Goal: Information Seeking & Learning: Find specific fact

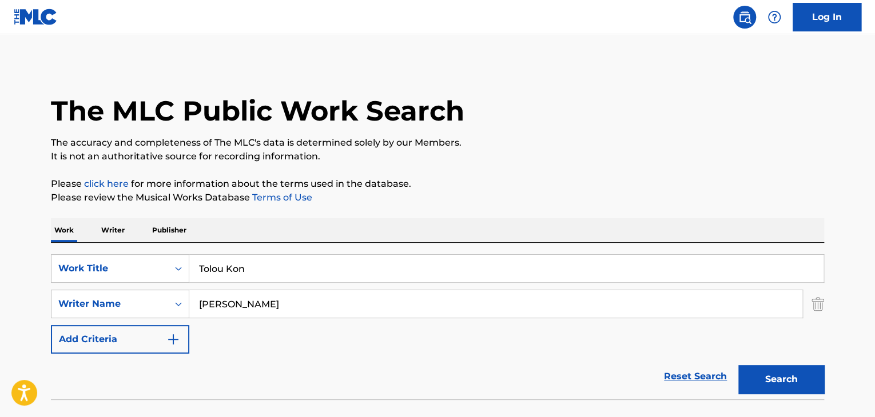
click at [774, 374] on button "Search" at bounding box center [781, 379] width 86 height 29
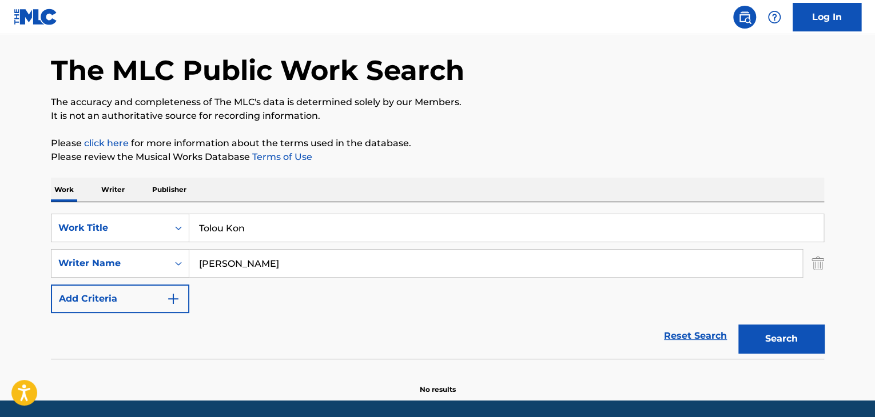
scroll to position [79, 0]
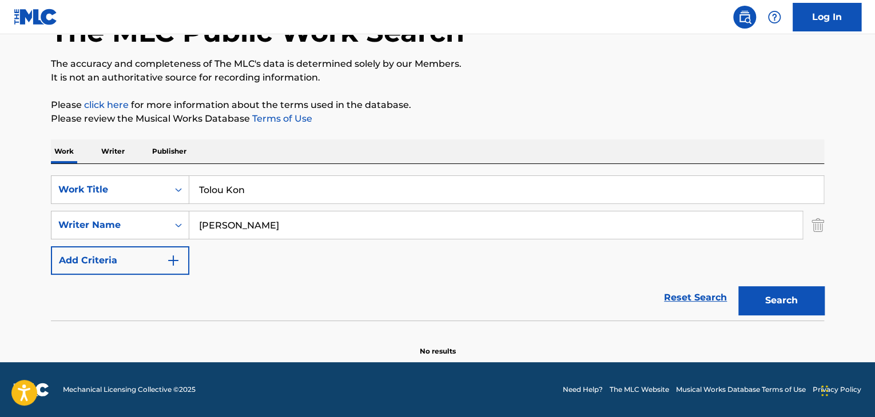
click at [91, 157] on div "Work Writer Publisher" at bounding box center [437, 152] width 773 height 24
click at [105, 158] on p "Writer" at bounding box center [113, 152] width 30 height 24
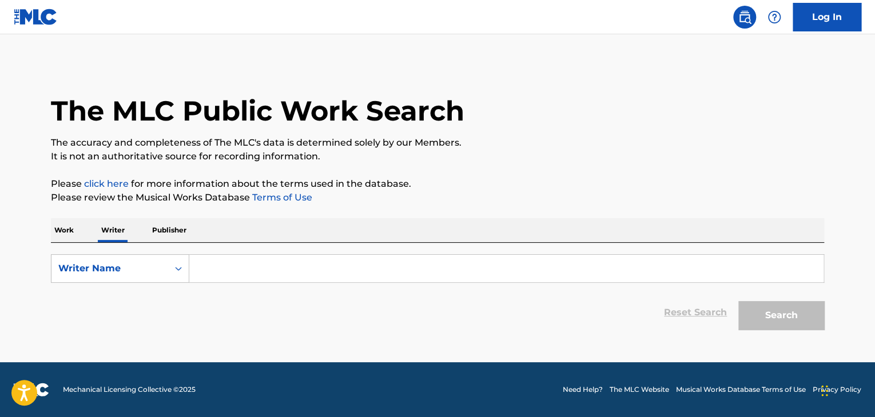
click at [270, 273] on input "Search Form" at bounding box center [506, 268] width 634 height 27
paste input "[PERSON_NAME]"
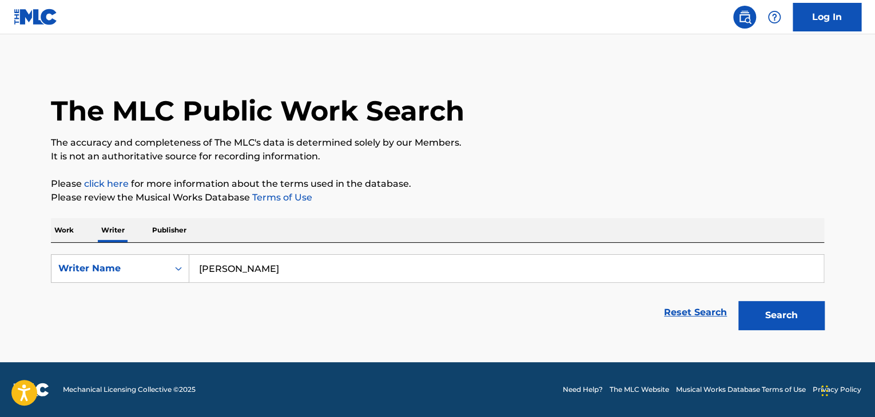
type input "[PERSON_NAME]"
click at [509, 194] on p "Please review the Musical Works Database Terms of Use" at bounding box center [437, 198] width 773 height 14
click at [805, 315] on button "Search" at bounding box center [781, 315] width 86 height 29
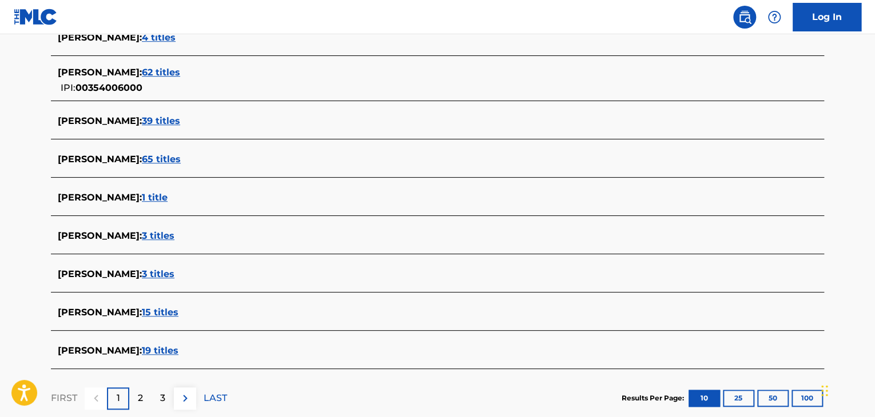
scroll to position [445, 0]
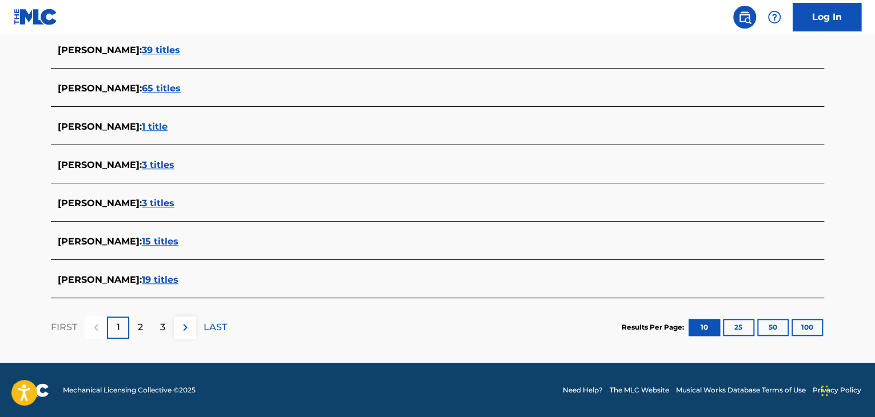
click at [158, 160] on span "3 titles" at bounding box center [158, 165] width 33 height 11
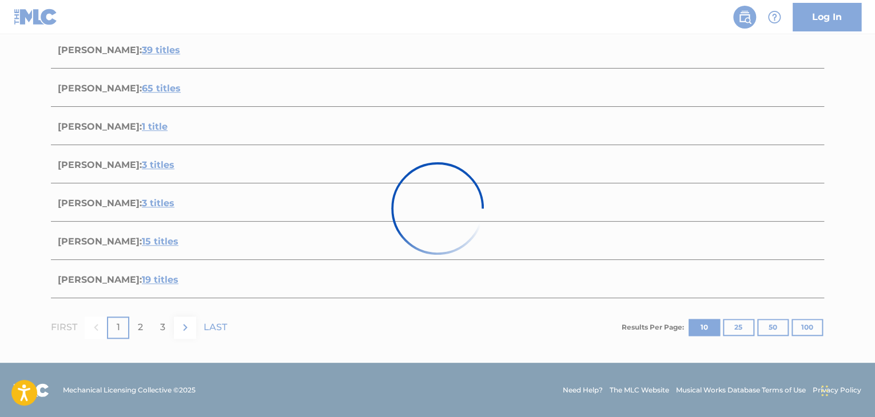
scroll to position [349, 0]
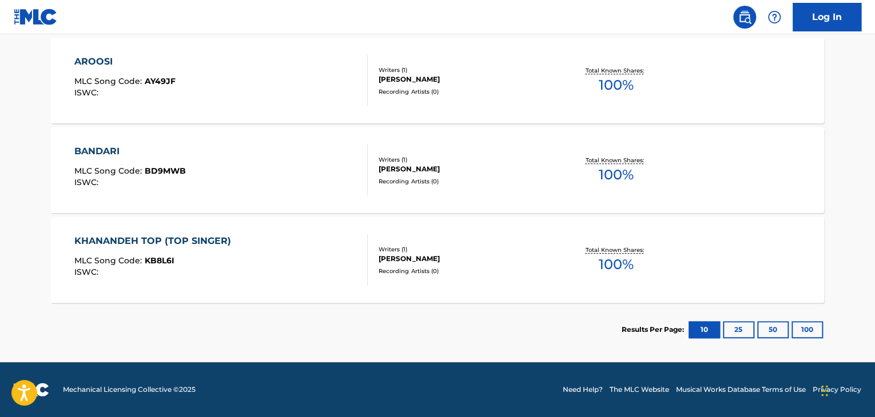
click at [283, 168] on div "BANDARI MLC Song Code : BD9MWB ISWC :" at bounding box center [221, 170] width 294 height 51
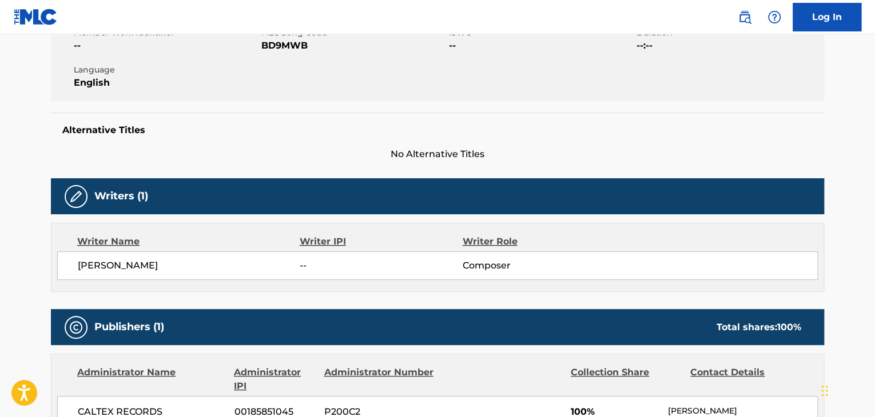
scroll to position [286, 0]
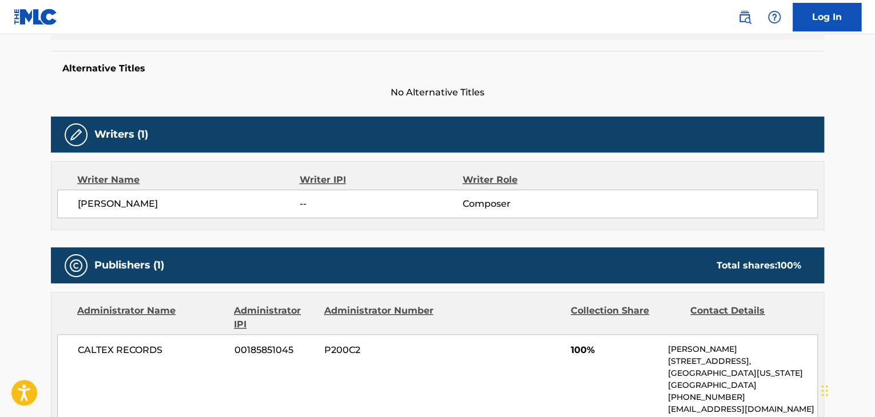
click at [103, 208] on span "[PERSON_NAME]" at bounding box center [189, 204] width 222 height 14
copy div "[PERSON_NAME]"
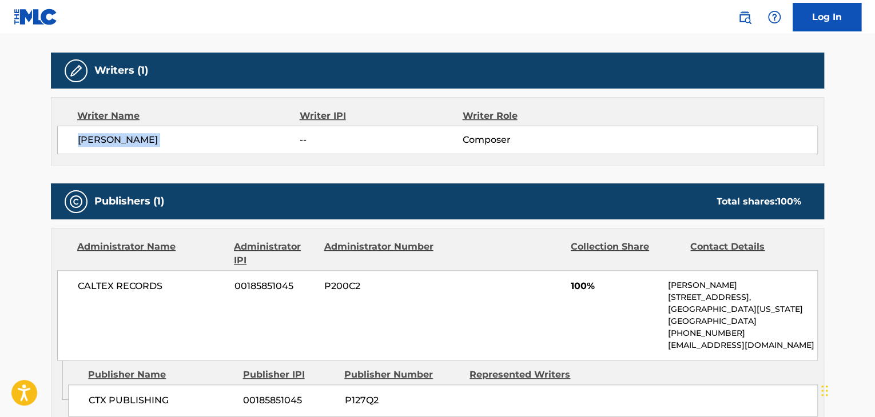
scroll to position [457, 0]
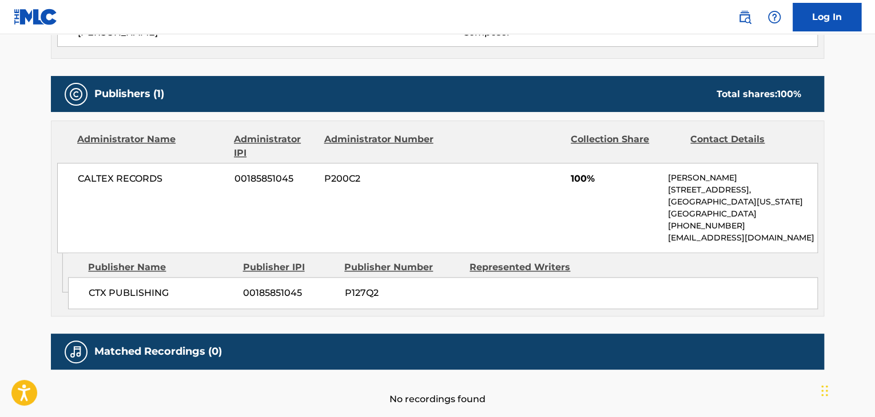
click at [137, 177] on span "CALTEX RECORDS" at bounding box center [152, 179] width 148 height 14
copy div "CALTEX RECORDS"
click at [262, 181] on span "00185851045" at bounding box center [274, 179] width 81 height 14
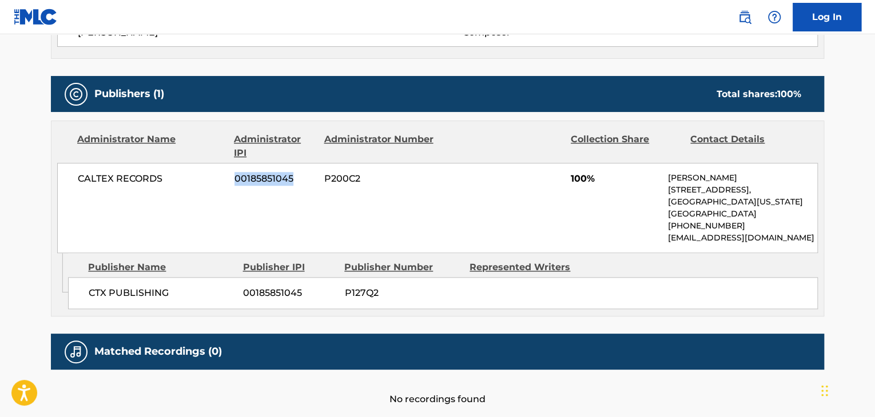
click at [262, 181] on span "00185851045" at bounding box center [274, 179] width 81 height 14
copy span "00185851045"
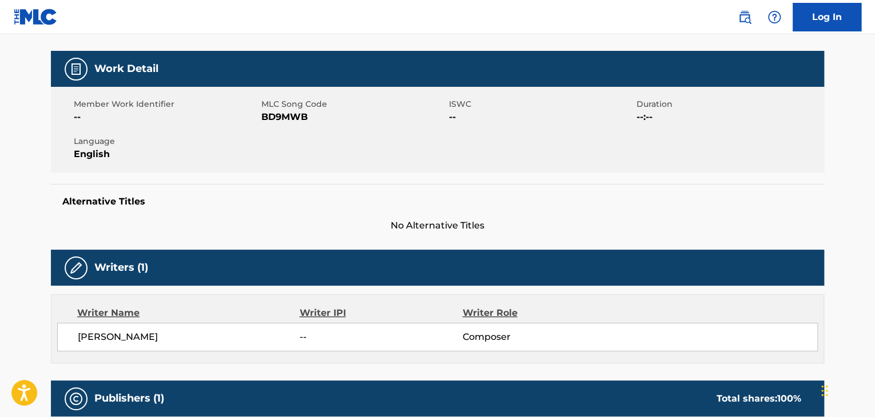
scroll to position [114, 0]
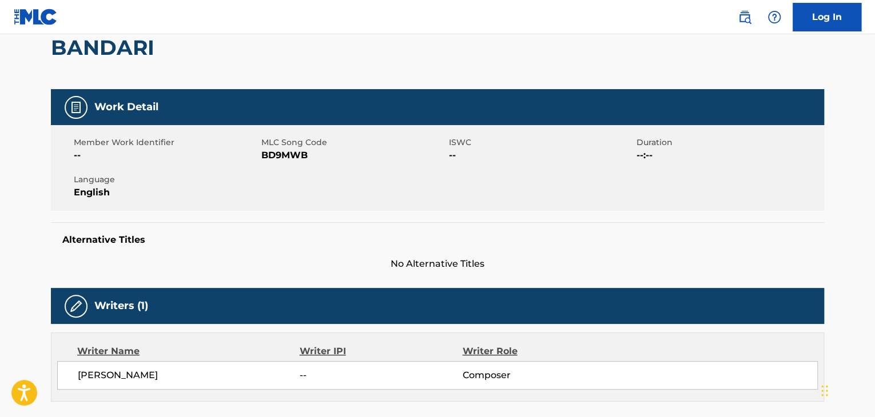
click at [281, 160] on span "BD9MWB" at bounding box center [353, 156] width 185 height 14
copy span "BD9MWB"
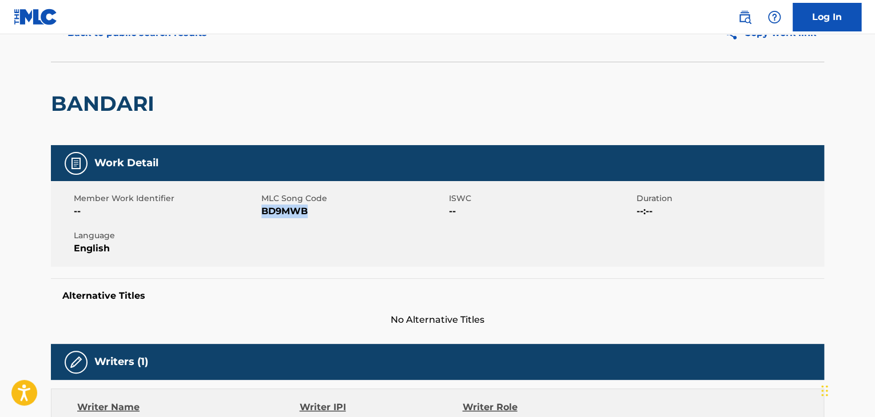
scroll to position [0, 0]
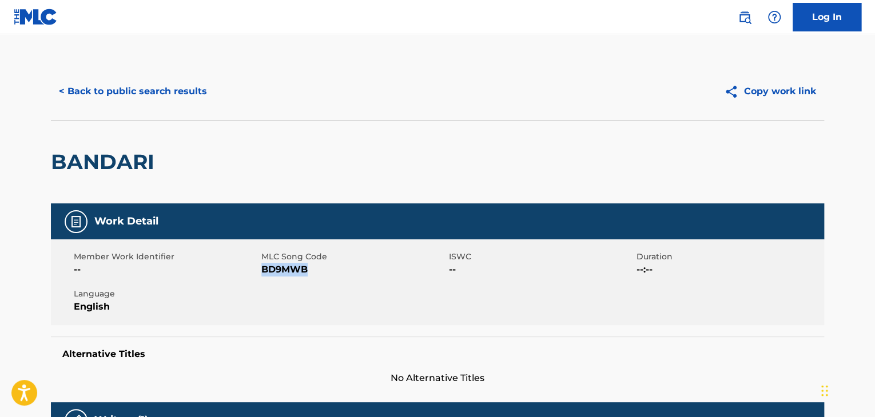
click at [128, 78] on button "< Back to public search results" at bounding box center [133, 91] width 164 height 29
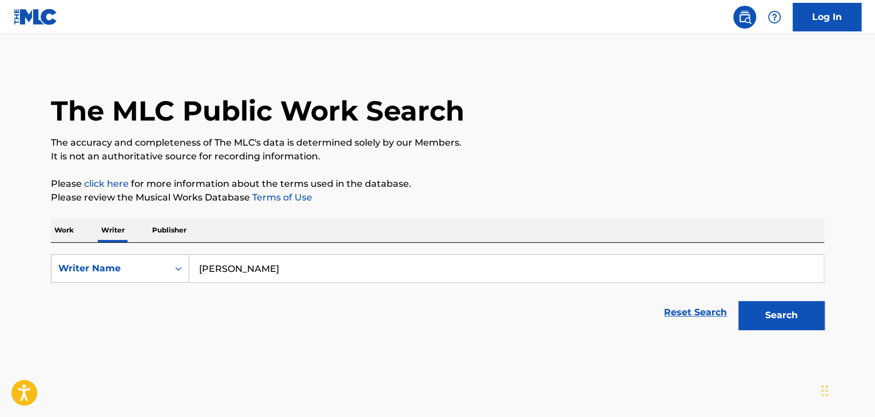
scroll to position [14, 0]
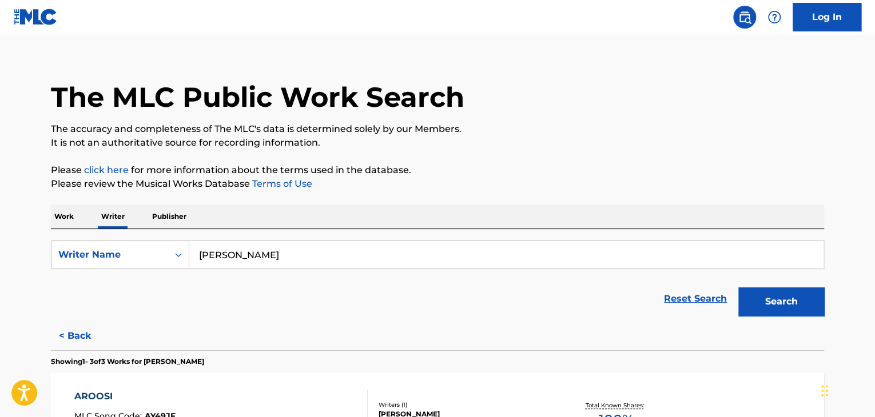
click at [280, 265] on input "[PERSON_NAME]" at bounding box center [506, 254] width 634 height 27
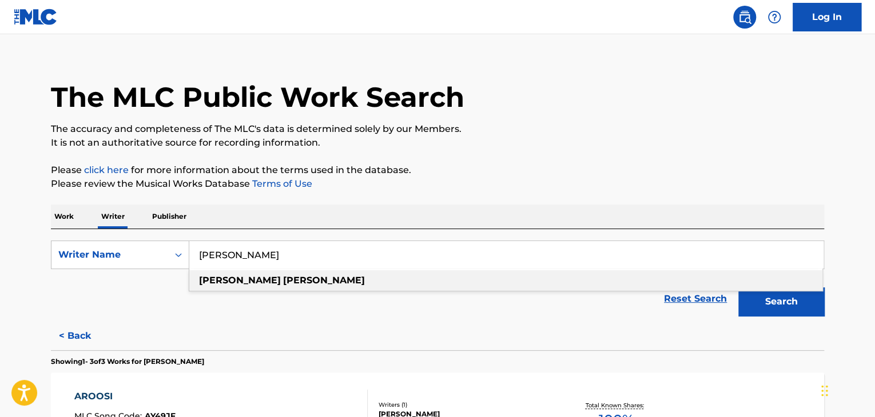
paste input "[PERSON_NAME] Janatie [PERSON_NAME]"
click at [594, 136] on p "It is not an authoritative source for recording information." at bounding box center [437, 143] width 773 height 14
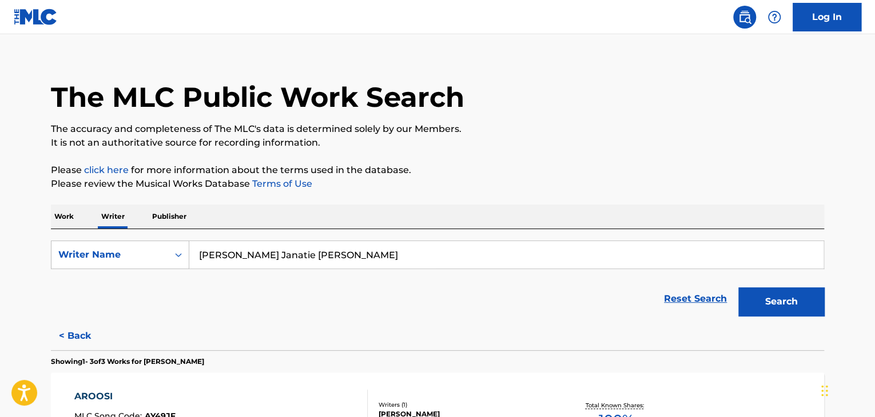
click at [762, 296] on button "Search" at bounding box center [781, 302] width 86 height 29
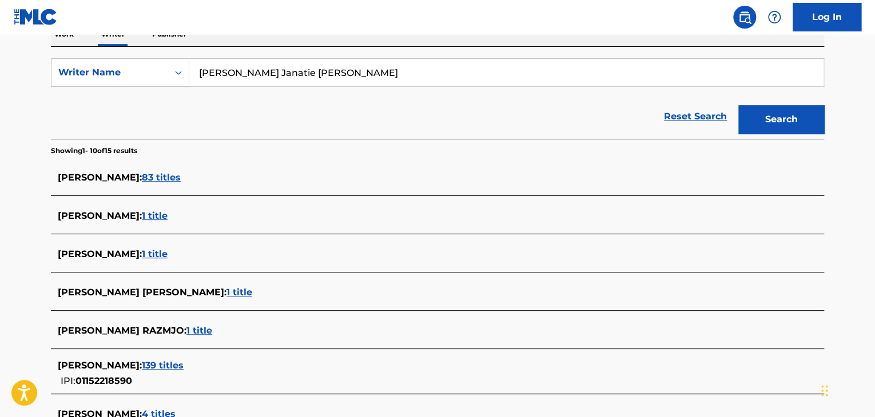
scroll to position [128, 0]
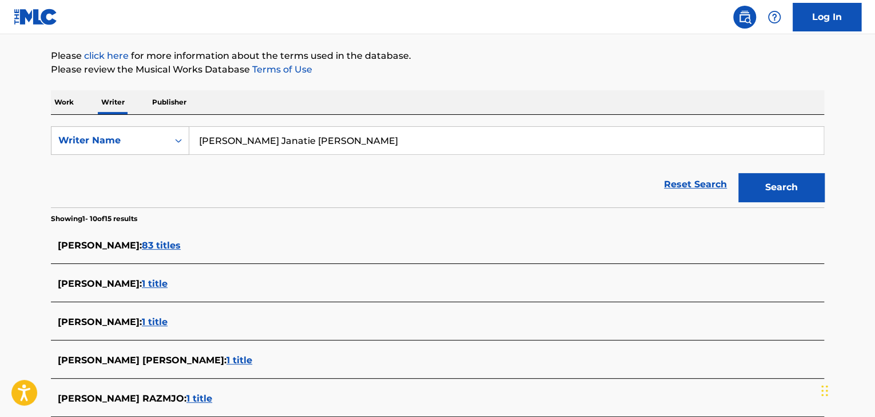
click at [270, 138] on input "[PERSON_NAME] Janatie [PERSON_NAME]" at bounding box center [506, 140] width 634 height 27
paste input "[PERSON_NAME]"
type input "[PERSON_NAME]"
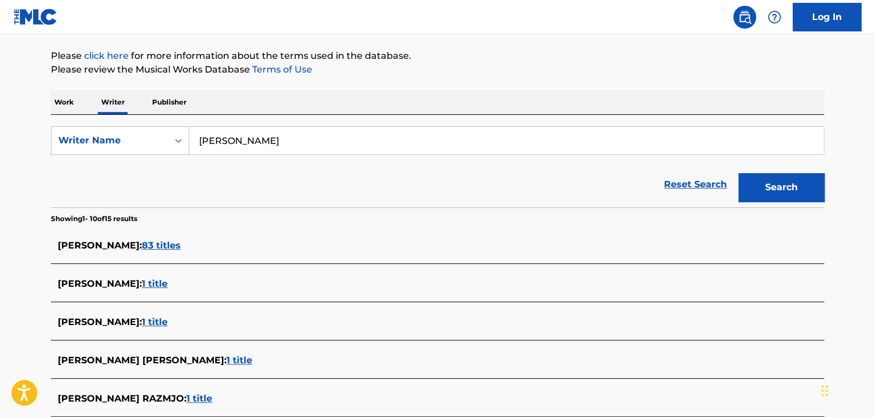
click at [503, 194] on div "Reset Search Search" at bounding box center [437, 185] width 773 height 46
click at [747, 194] on button "Search" at bounding box center [781, 187] width 86 height 29
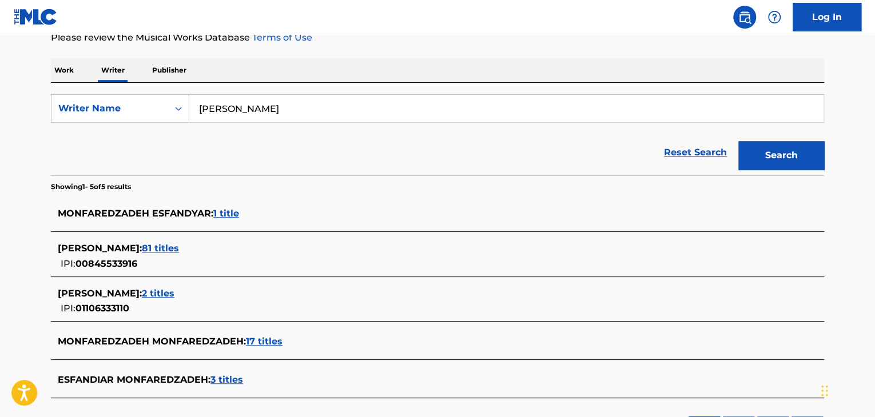
scroll to position [185, 0]
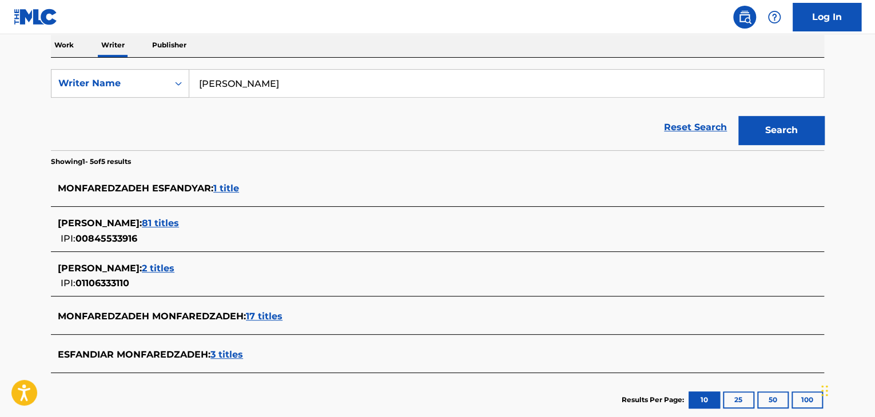
click at [222, 353] on span "3 titles" at bounding box center [226, 354] width 33 height 11
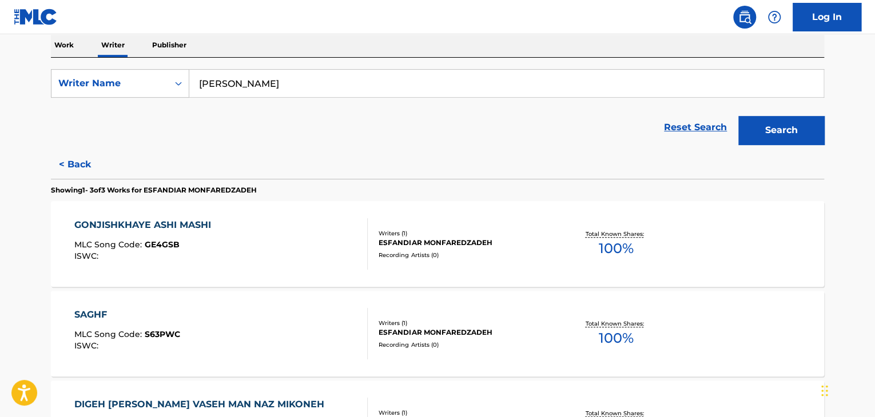
click at [310, 242] on div "GONJISHKHAYE ASHI MASHI MLC Song Code : GE4GSB ISWC :" at bounding box center [221, 243] width 294 height 51
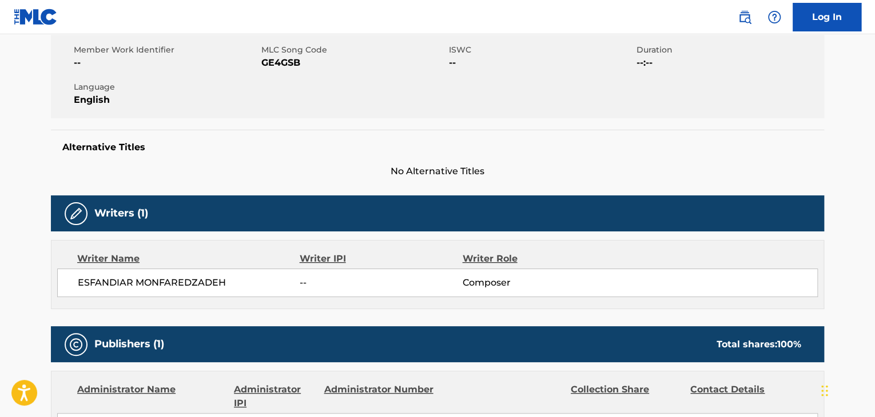
scroll to position [172, 0]
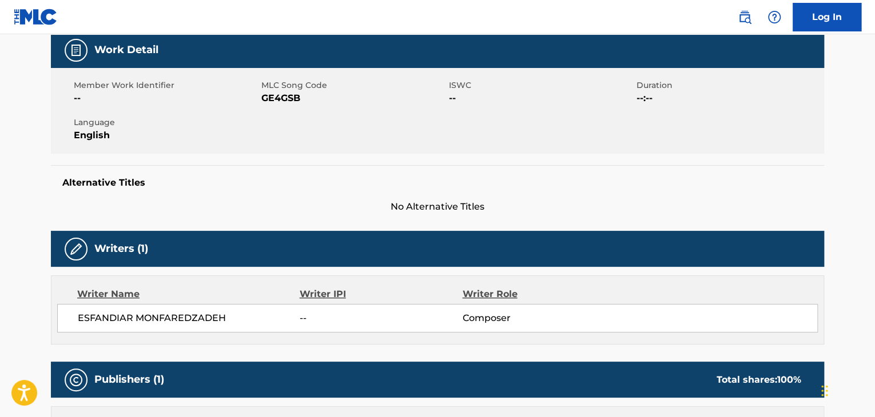
click at [281, 96] on span "GE4GSB" at bounding box center [353, 98] width 185 height 14
copy span "GE4GSB"
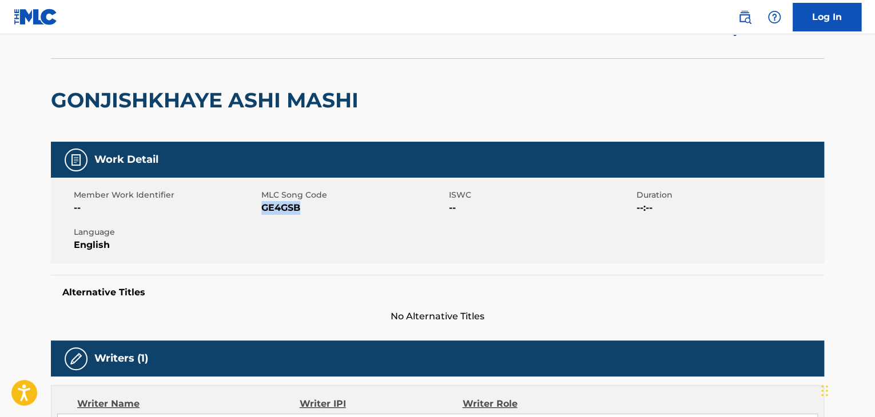
scroll to position [0, 0]
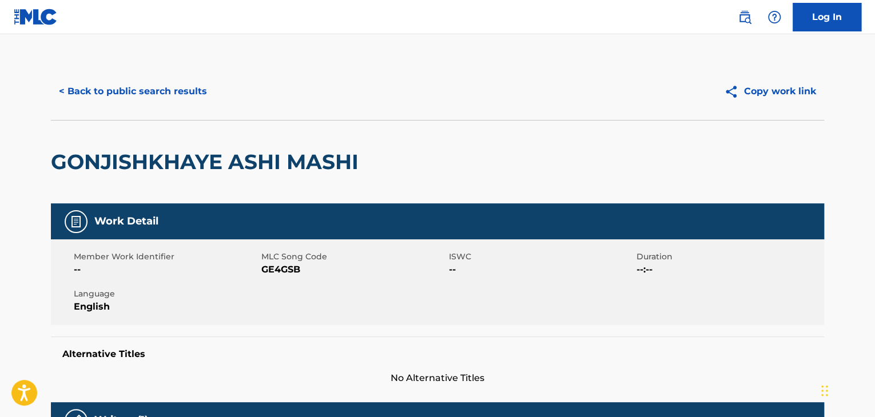
click at [160, 109] on div "< Back to public search results Copy work link" at bounding box center [437, 91] width 773 height 57
click at [148, 87] on button "< Back to public search results" at bounding box center [133, 91] width 164 height 29
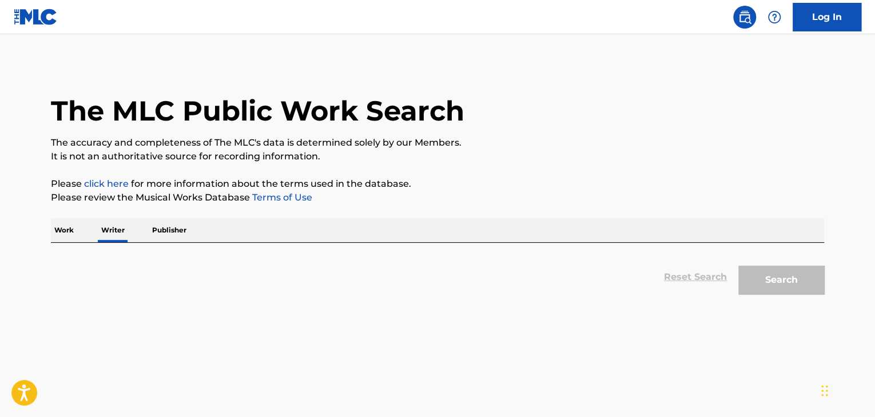
scroll to position [14, 0]
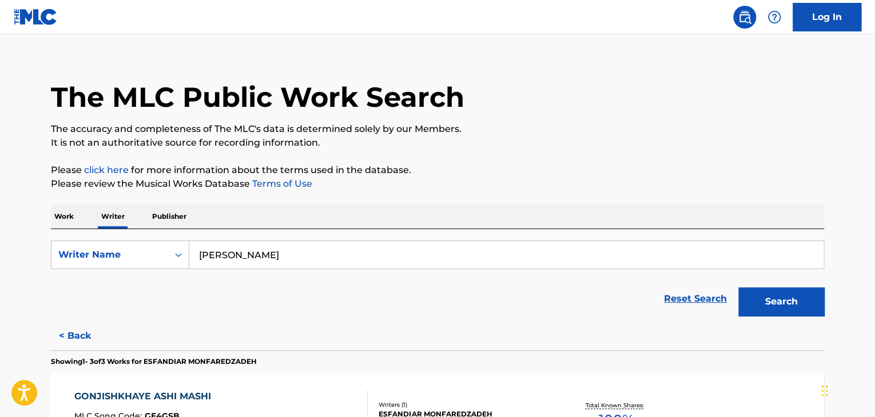
click at [67, 229] on div "SearchWithCriteria8676ef45-bd34-4873-b762-39653788e4cc Writer Name [PERSON_NAME…" at bounding box center [437, 275] width 773 height 93
click at [53, 210] on p "Work" at bounding box center [64, 217] width 26 height 24
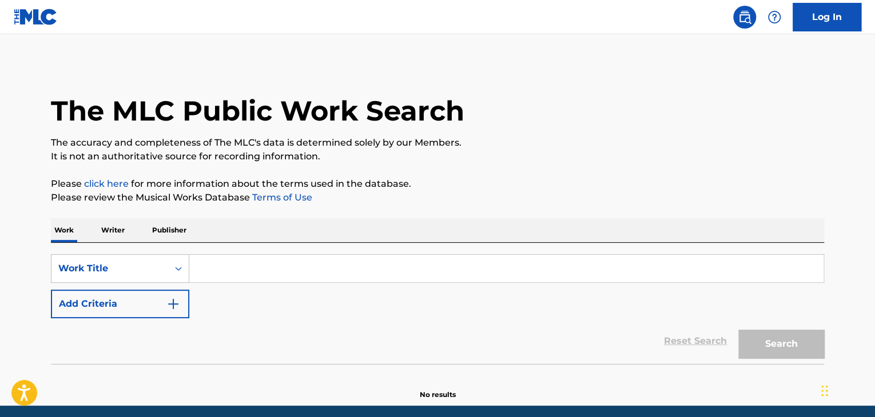
click at [227, 262] on input "Search Form" at bounding box center [506, 268] width 634 height 27
paste input "Toe-ra Negah Mikonam"
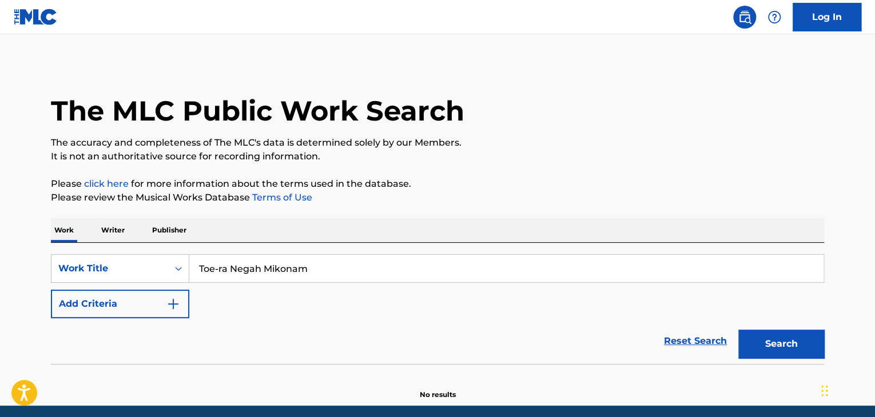
type input "Toe-ra Negah Mikonam"
click at [387, 216] on div "The MLC Public Work Search The accuracy and completeness of The MLC's data is d…" at bounding box center [437, 231] width 800 height 337
click at [758, 337] on button "Search" at bounding box center [781, 344] width 86 height 29
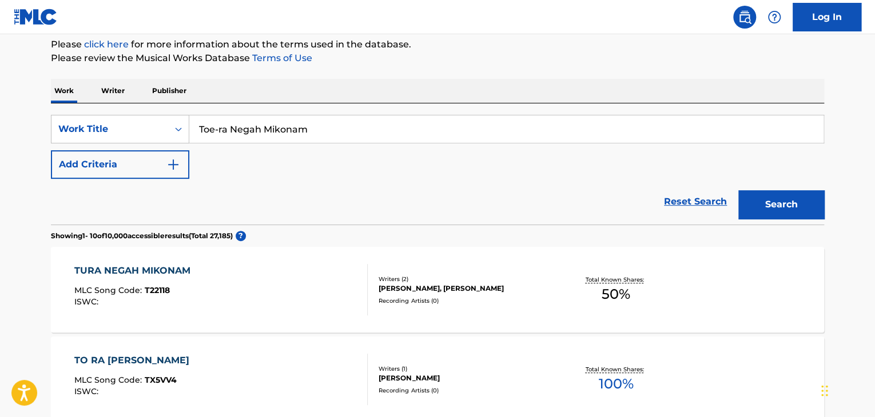
scroll to position [195, 0]
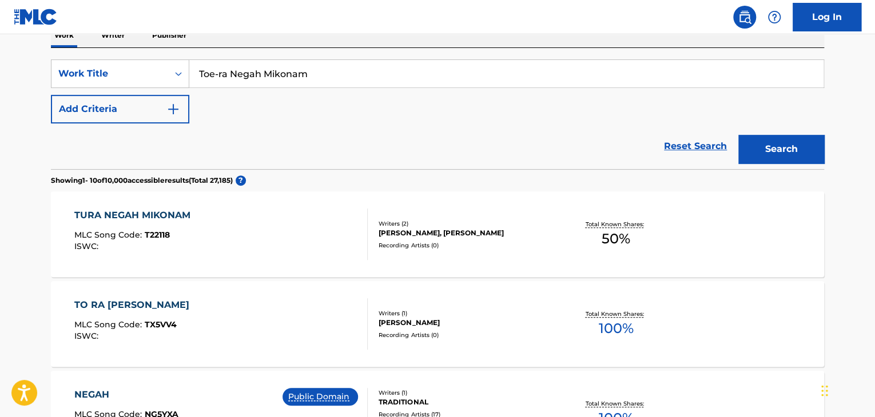
click at [288, 222] on div "TURA NEGAH MIKONAM MLC Song Code : T22118 ISWC :" at bounding box center [221, 234] width 294 height 51
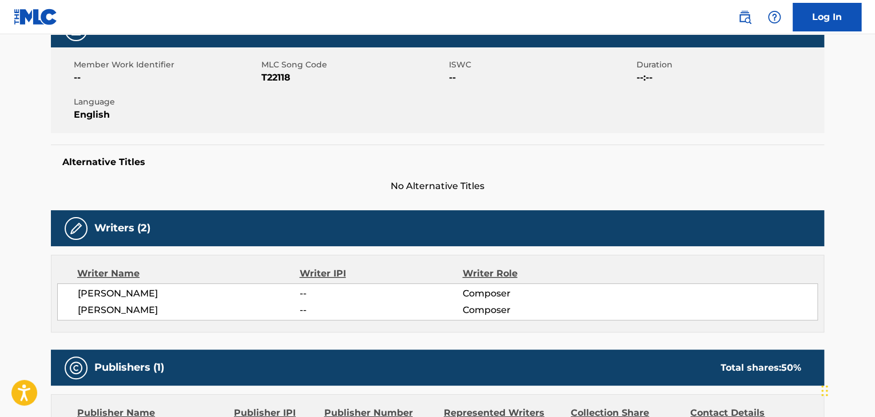
scroll to position [343, 0]
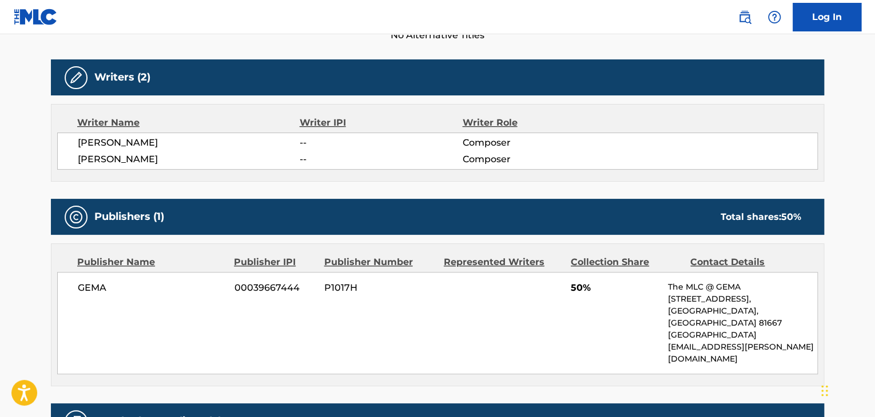
click at [113, 134] on div "[PERSON_NAME] -- Composer [PERSON_NAME] -- Composer" at bounding box center [437, 151] width 760 height 37
copy div "[PERSON_NAME]"
click at [136, 160] on span "[PERSON_NAME]" at bounding box center [189, 160] width 222 height 14
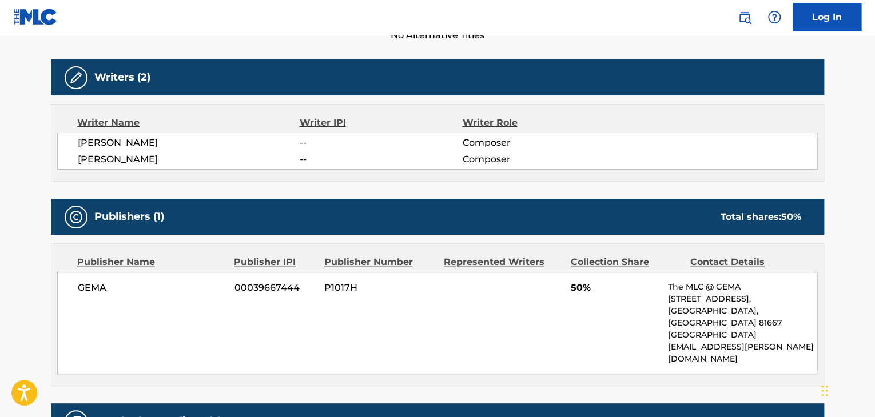
click at [136, 160] on span "[PERSON_NAME]" at bounding box center [189, 160] width 222 height 14
copy div "[PERSON_NAME]"
click at [98, 293] on span "GEMA" at bounding box center [152, 288] width 148 height 14
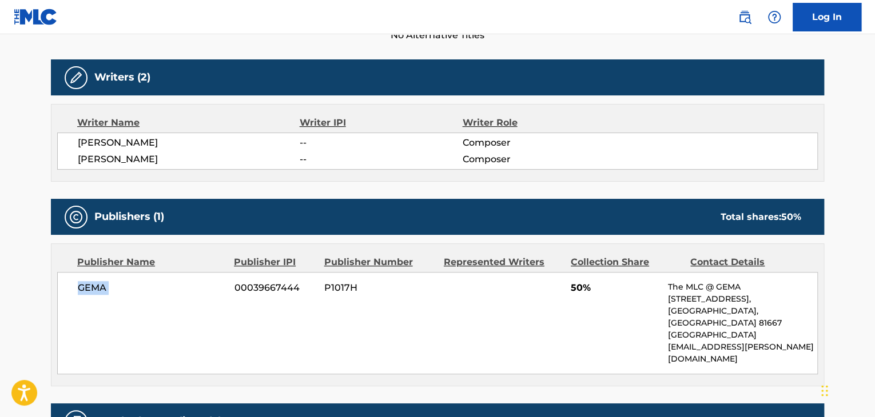
click at [98, 293] on span "GEMA" at bounding box center [152, 288] width 148 height 14
copy div "GEMA"
click at [238, 285] on span "00039667444" at bounding box center [274, 288] width 81 height 14
copy span "00039667444"
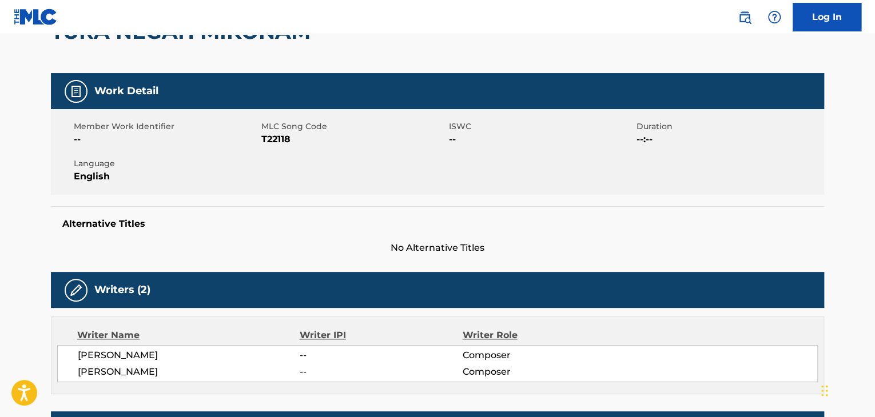
scroll to position [57, 0]
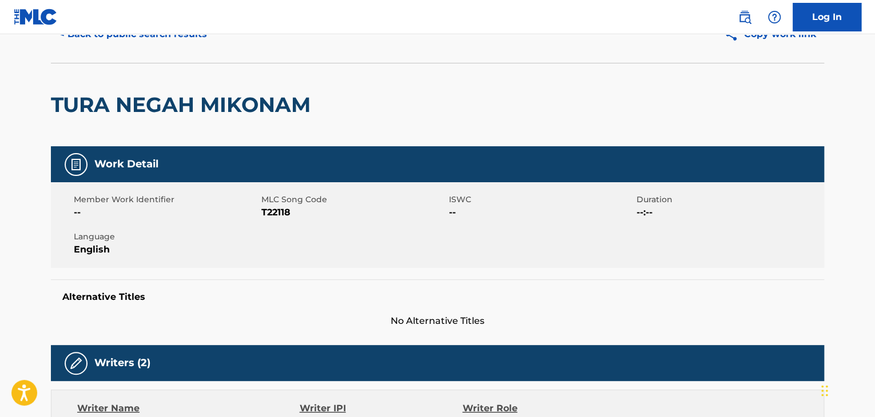
click at [281, 217] on span "T22118" at bounding box center [353, 213] width 185 height 14
copy span "T22118"
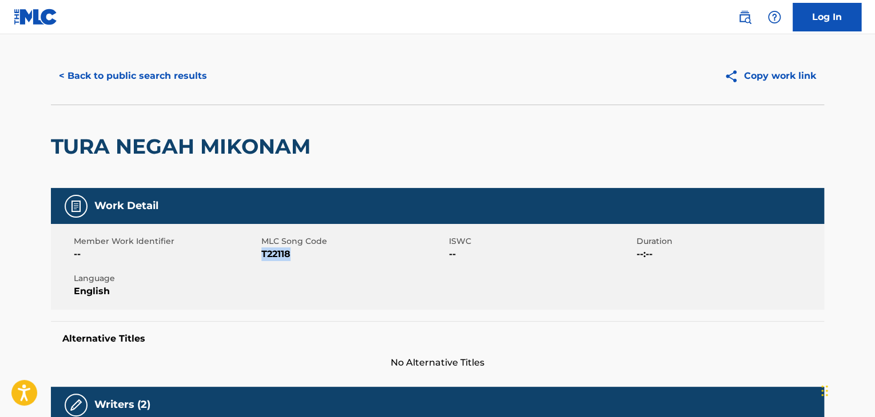
scroll to position [0, 0]
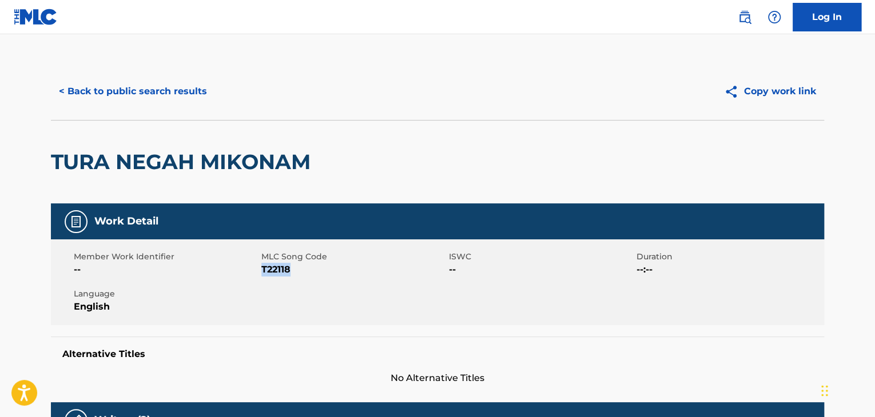
click at [162, 92] on button "< Back to public search results" at bounding box center [133, 91] width 164 height 29
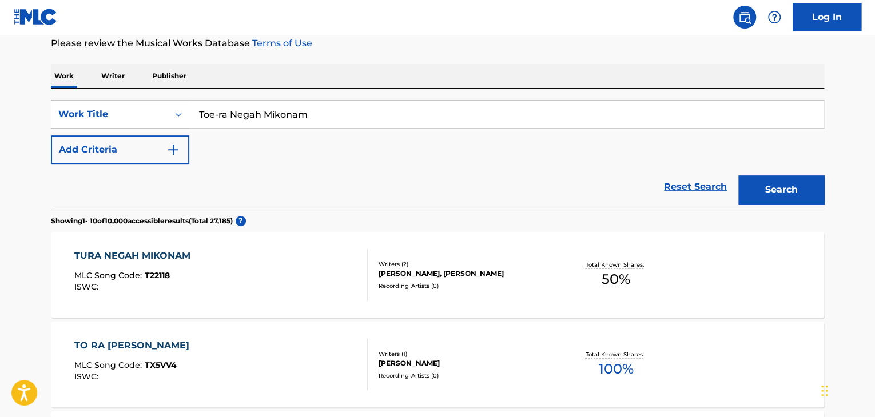
scroll to position [138, 0]
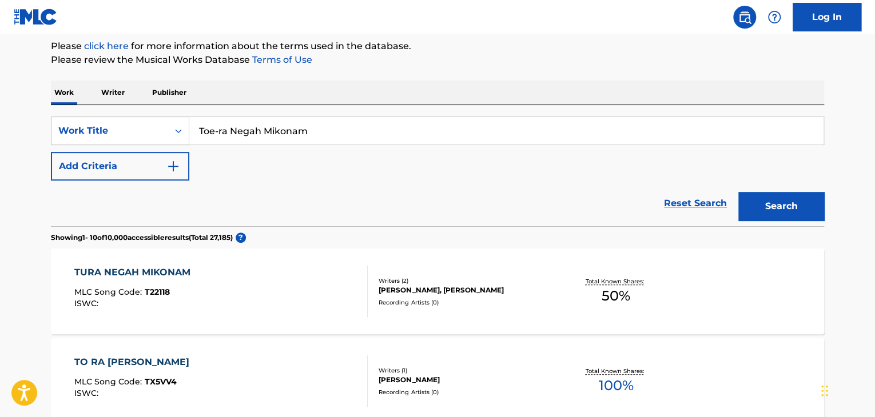
click at [261, 137] on input "Toe-ra Negah Mikonam" at bounding box center [506, 130] width 634 height 27
paste input "Hala"
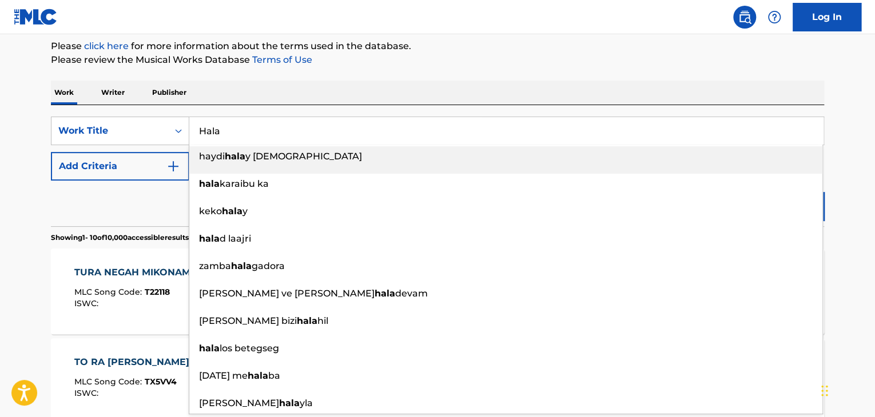
type input "Hala"
click at [153, 160] on button "Add Criteria" at bounding box center [120, 166] width 138 height 29
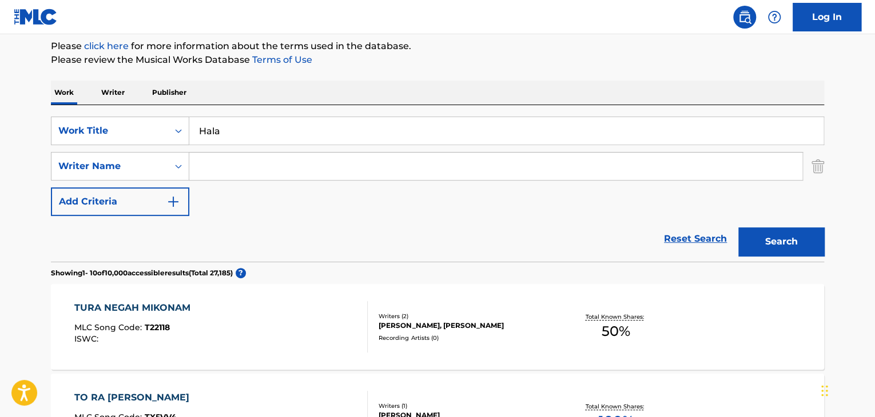
click at [230, 163] on input "Search Form" at bounding box center [495, 166] width 613 height 27
paste input "[PERSON_NAME]"
click at [753, 244] on button "Search" at bounding box center [781, 242] width 86 height 29
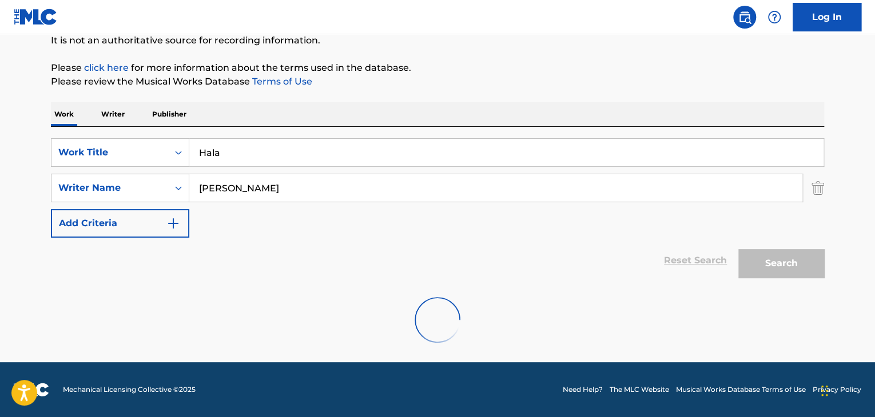
scroll to position [79, 0]
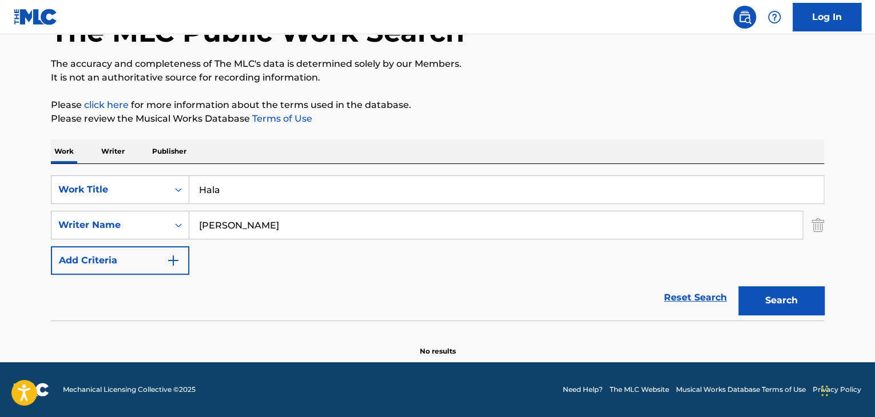
click at [246, 220] on input "[PERSON_NAME]" at bounding box center [495, 225] width 613 height 27
paste input "[PERSON_NAME]"
click at [563, 117] on p "Please review the Musical Works Database Terms of Use" at bounding box center [437, 119] width 773 height 14
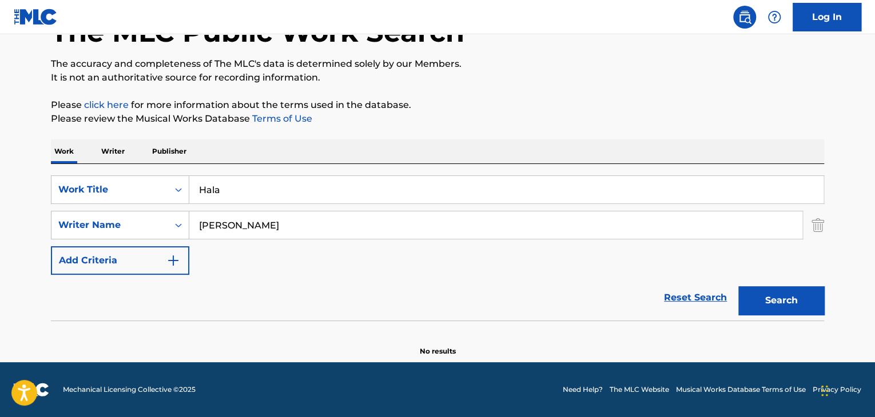
click at [770, 295] on button "Search" at bounding box center [781, 300] width 86 height 29
click at [240, 223] on input "[PERSON_NAME]" at bounding box center [495, 225] width 613 height 27
paste input "[PERSON_NAME]"
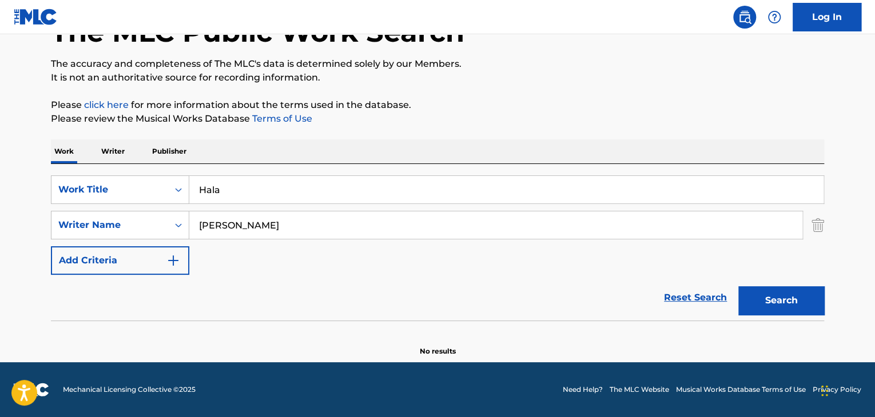
type input "[PERSON_NAME]"
click at [508, 89] on div "The MLC Public Work Search The accuracy and completeness of The MLC's data is d…" at bounding box center [437, 170] width 800 height 373
click at [780, 298] on button "Search" at bounding box center [781, 300] width 86 height 29
click at [109, 144] on p "Writer" at bounding box center [113, 152] width 30 height 24
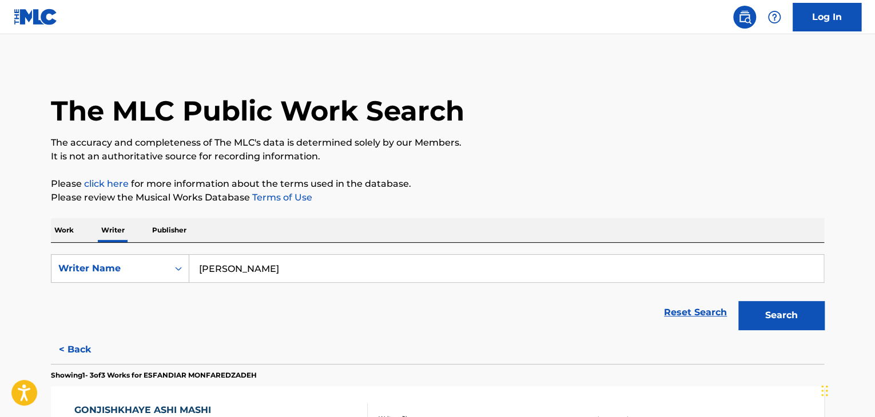
click at [246, 273] on input "[PERSON_NAME]" at bounding box center [506, 268] width 634 height 27
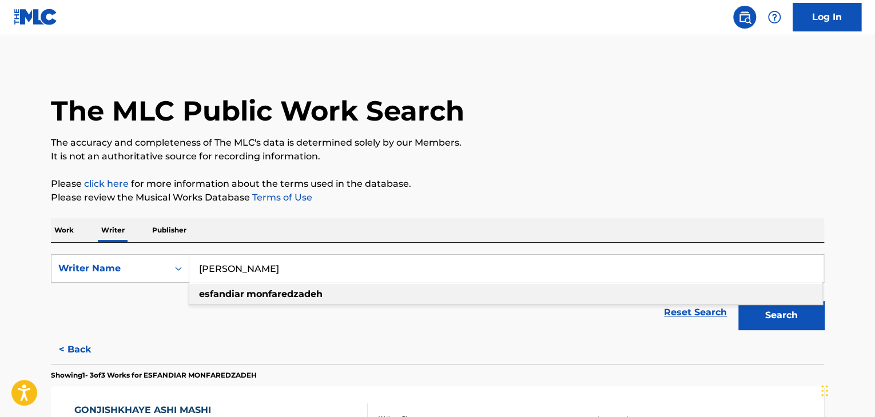
paste input "[PERSON_NAME]"
type input "[PERSON_NAME]"
click at [595, 195] on p "Please review the Musical Works Database Terms of Use" at bounding box center [437, 198] width 773 height 14
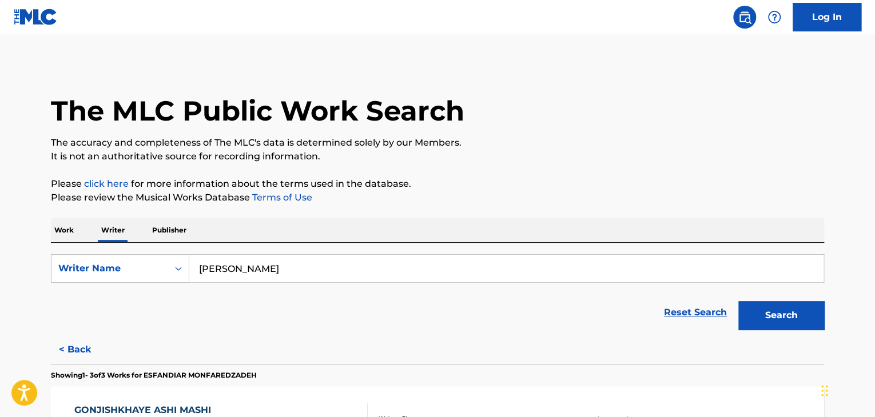
click at [783, 323] on button "Search" at bounding box center [781, 315] width 86 height 29
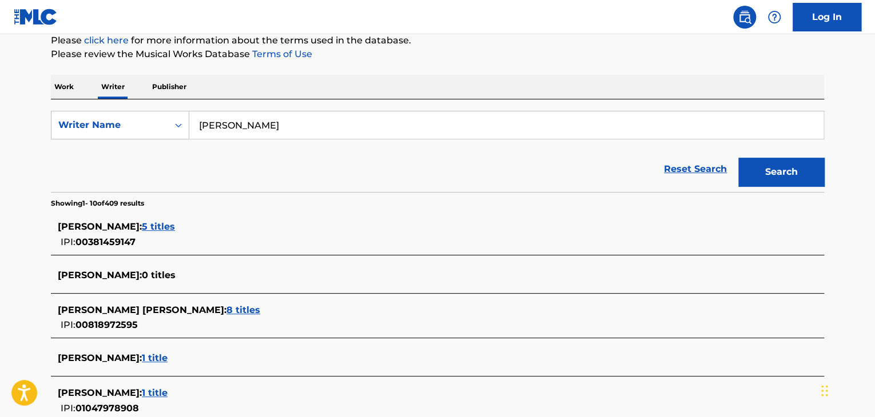
scroll to position [52, 0]
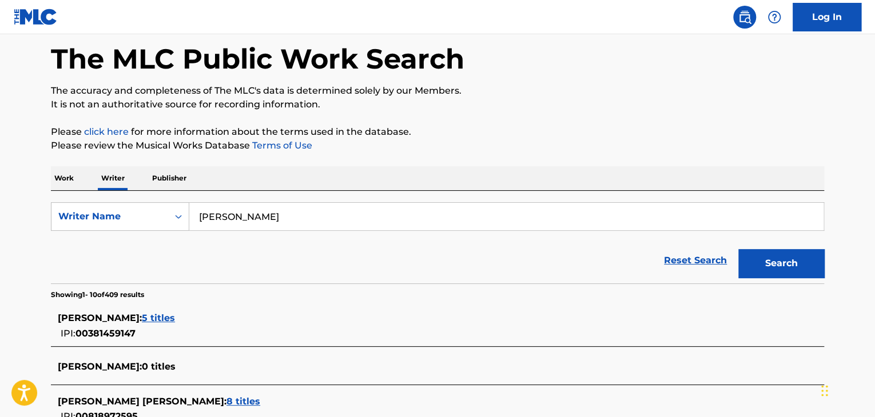
click at [55, 181] on p "Work" at bounding box center [64, 178] width 26 height 24
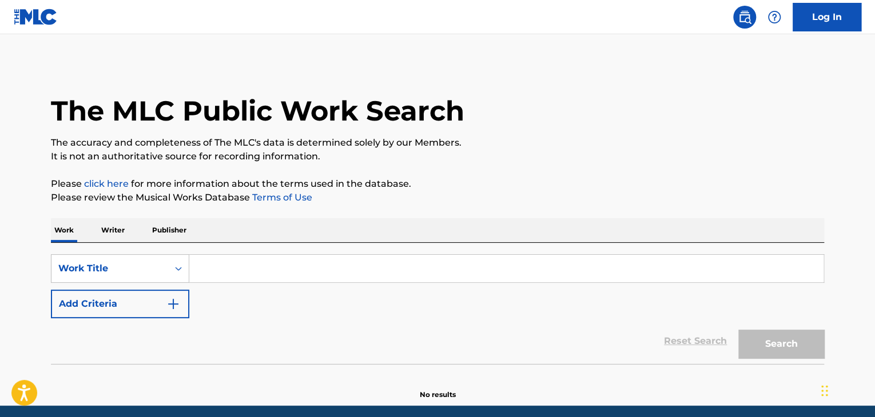
click at [234, 259] on input "Search Form" at bounding box center [506, 268] width 634 height 27
paste input "Azota"
type input "Azota"
click at [485, 196] on p "Please review the Musical Works Database Terms of Use" at bounding box center [437, 198] width 773 height 14
click at [140, 298] on button "Add Criteria" at bounding box center [120, 304] width 138 height 29
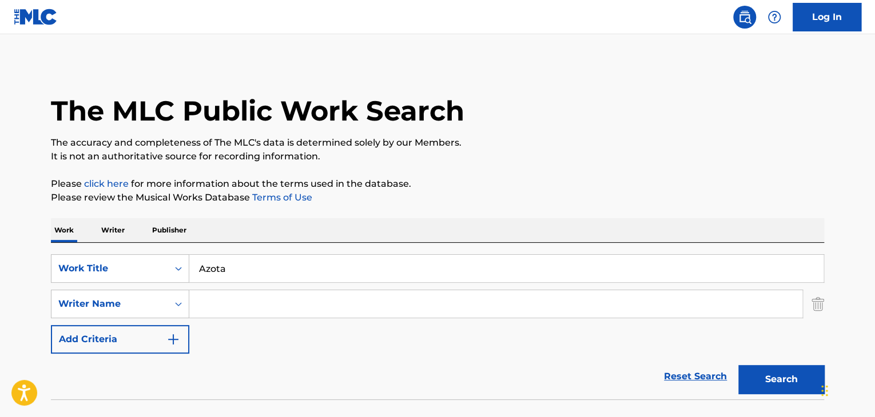
drag, startPoint x: 140, startPoint y: 298, endPoint x: 252, endPoint y: 301, distance: 112.1
click at [252, 301] on input "Search Form" at bounding box center [495, 303] width 613 height 27
paste input "[PERSON_NAME]"
type input "[PERSON_NAME]"
click at [767, 387] on button "Search" at bounding box center [781, 379] width 86 height 29
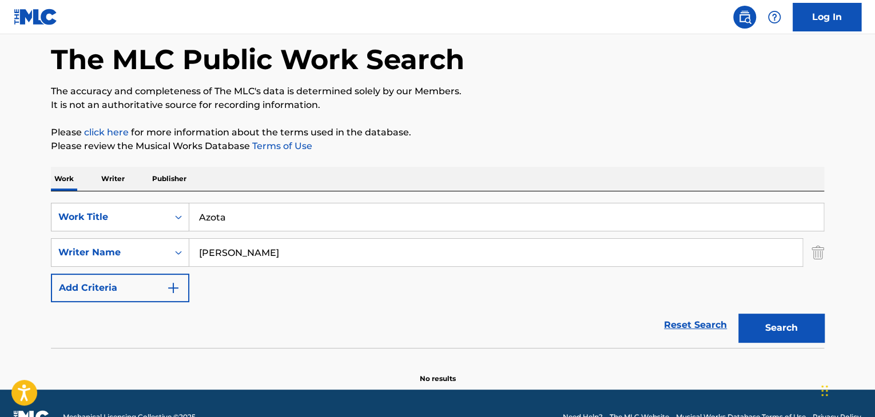
scroll to position [79, 0]
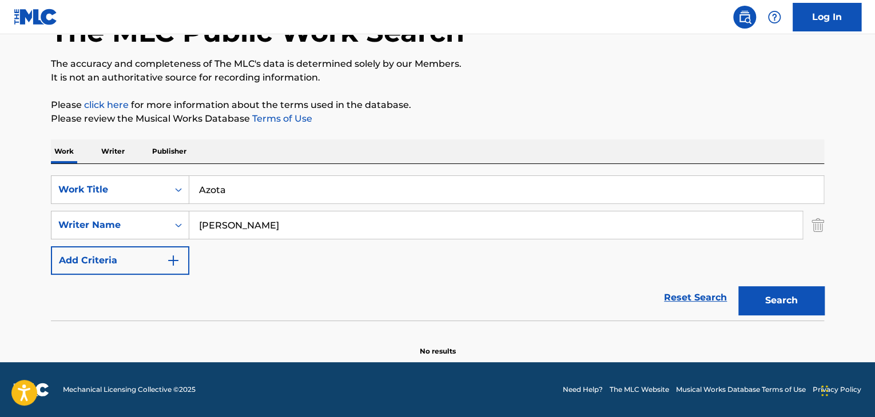
click at [105, 148] on p "Writer" at bounding box center [113, 152] width 30 height 24
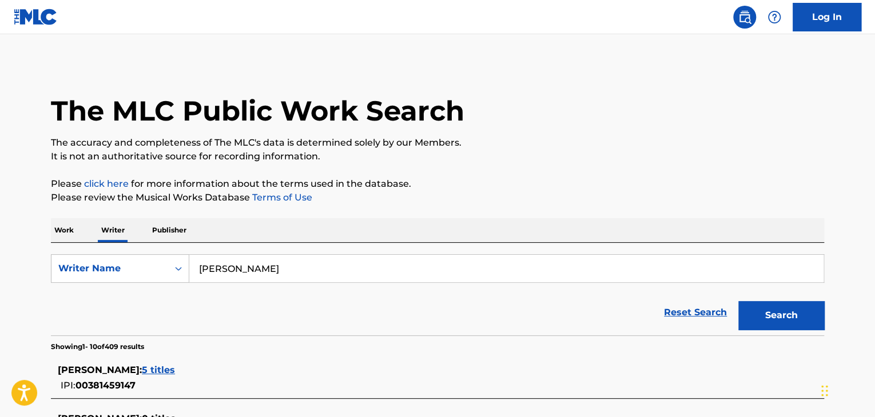
click at [261, 274] on input "[PERSON_NAME]" at bounding box center [506, 268] width 634 height 27
paste input "[PERSON_NAME]"
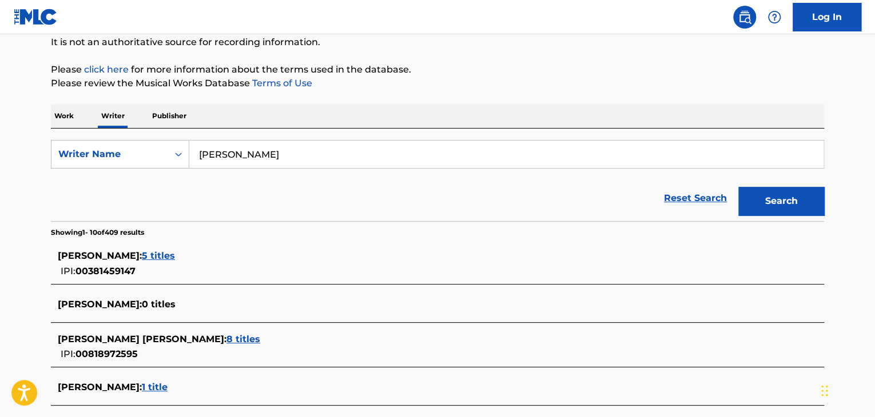
click at [771, 209] on button "Search" at bounding box center [781, 201] width 86 height 29
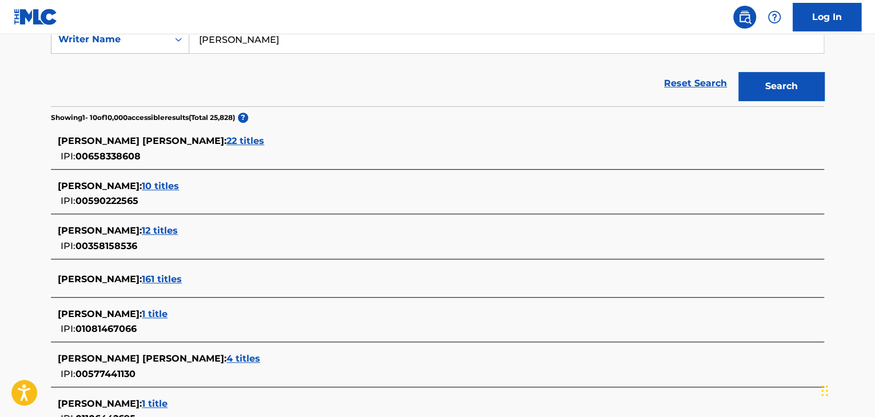
scroll to position [229, 0]
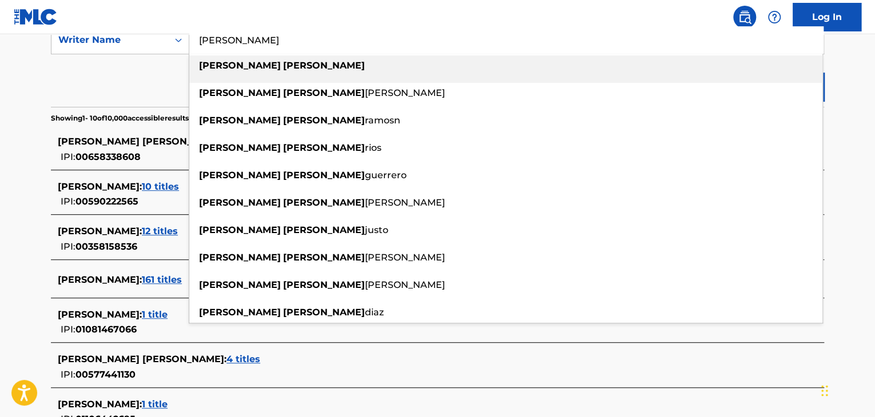
click at [256, 44] on input "[PERSON_NAME]" at bounding box center [506, 39] width 634 height 27
paste input "[PERSON_NAME] [PERSON_NAME]"
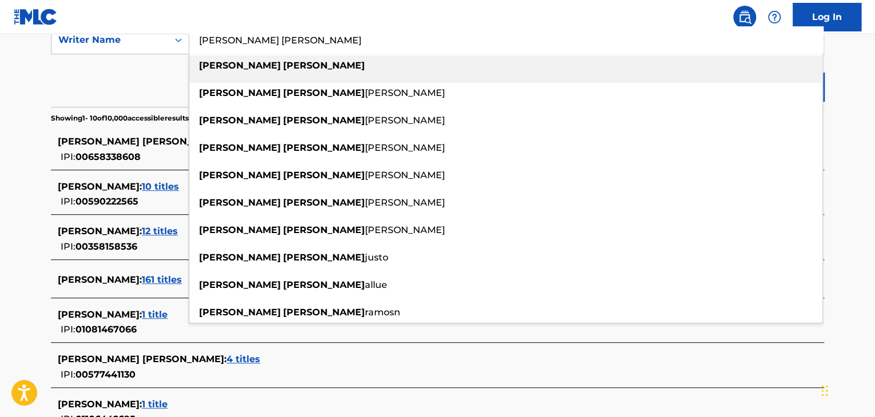
type input "[PERSON_NAME] [PERSON_NAME]"
click at [150, 75] on div "Reset Search Search" at bounding box center [437, 84] width 773 height 46
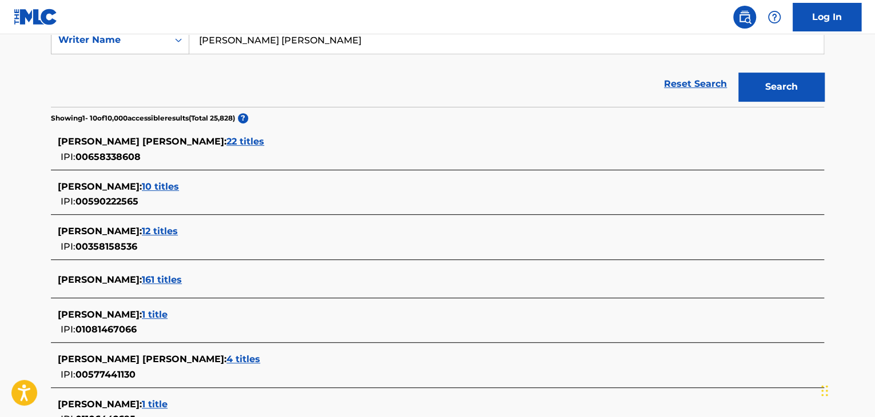
click at [746, 76] on button "Search" at bounding box center [781, 87] width 86 height 29
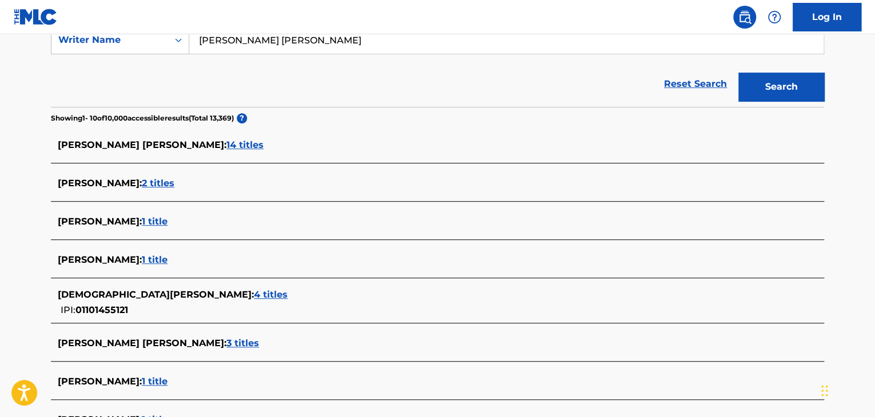
click at [257, 140] on span "14 titles" at bounding box center [244, 145] width 37 height 11
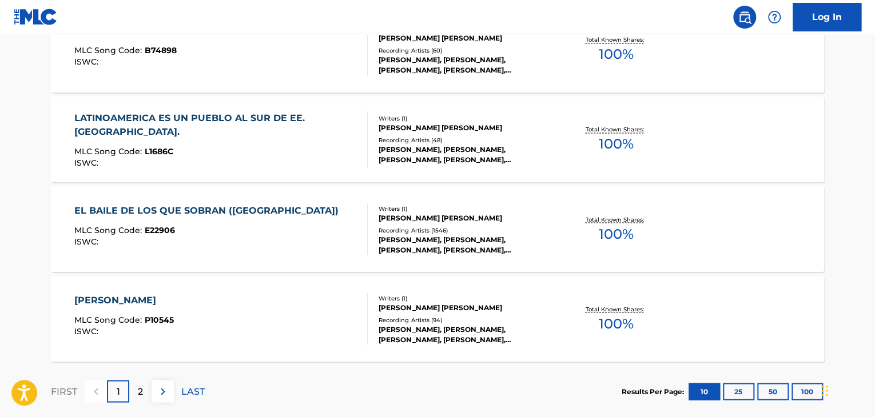
scroll to position [982, 0]
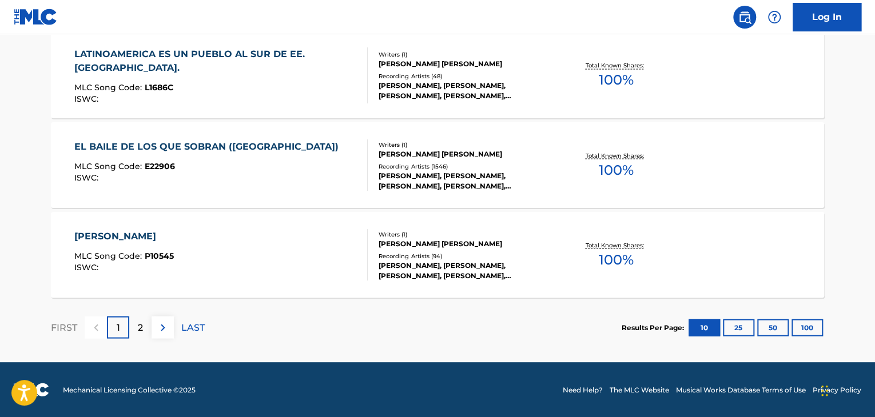
click at [115, 328] on div "1" at bounding box center [118, 327] width 22 height 22
click at [139, 328] on p "2" at bounding box center [140, 328] width 5 height 14
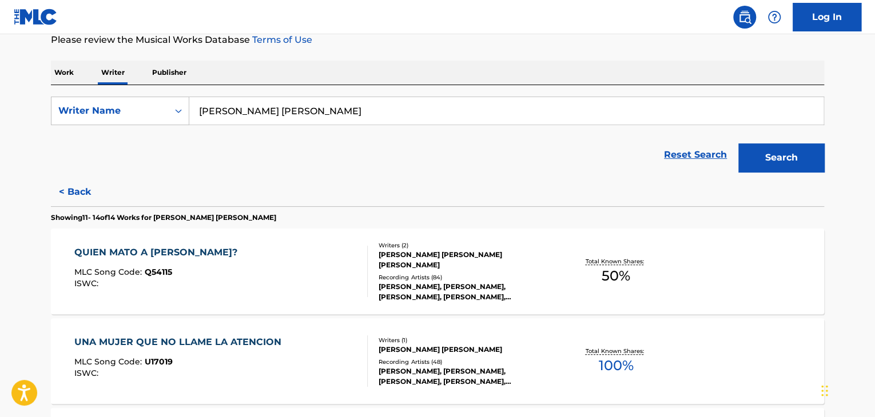
scroll to position [329, 0]
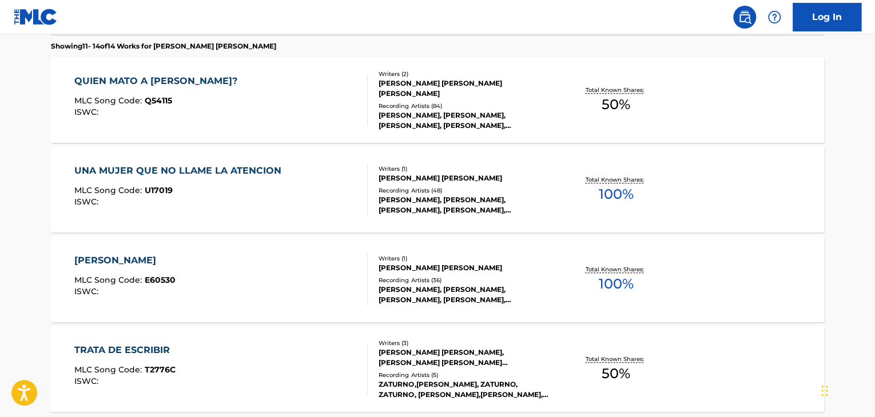
click at [350, 176] on div "UNA MUJER QUE NO LLAME LA ATENCION MLC Song Code : U17019 ISWC :" at bounding box center [221, 189] width 294 height 51
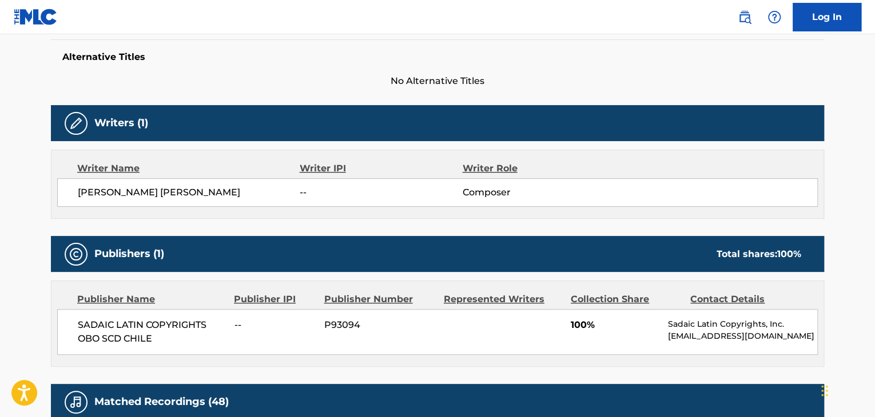
scroll to position [343, 0]
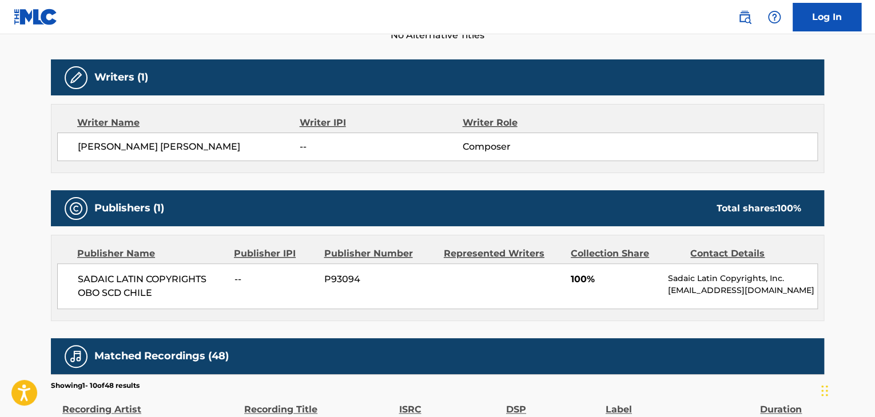
click at [119, 281] on span "SADAIC LATIN COPYRIGHTS OBO SCD CHILE" at bounding box center [152, 286] width 148 height 27
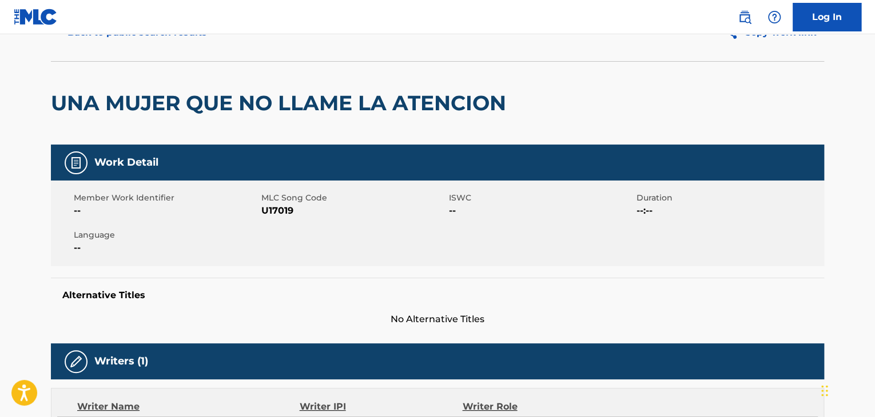
scroll to position [57, 0]
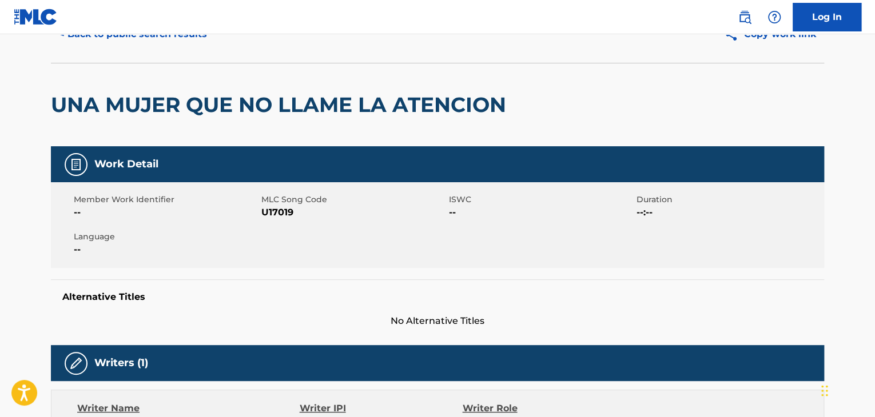
click at [281, 222] on div "Member Work Identifier -- MLC Song Code U17019 ISWC -- Duration --:-- Language …" at bounding box center [437, 225] width 773 height 86
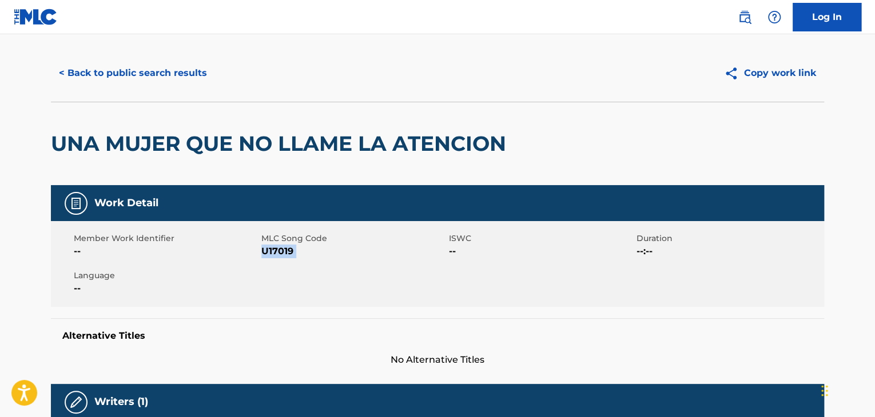
scroll to position [0, 0]
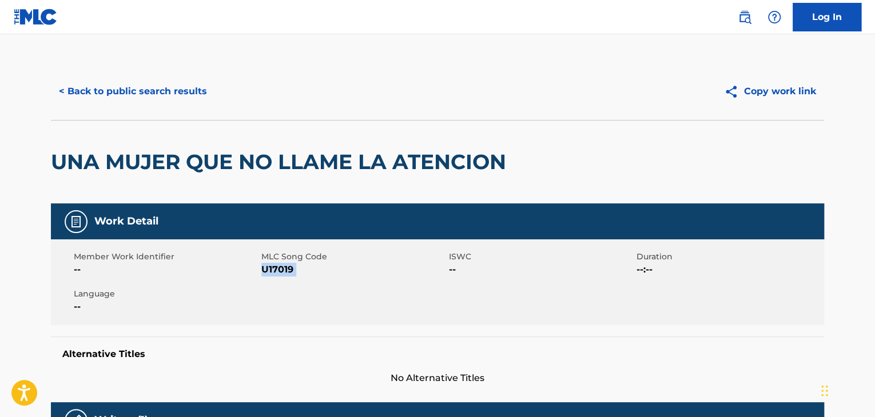
click at [117, 83] on button "< Back to public search results" at bounding box center [133, 91] width 164 height 29
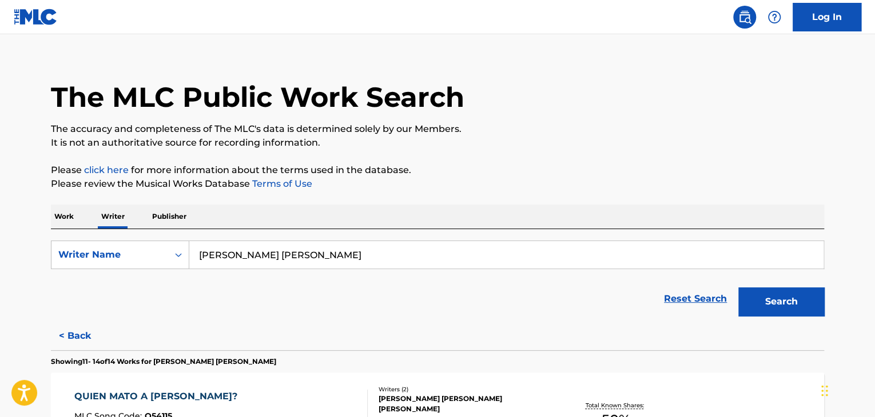
click at [71, 218] on p "Work" at bounding box center [64, 217] width 26 height 24
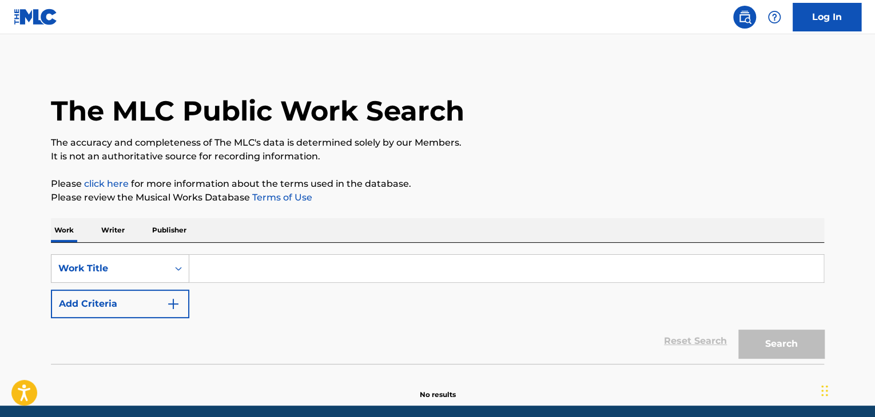
click at [242, 282] on input "Search Form" at bounding box center [506, 268] width 634 height 27
paste input "I Am a Fluff"
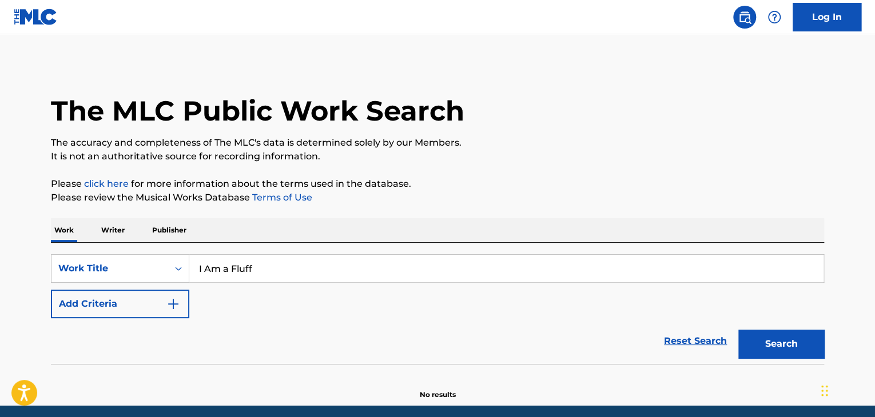
type input "I Am a Fluff"
click at [353, 218] on div "Work Writer Publisher" at bounding box center [437, 230] width 773 height 24
click at [755, 348] on button "Search" at bounding box center [781, 344] width 86 height 29
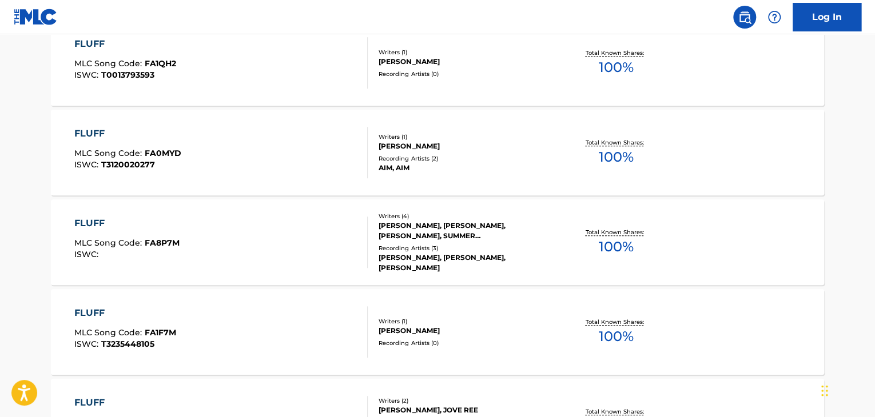
scroll to position [138, 0]
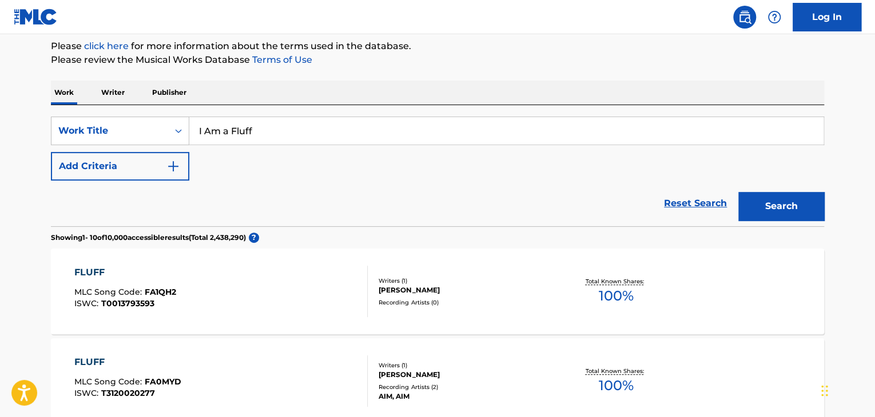
click at [110, 93] on p "Writer" at bounding box center [113, 93] width 30 height 24
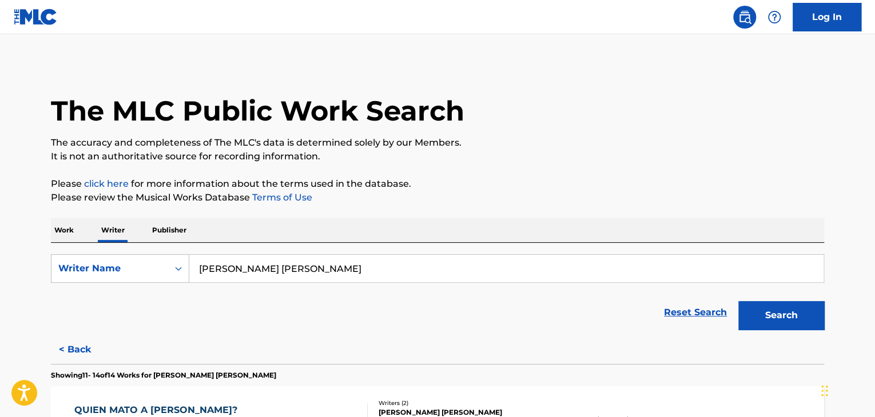
click at [270, 265] on input "[PERSON_NAME] [PERSON_NAME]" at bounding box center [506, 268] width 634 height 27
paste input "[PERSON_NAME]"
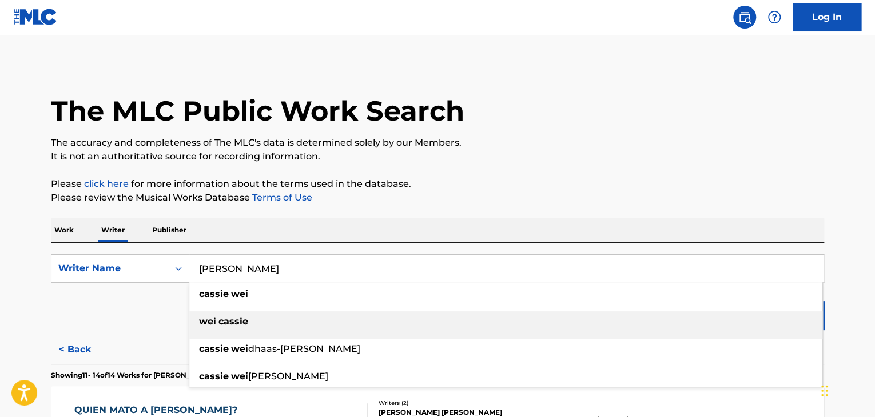
click at [764, 323] on div "[PERSON_NAME]" at bounding box center [505, 322] width 633 height 21
type input "[PERSON_NAME]"
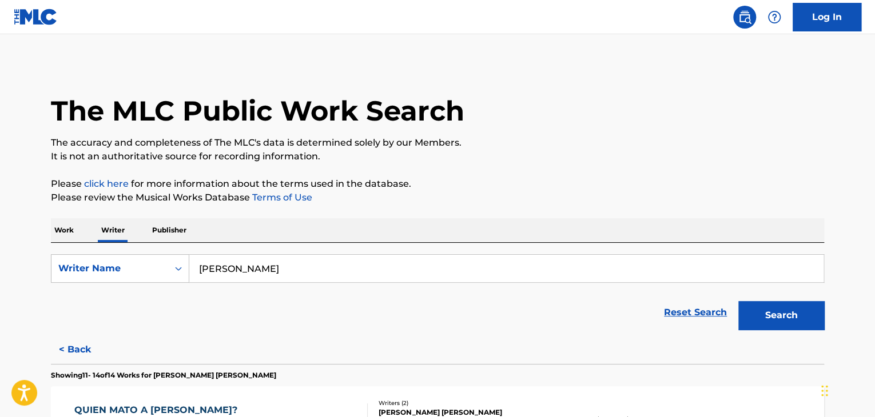
click at [67, 241] on p "Work" at bounding box center [64, 230] width 26 height 24
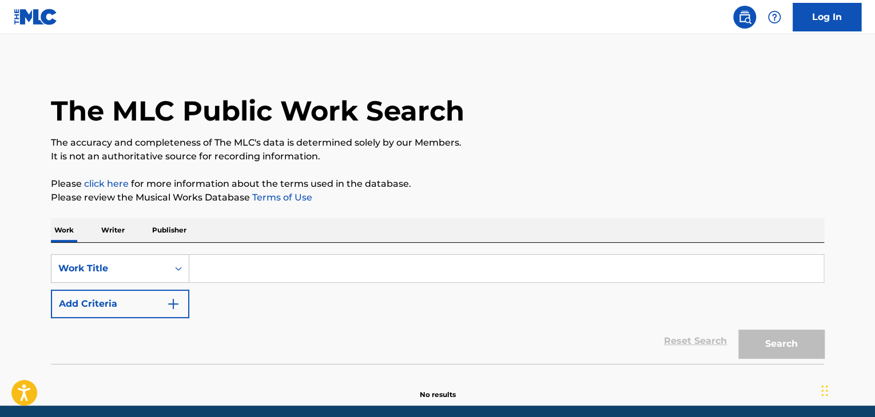
click at [242, 266] on input "Search Form" at bounding box center [506, 268] width 634 height 27
paste input "[PERSON_NAME]"
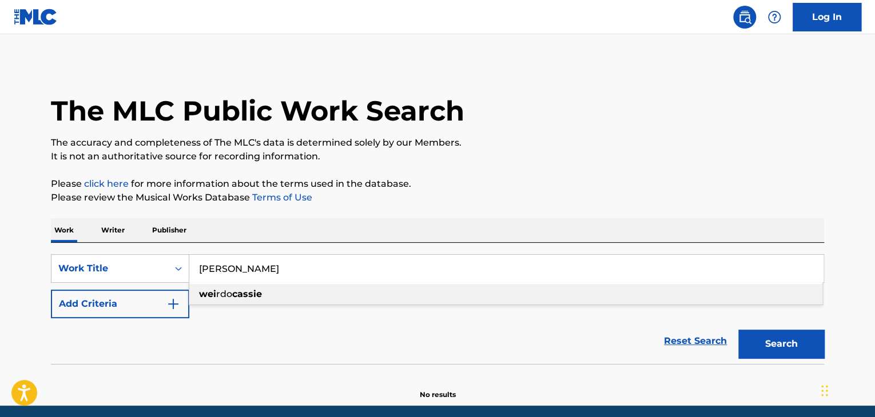
click at [220, 273] on input "[PERSON_NAME]" at bounding box center [506, 268] width 634 height 27
paste input "I Am a Fluff"
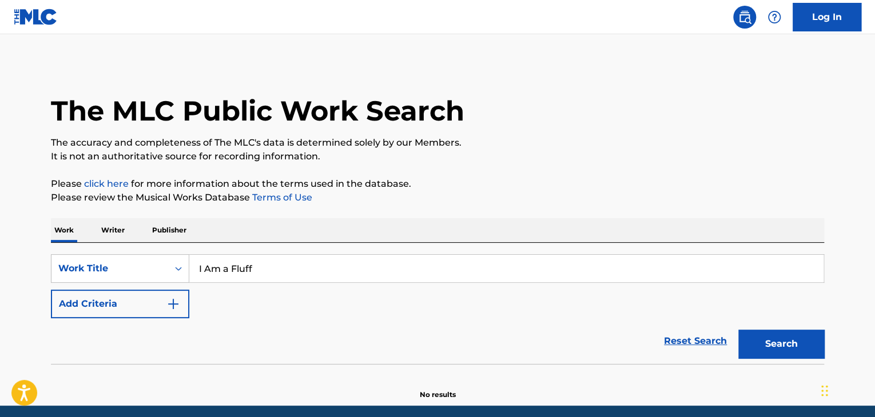
type input "I Am a Fluff"
click at [156, 310] on button "Add Criteria" at bounding box center [120, 304] width 138 height 29
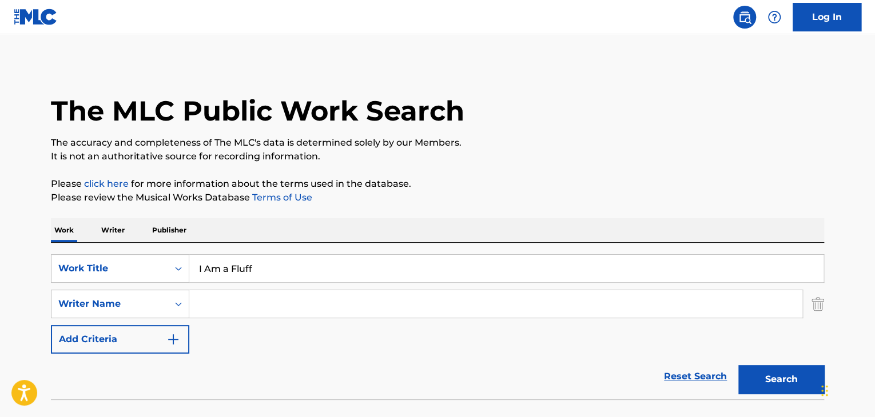
click at [222, 307] on input "Search Form" at bounding box center [495, 303] width 613 height 27
paste input "[PERSON_NAME]"
type input "[PERSON_NAME]"
click at [746, 364] on div "Search" at bounding box center [777, 377] width 91 height 46
click at [752, 387] on button "Search" at bounding box center [781, 379] width 86 height 29
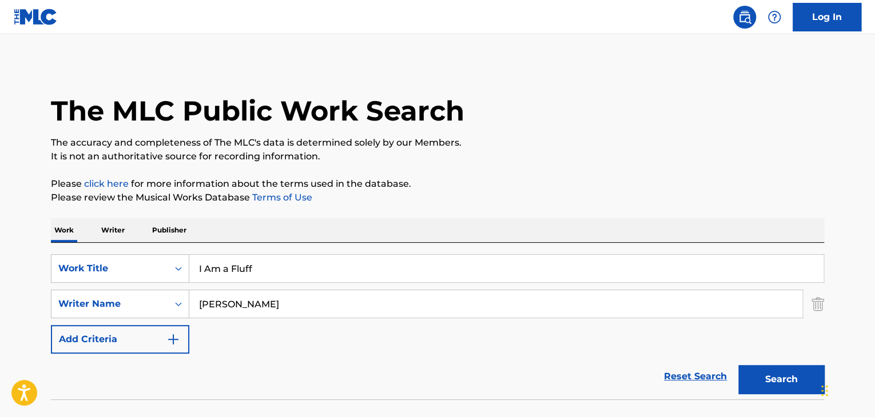
scroll to position [79, 0]
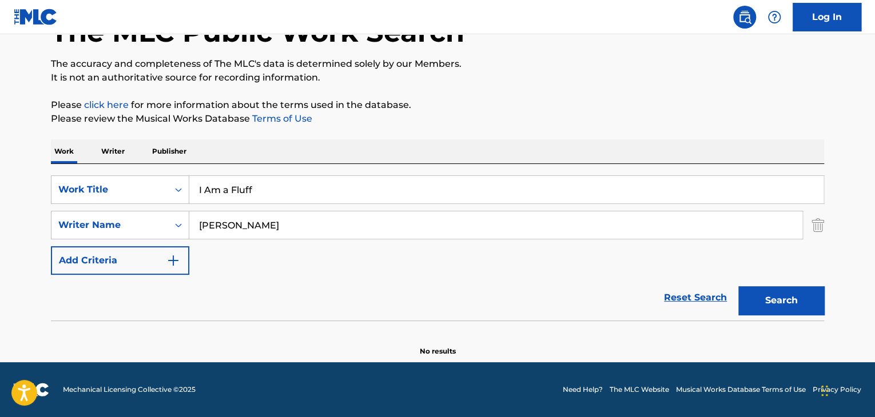
click at [120, 155] on p "Writer" at bounding box center [113, 152] width 30 height 24
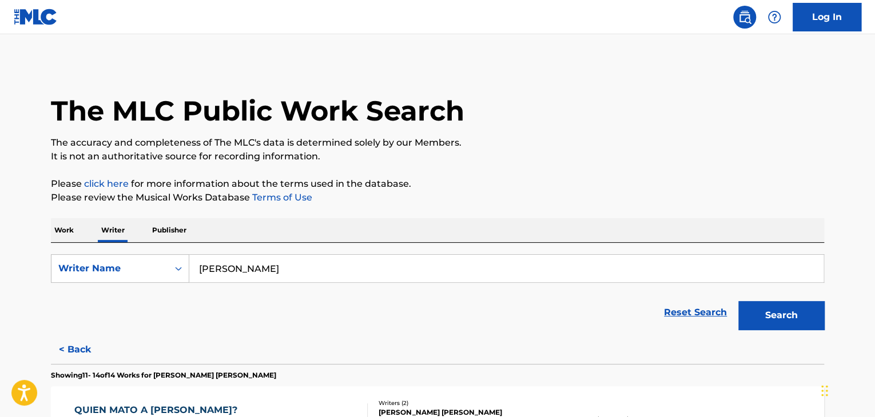
click at [279, 290] on div "Reset Search Search" at bounding box center [437, 313] width 773 height 46
click at [266, 268] on input "[PERSON_NAME]" at bounding box center [506, 268] width 634 height 27
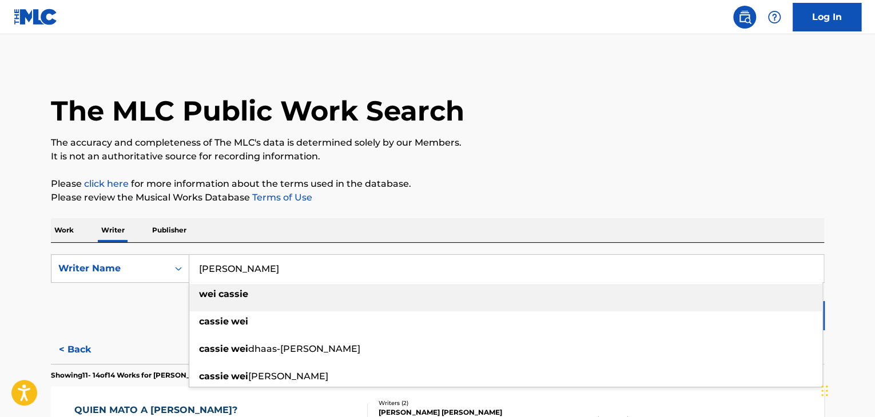
paste input "[PERSON_NAME]"
type input "[PERSON_NAME]"
click at [517, 198] on p "Please review the Musical Works Database Terms of Use" at bounding box center [437, 198] width 773 height 14
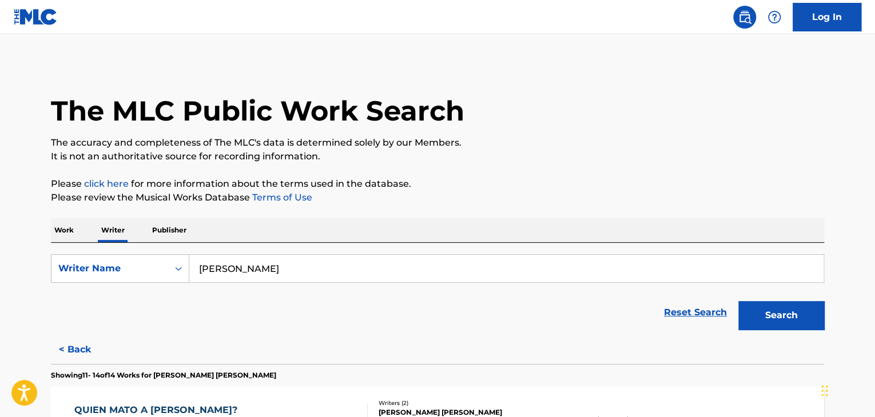
click at [803, 312] on button "Search" at bounding box center [781, 315] width 86 height 29
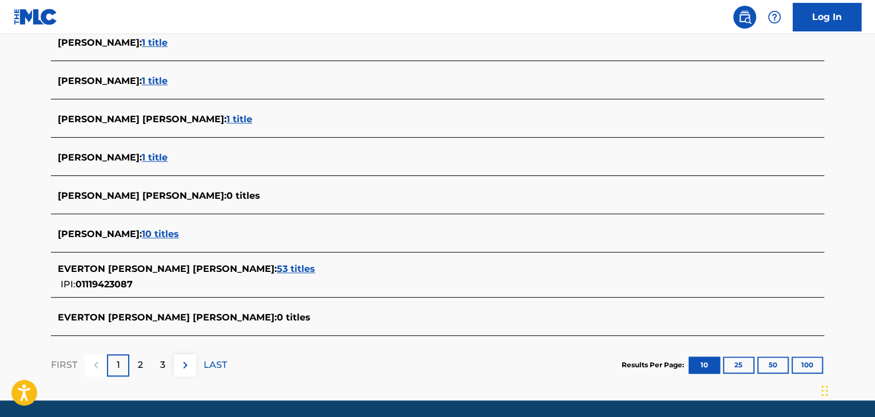
scroll to position [388, 0]
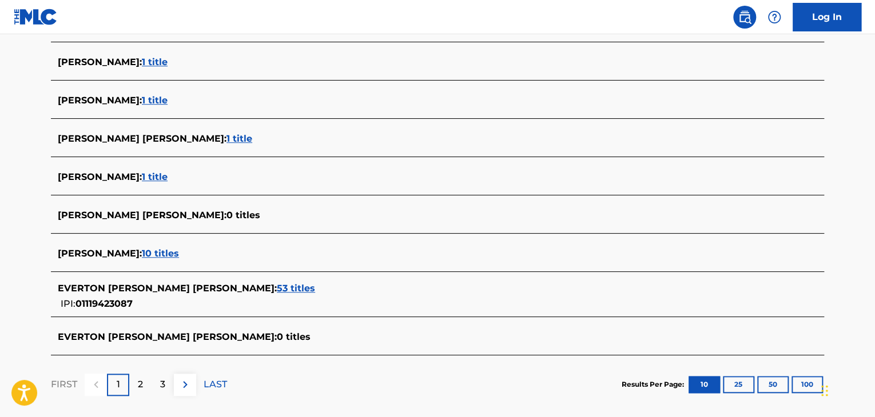
click at [142, 174] on span "1 title" at bounding box center [155, 177] width 26 height 11
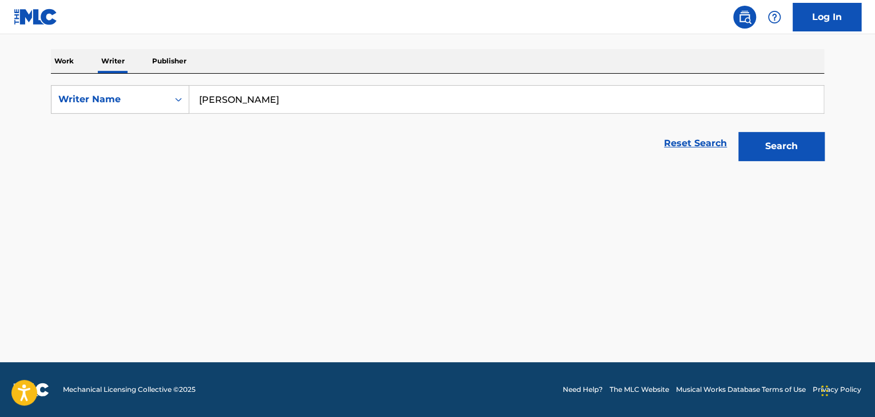
scroll to position [169, 0]
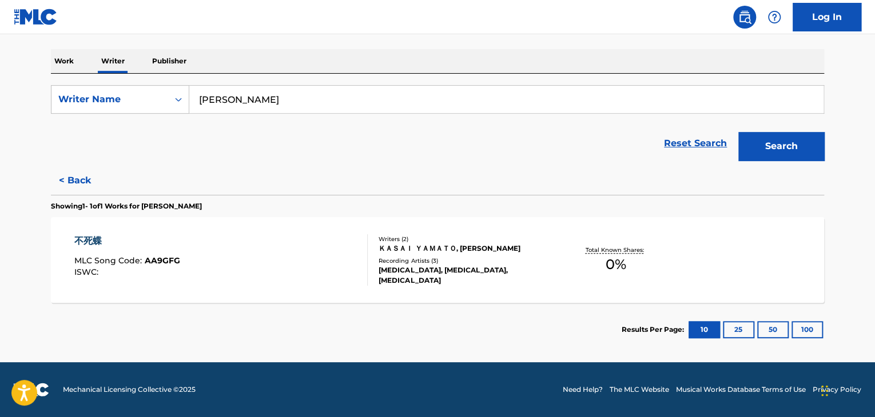
click at [329, 260] on div "不死蝶 MLC Song Code : AA9GFG ISWC :" at bounding box center [221, 259] width 294 height 51
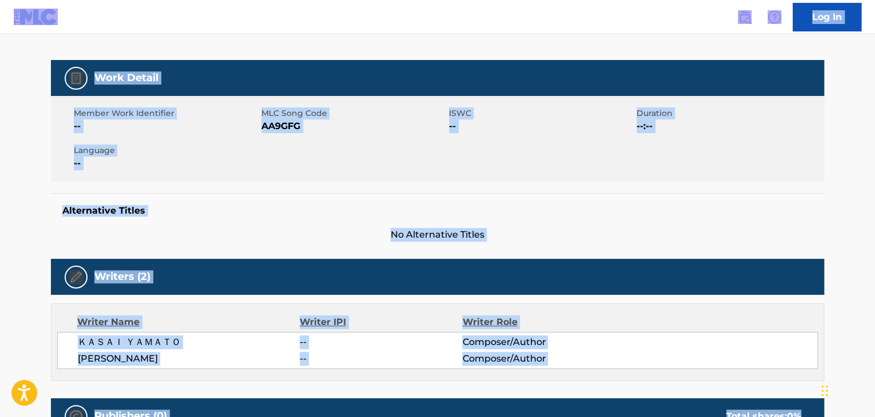
scroll to position [229, 0]
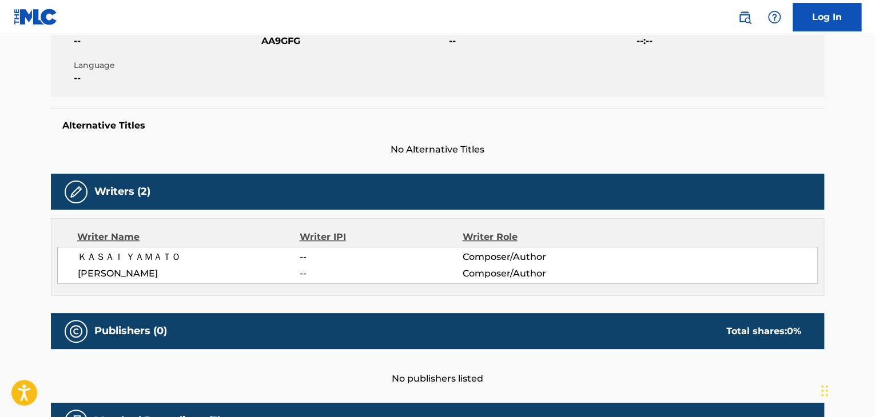
click at [145, 264] on div "ＫＡＳＡＩ ＹＡＭＡＴＯ -- Composer/Author [PERSON_NAME] -- Composer/Author" at bounding box center [437, 265] width 760 height 37
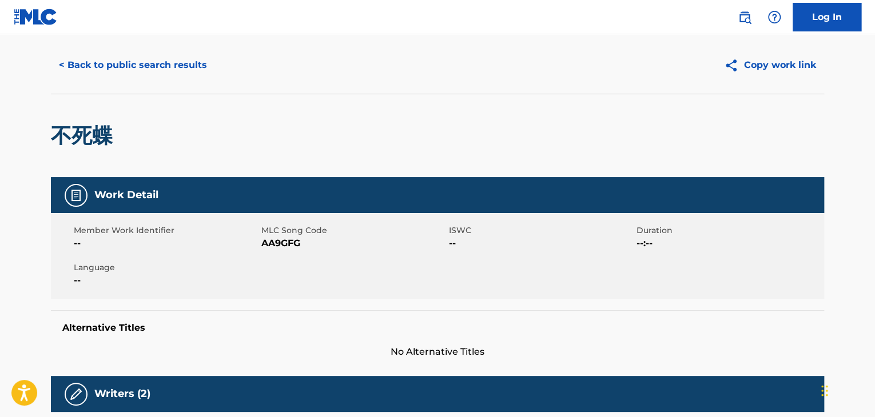
scroll to position [0, 0]
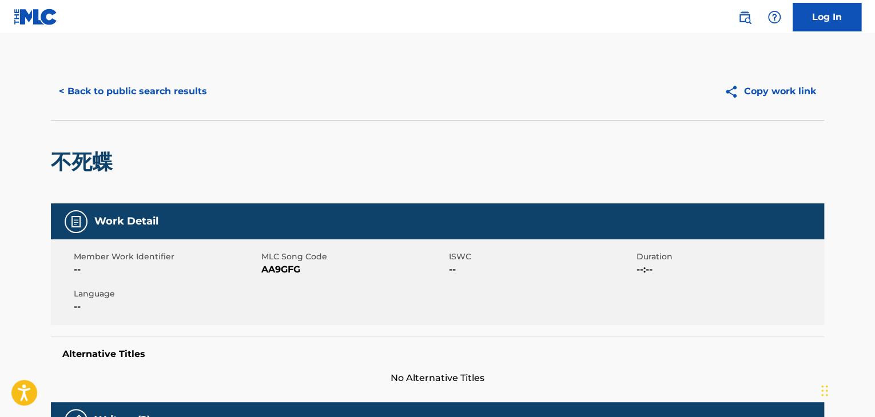
click at [156, 89] on button "< Back to public search results" at bounding box center [133, 91] width 164 height 29
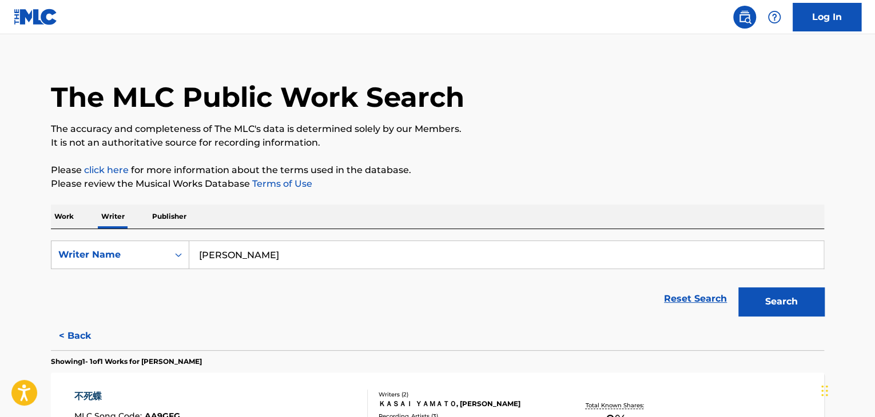
click at [265, 262] on input "[PERSON_NAME]" at bounding box center [506, 254] width 634 height 27
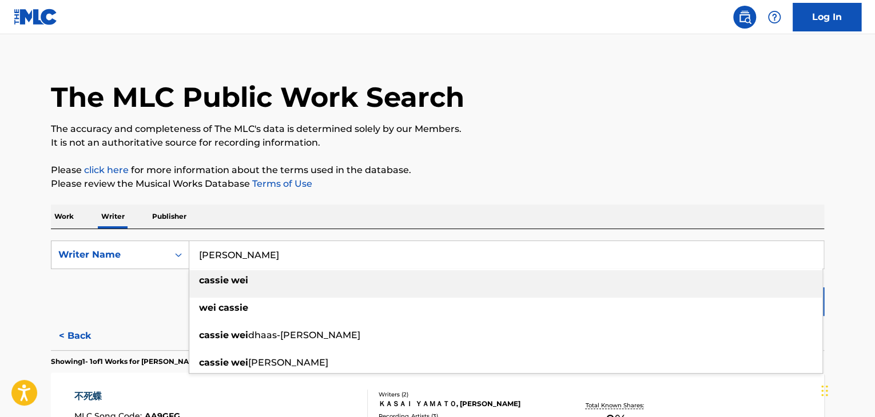
paste input "ＫＡＳＡＩ ＹＡＭＡＴＯ"
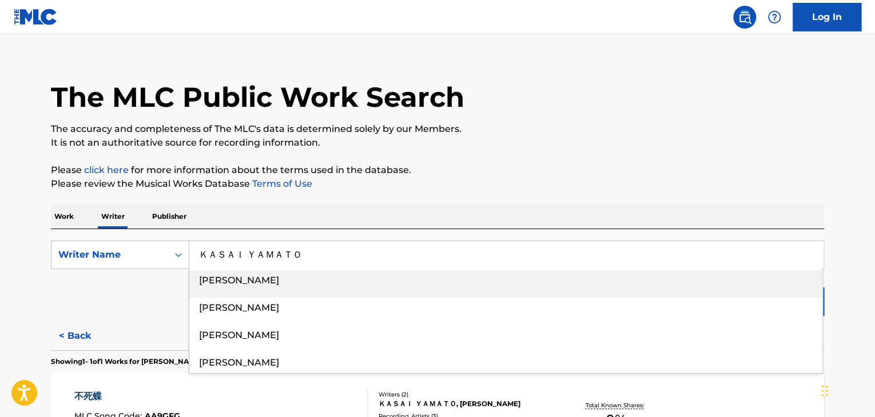
type input "ＫＡＳＡＩ ＹＡＭＡＴＯ"
click at [543, 129] on p "The accuracy and completeness of The MLC's data is determined solely by our Mem…" at bounding box center [437, 129] width 773 height 14
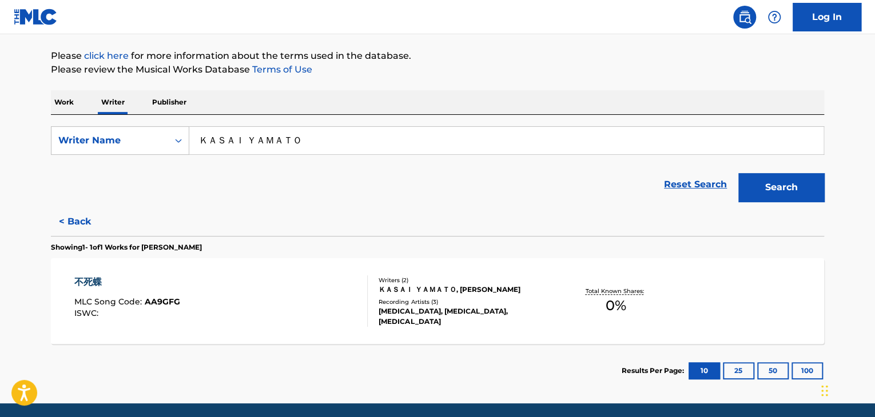
click at [760, 189] on button "Search" at bounding box center [781, 187] width 86 height 29
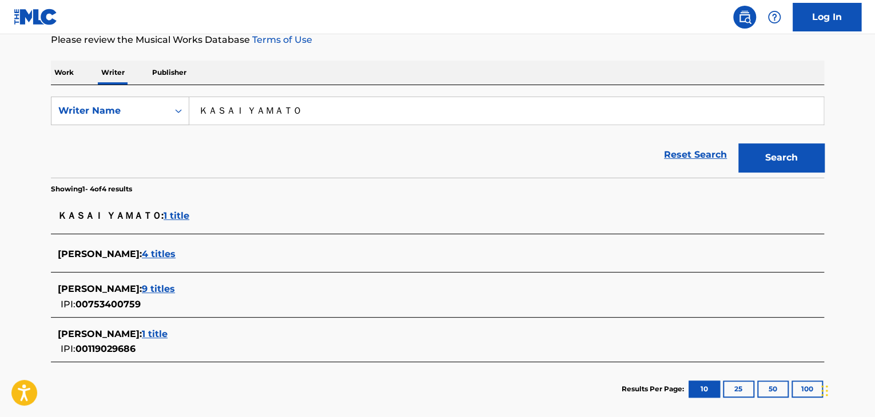
scroll to position [185, 0]
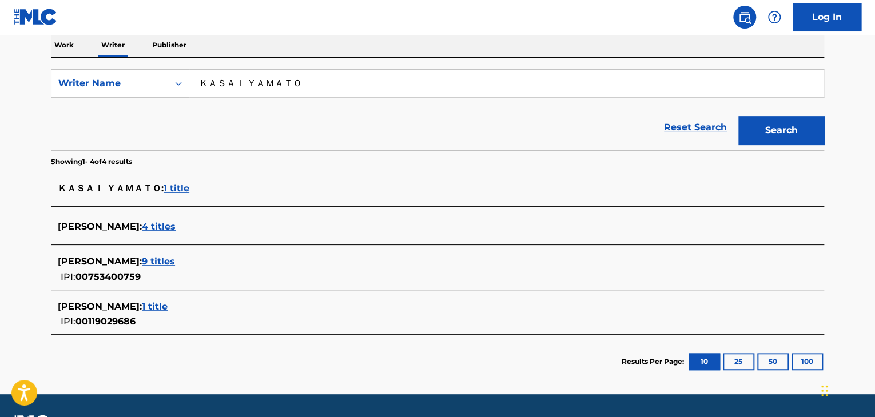
click at [147, 261] on span "9 titles" at bounding box center [158, 261] width 33 height 11
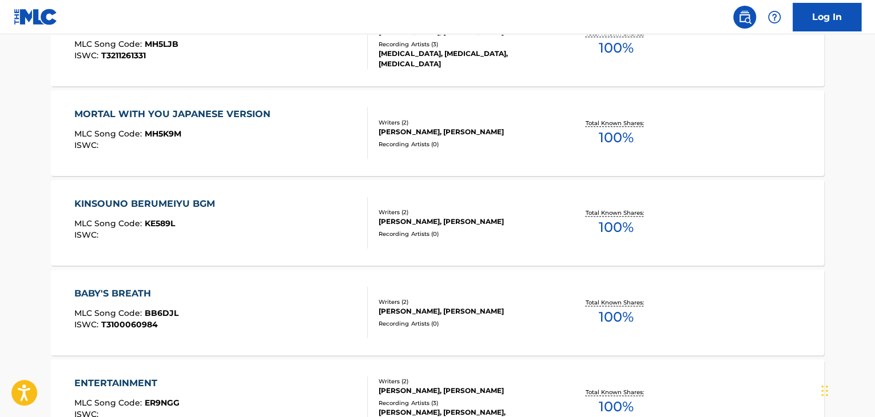
scroll to position [700, 0]
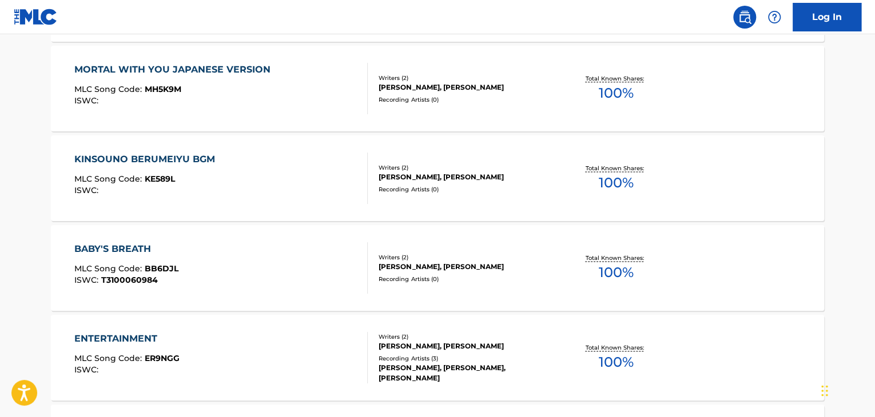
click at [309, 253] on div "BABY'S BREATH MLC Song Code : BB6DJL ISWC : T3100060984" at bounding box center [221, 267] width 294 height 51
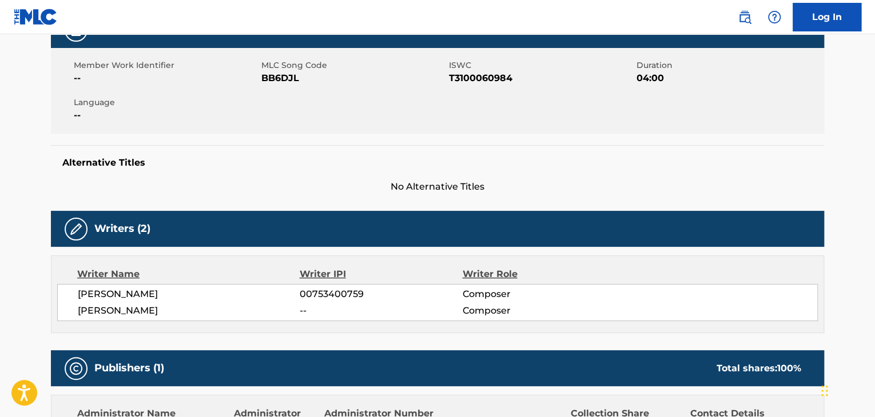
scroll to position [229, 0]
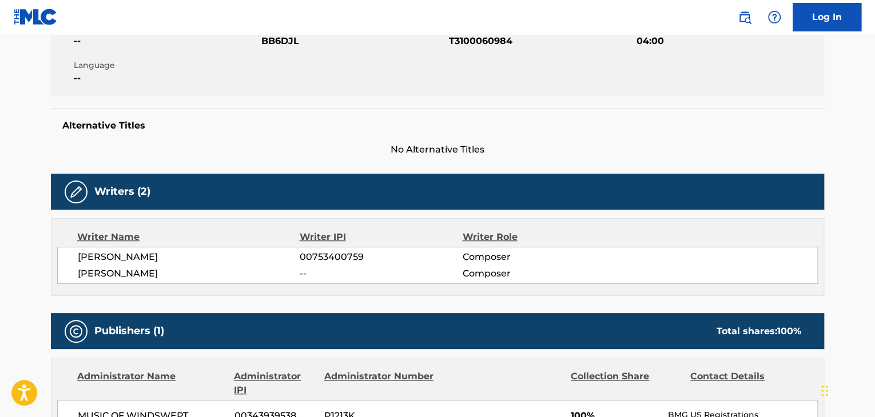
click at [329, 257] on span "00753400759" at bounding box center [381, 257] width 162 height 14
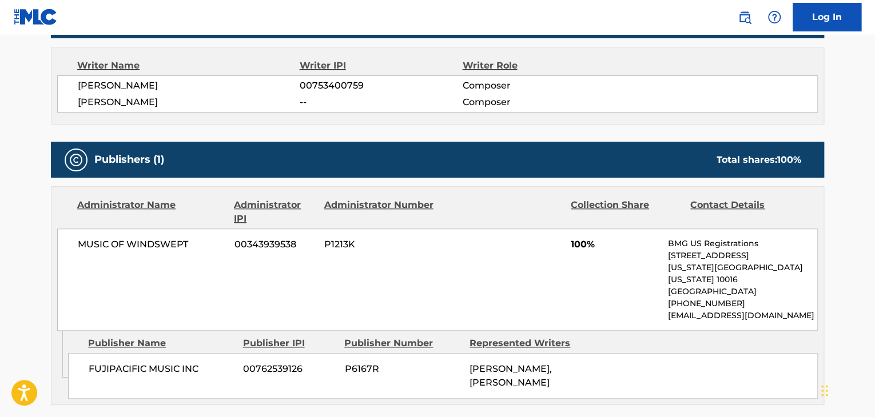
click at [131, 238] on span "MUSIC OF WINDSWEPT" at bounding box center [152, 245] width 148 height 14
click at [252, 248] on span "00343939538" at bounding box center [274, 245] width 81 height 14
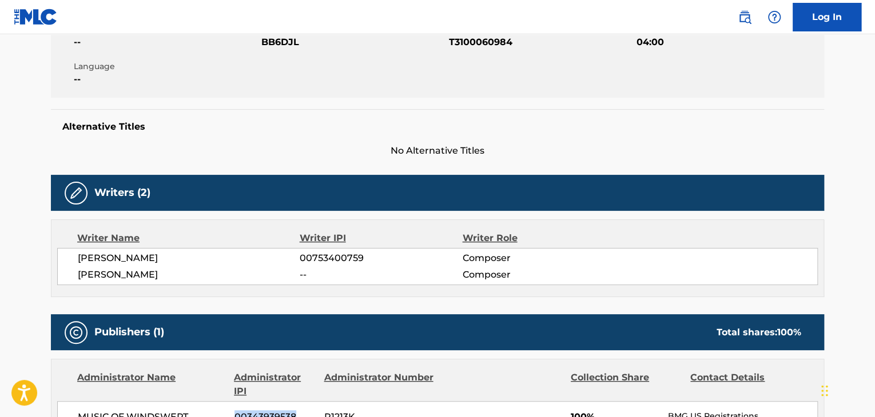
scroll to position [114, 0]
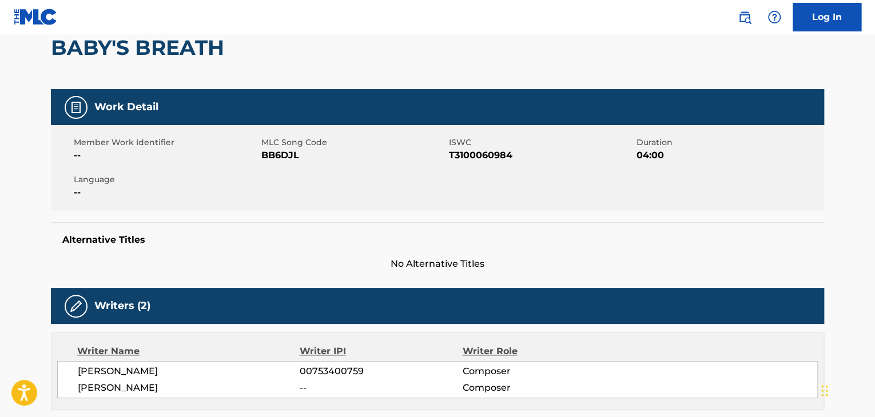
click at [285, 160] on span "BB6DJL" at bounding box center [353, 156] width 185 height 14
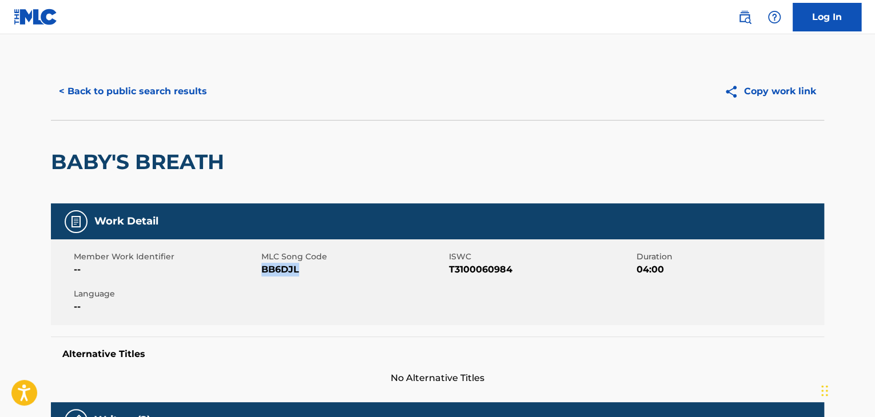
click at [137, 101] on button "< Back to public search results" at bounding box center [133, 91] width 164 height 29
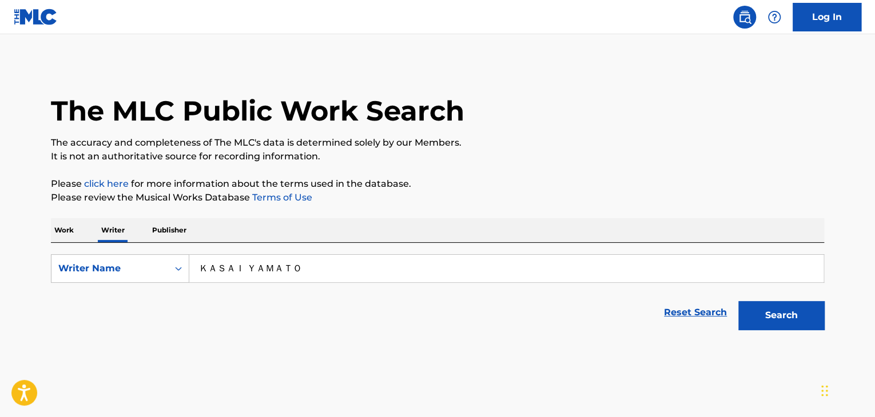
scroll to position [14, 0]
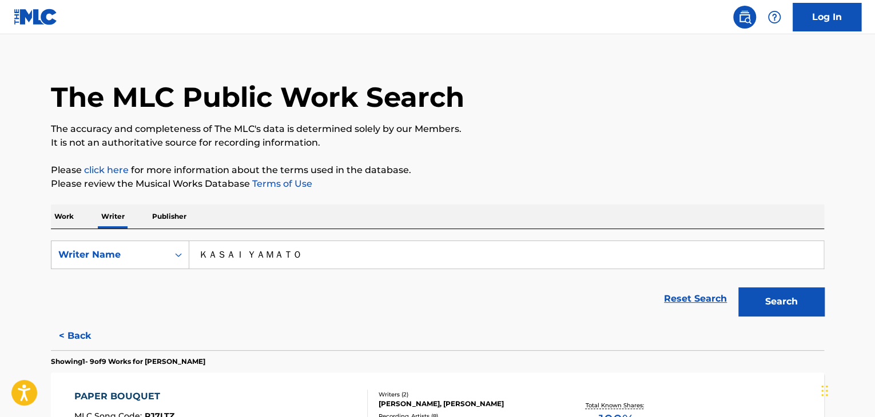
click at [80, 228] on div "Work Writer Publisher" at bounding box center [437, 217] width 773 height 24
click at [59, 214] on p "Work" at bounding box center [64, 217] width 26 height 24
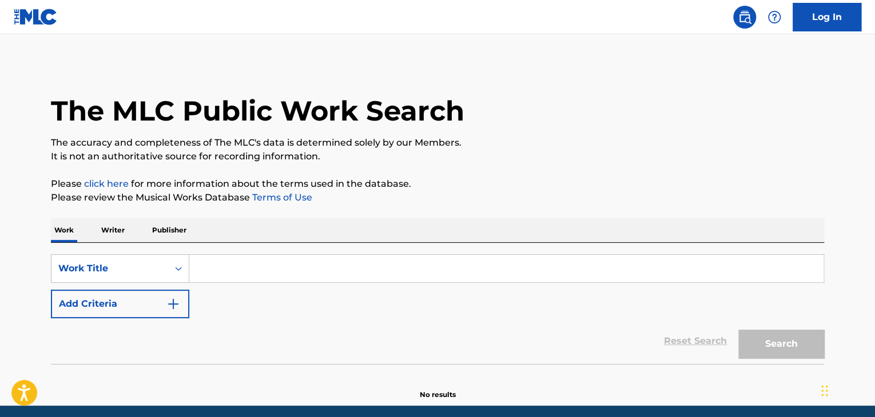
click at [257, 278] on input "Search Form" at bounding box center [506, 268] width 634 height 27
paste input "The Meow Meow Song"
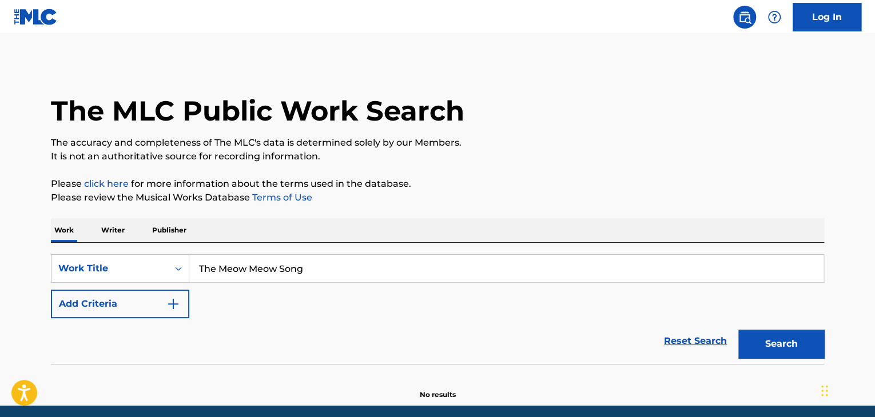
type input "The Meow Meow Song"
click at [416, 210] on div "The MLC Public Work Search The accuracy and completeness of The MLC's data is d…" at bounding box center [437, 231] width 800 height 337
click at [782, 337] on button "Search" at bounding box center [781, 344] width 86 height 29
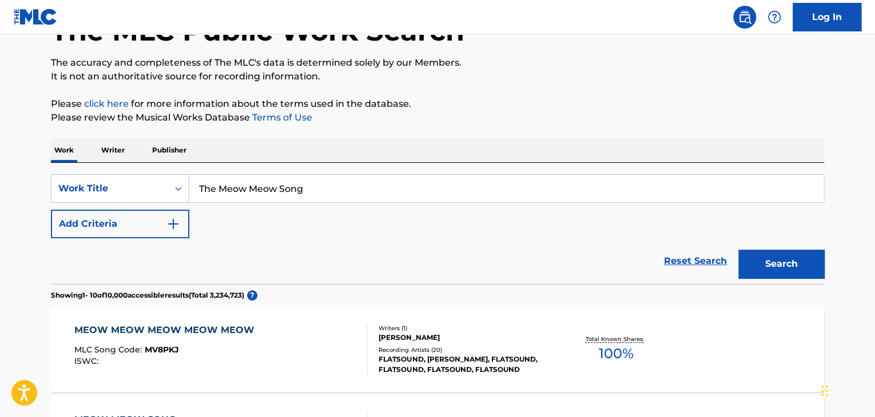
scroll to position [10, 0]
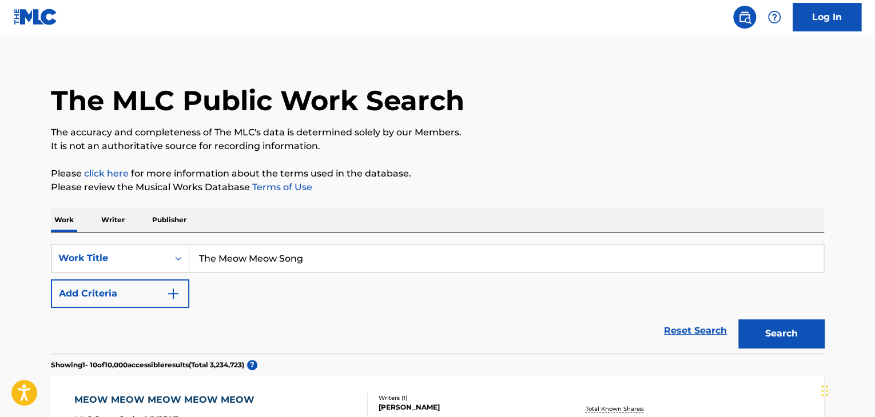
drag, startPoint x: 114, startPoint y: 219, endPoint x: 137, endPoint y: 224, distance: 23.9
click at [114, 219] on p "Writer" at bounding box center [113, 220] width 30 height 24
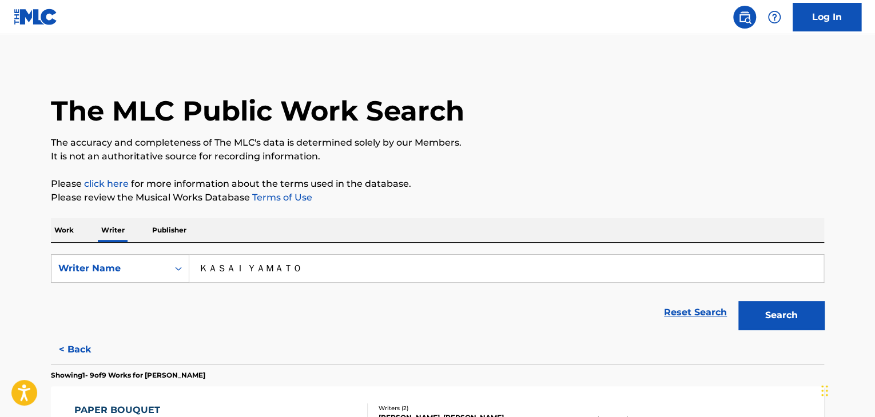
click at [252, 268] on input "ＫＡＳＡＩ ＹＡＭＡＴＯ" at bounding box center [506, 268] width 634 height 27
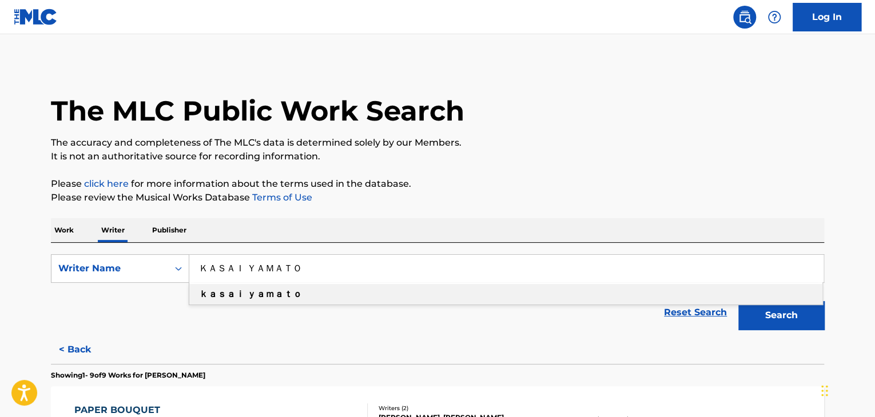
paste input "[PERSON_NAME] [PERSON_NAME]"
type input "[PERSON_NAME] [PERSON_NAME]"
click at [643, 160] on p "It is not an authoritative source for recording information." at bounding box center [437, 157] width 773 height 14
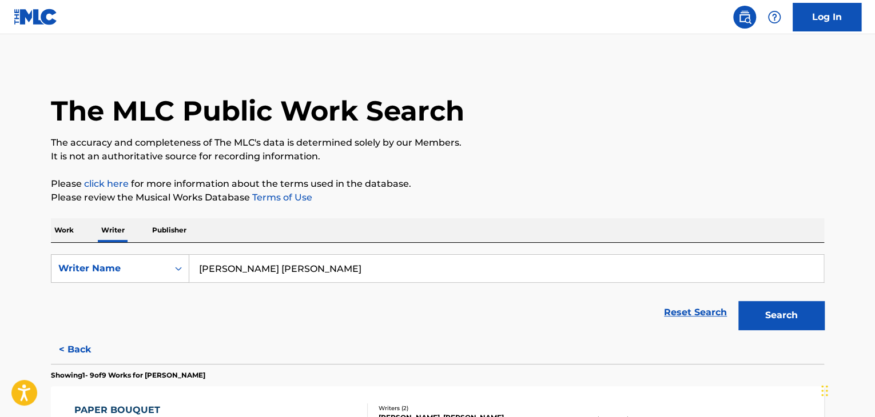
click at [771, 305] on button "Search" at bounding box center [781, 315] width 86 height 29
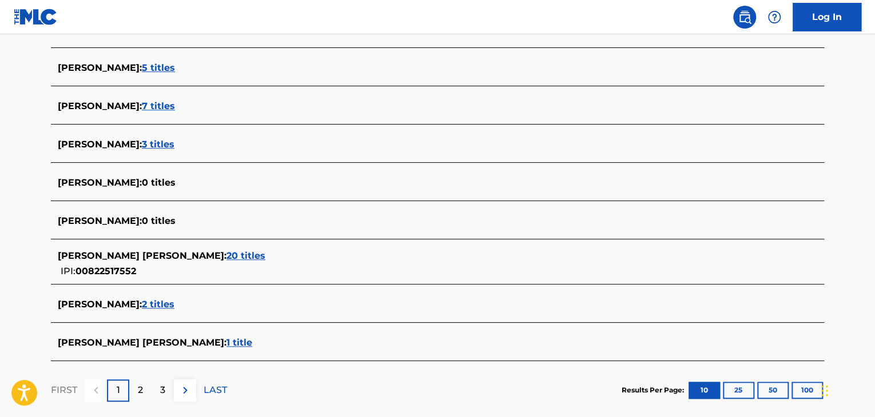
scroll to position [395, 0]
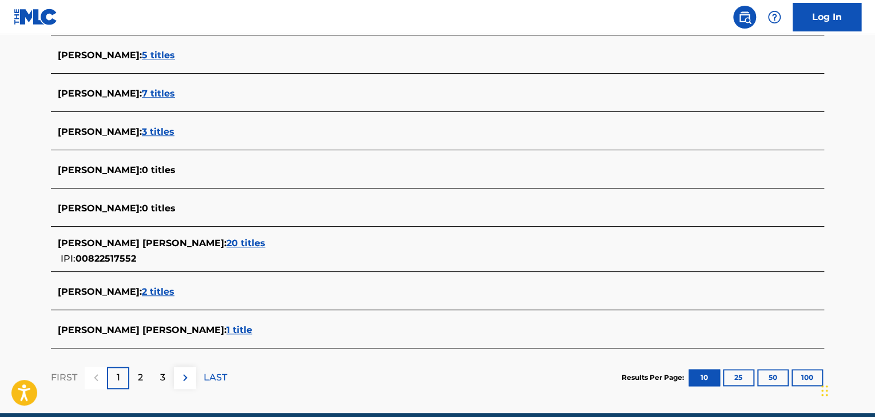
click at [226, 242] on span "20 titles" at bounding box center [245, 243] width 39 height 11
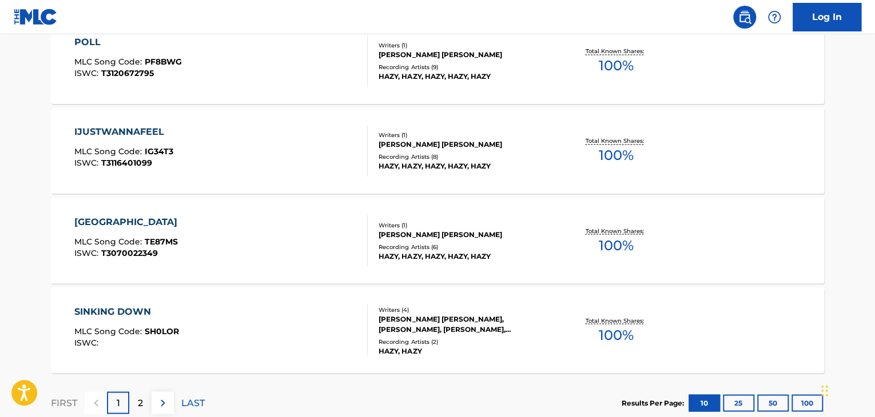
scroll to position [982, 0]
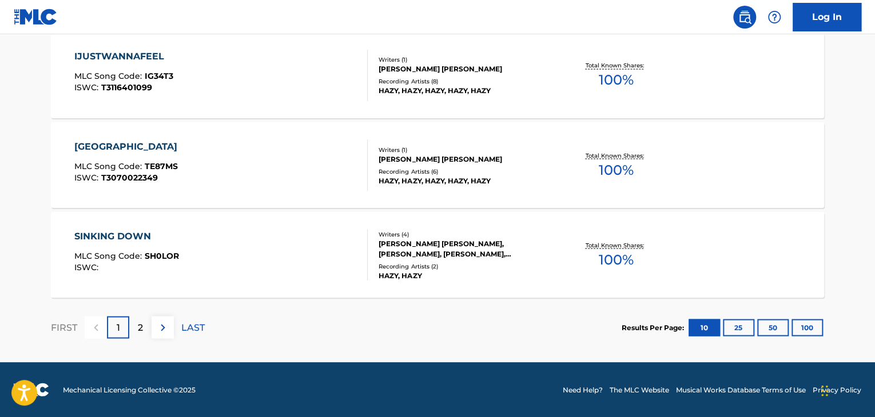
click at [193, 325] on p "LAST" at bounding box center [192, 328] width 23 height 14
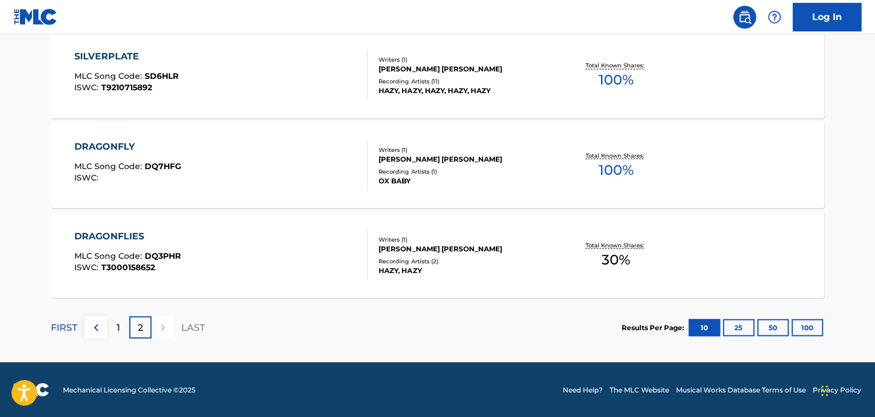
click at [110, 330] on div "1" at bounding box center [118, 327] width 22 height 22
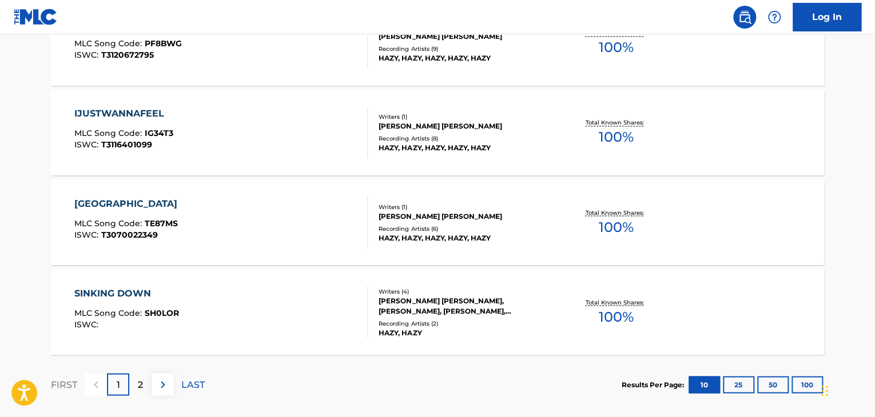
scroll to position [868, 0]
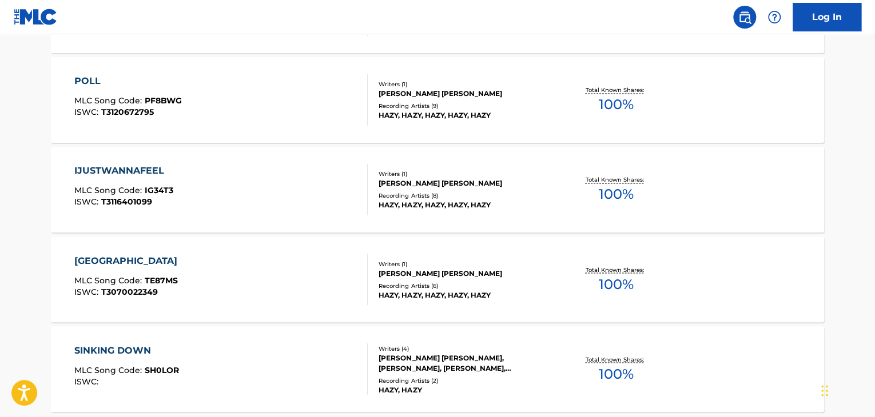
click at [330, 356] on div "SINKING DOWN MLC Song Code : SH0LOR ISWC :" at bounding box center [221, 369] width 294 height 51
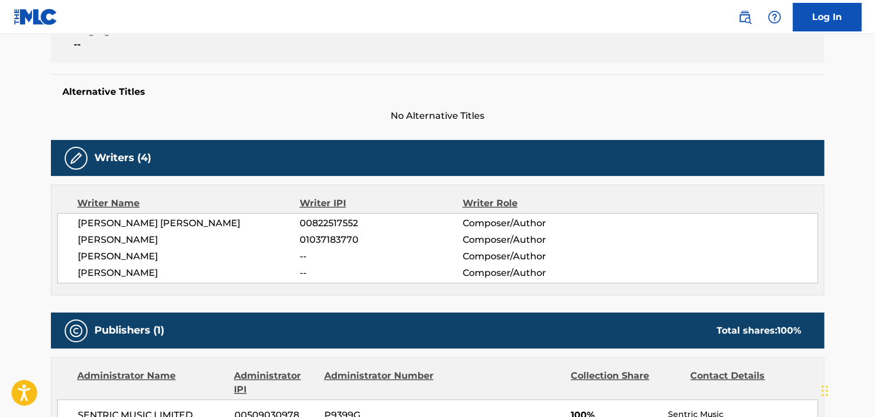
scroll to position [343, 0]
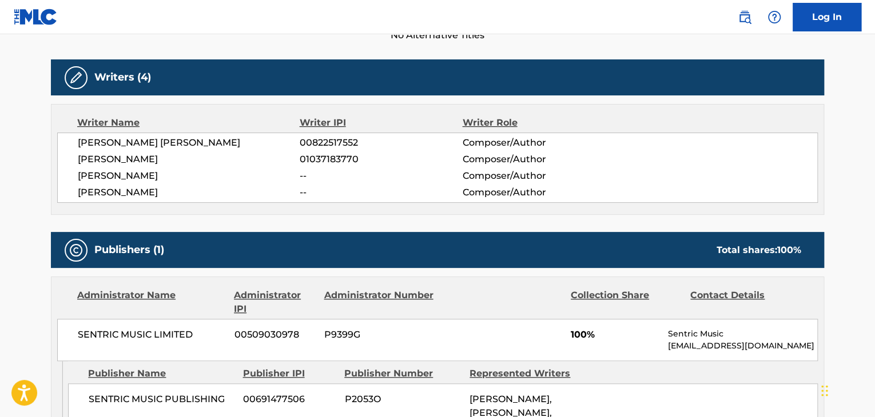
click at [184, 142] on span "[PERSON_NAME] [PERSON_NAME]" at bounding box center [189, 143] width 222 height 14
click at [309, 142] on span "00822517552" at bounding box center [381, 143] width 162 height 14
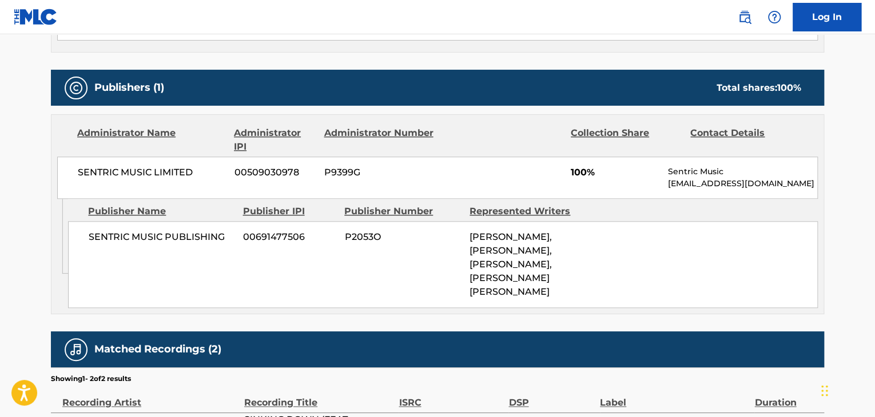
scroll to position [572, 0]
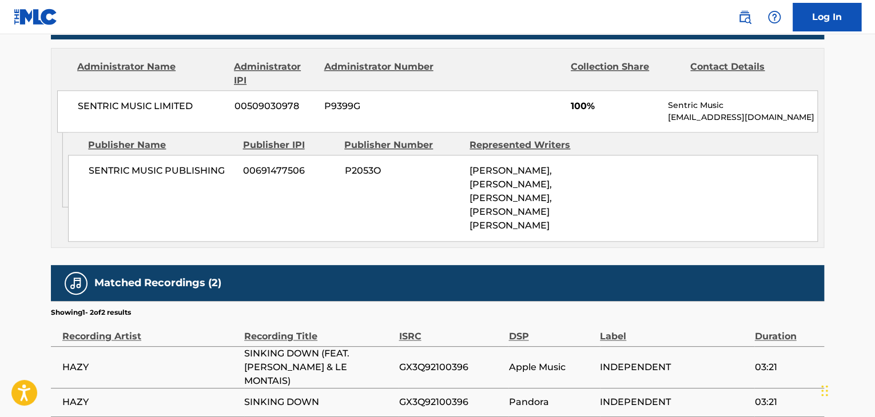
click at [152, 102] on span "SENTRIC MUSIC LIMITED" at bounding box center [152, 106] width 148 height 14
click at [249, 102] on span "00509030978" at bounding box center [274, 106] width 81 height 14
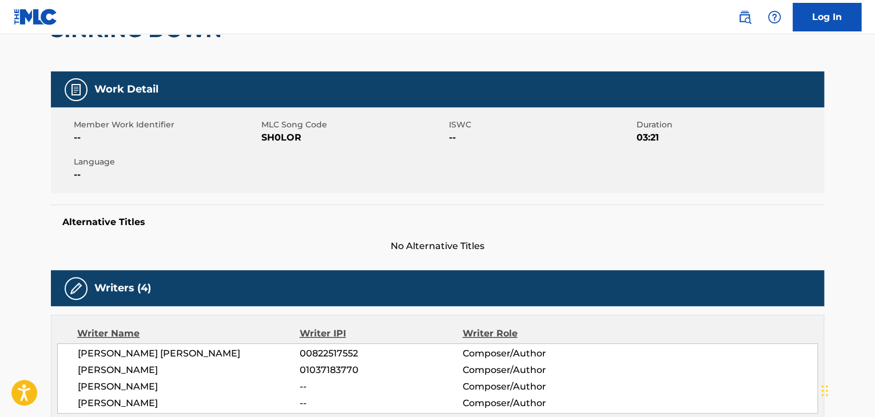
scroll to position [57, 0]
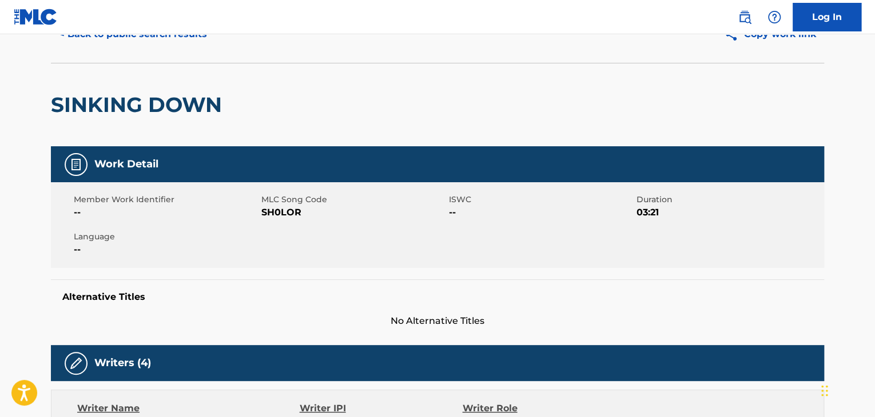
click at [286, 211] on span "SH0LOR" at bounding box center [353, 213] width 185 height 14
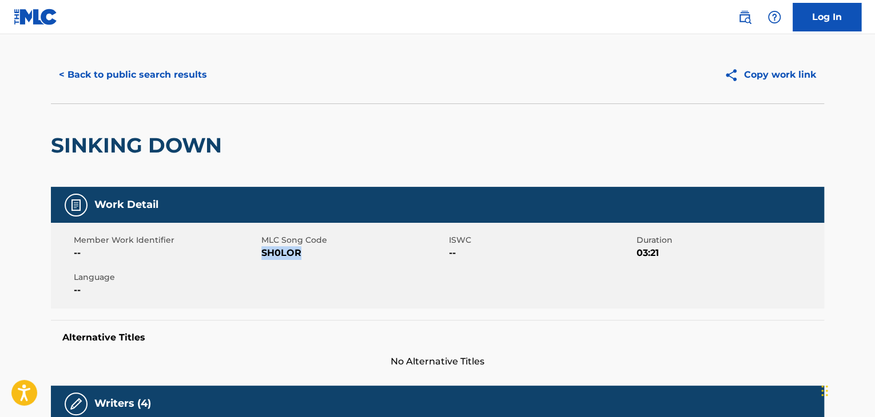
scroll to position [0, 0]
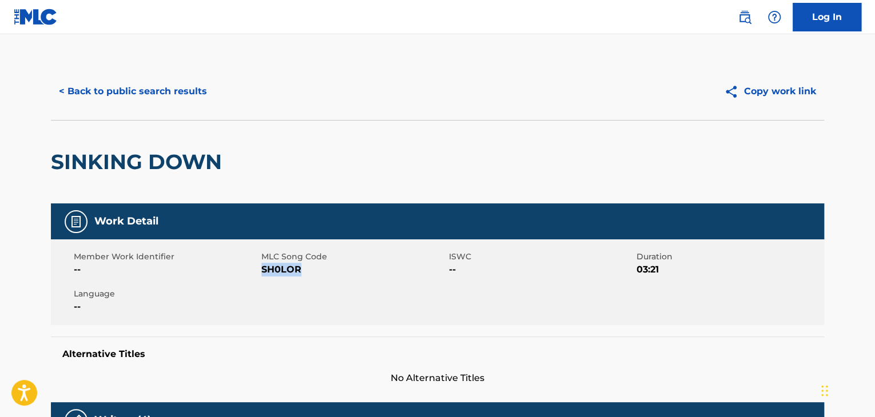
click at [164, 78] on button "< Back to public search results" at bounding box center [133, 91] width 164 height 29
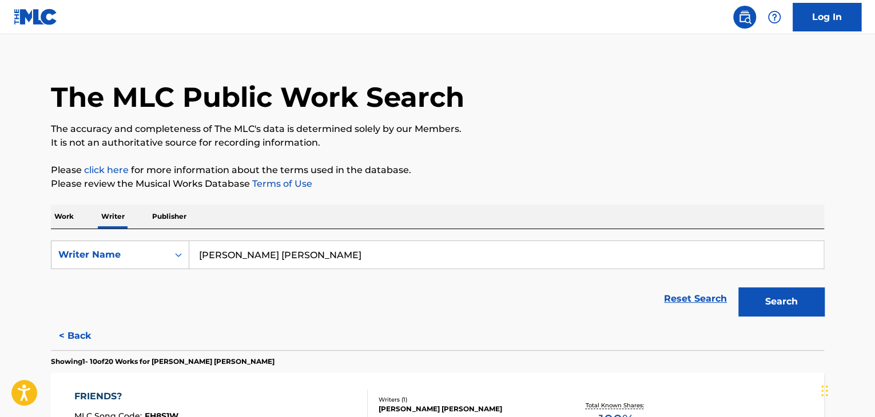
click at [286, 256] on input "[PERSON_NAME] [PERSON_NAME]" at bounding box center [506, 254] width 634 height 27
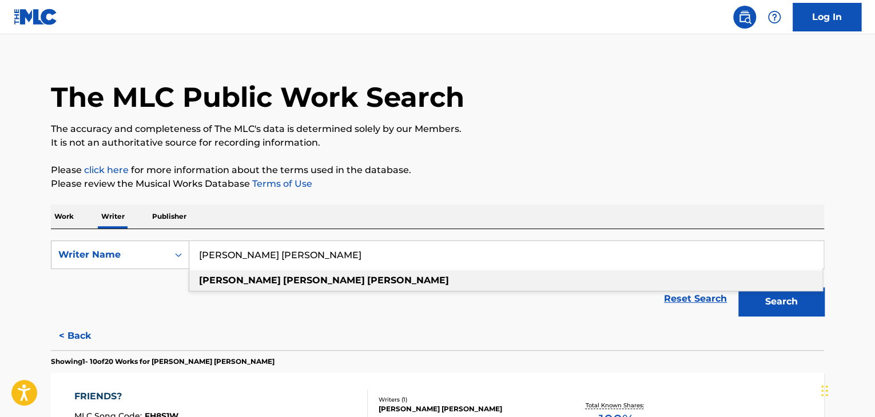
paste input "[PERSON_NAME] [PERSON_NAME]"
type input "[PERSON_NAME] [PERSON_NAME]"
click at [659, 149] on p "It is not an authoritative source for recording information." at bounding box center [437, 143] width 773 height 14
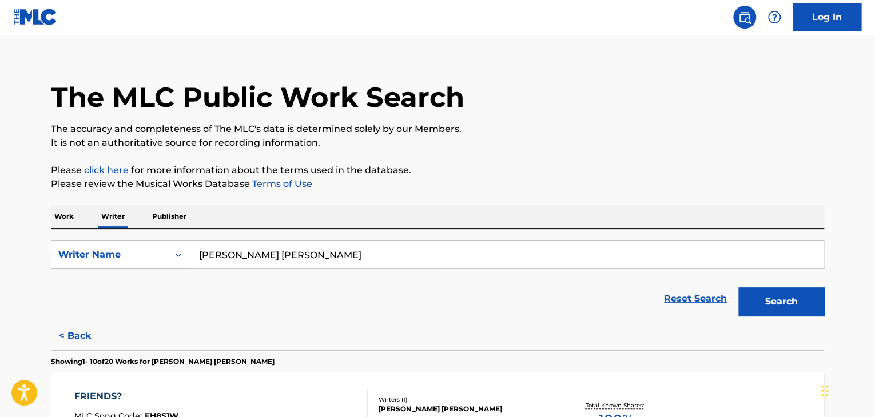
click at [766, 310] on button "Search" at bounding box center [781, 302] width 86 height 29
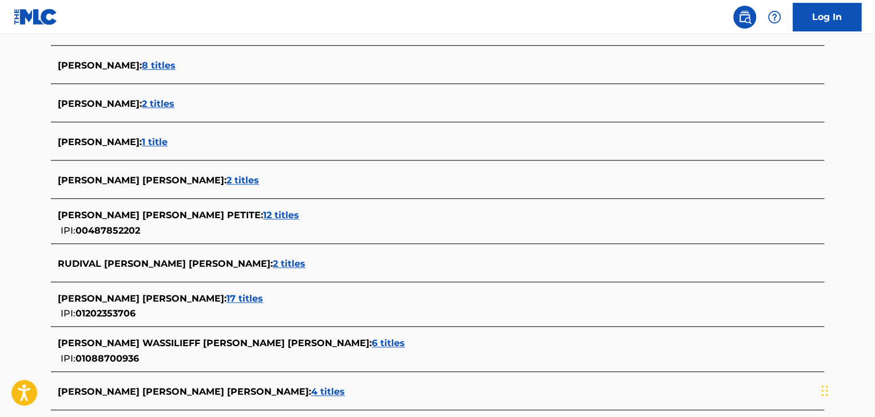
scroll to position [414, 0]
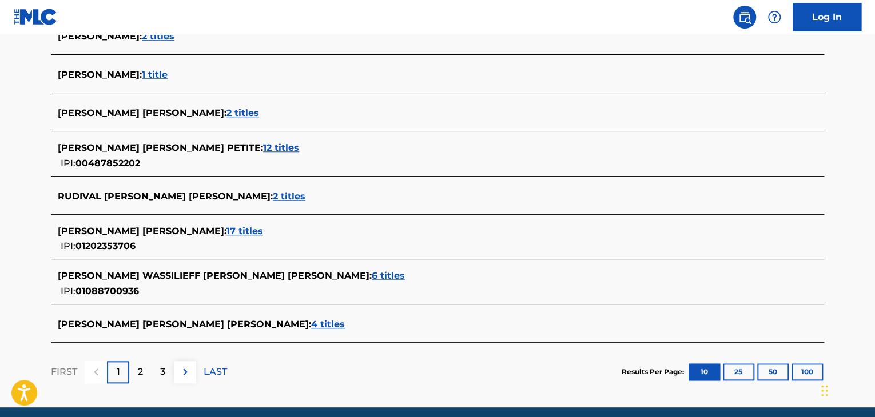
click at [263, 233] on span "17 titles" at bounding box center [244, 231] width 37 height 11
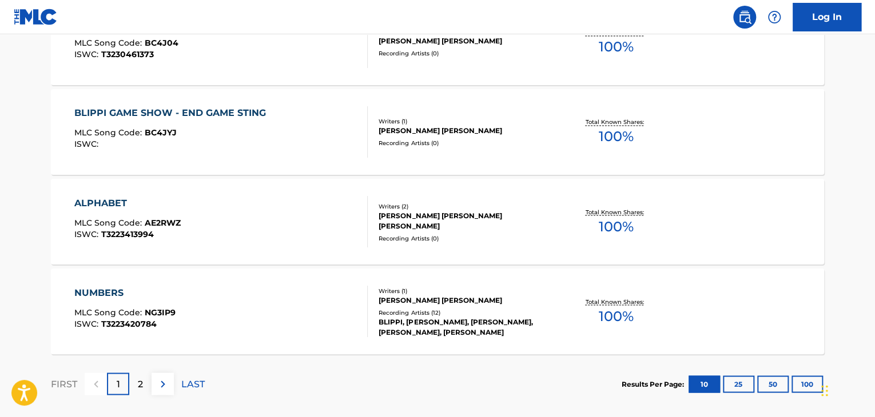
scroll to position [982, 0]
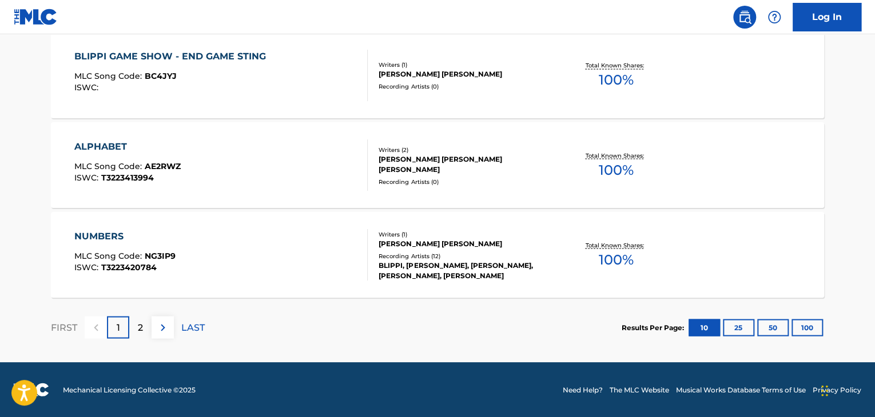
click at [138, 323] on p "2" at bounding box center [140, 328] width 5 height 14
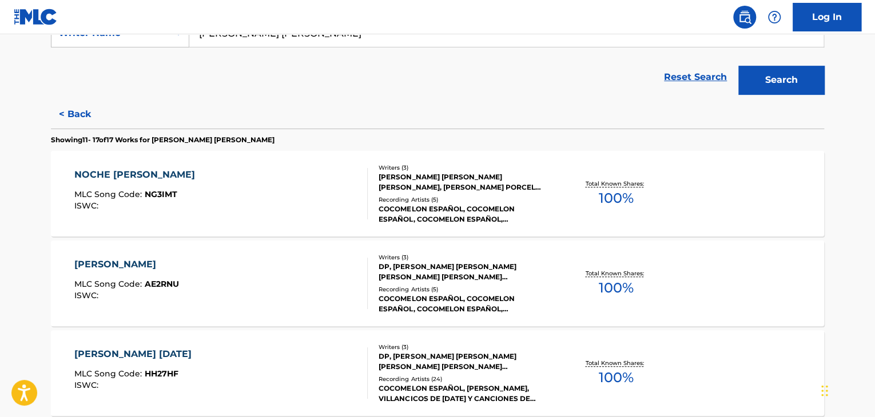
scroll to position [198, 0]
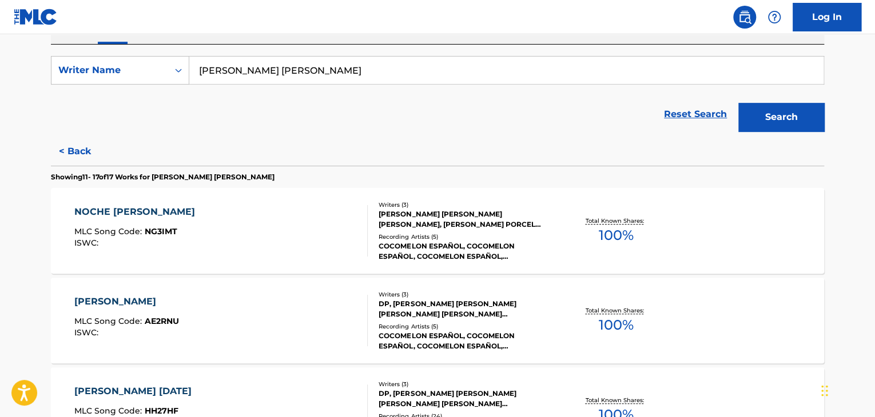
click at [308, 232] on div "NOCHE [PERSON_NAME] MLC Song Code : NG3IMT ISWC :" at bounding box center [221, 230] width 294 height 51
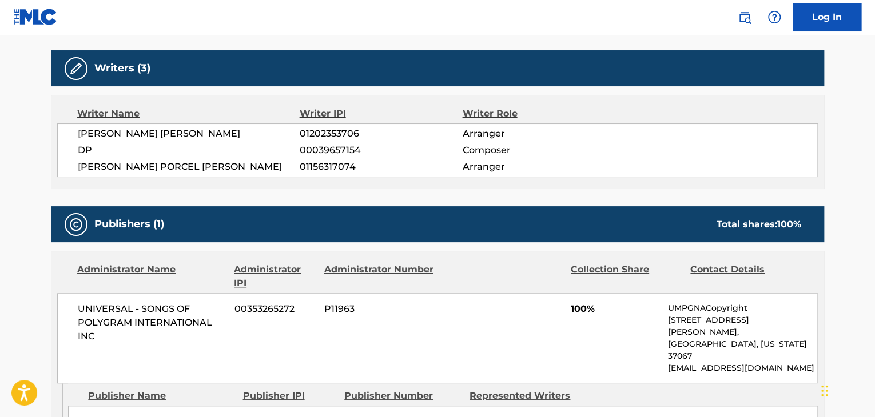
scroll to position [400, 0]
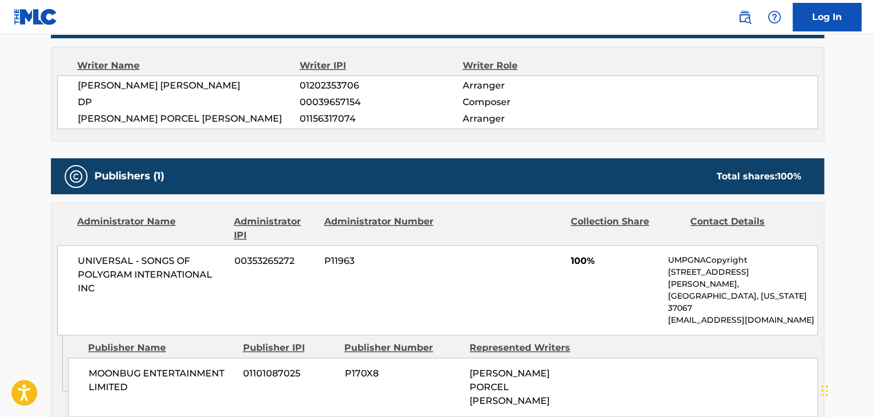
click at [173, 95] on span "DP" at bounding box center [189, 102] width 222 height 14
click at [177, 79] on span "[PERSON_NAME] [PERSON_NAME]" at bounding box center [189, 86] width 222 height 14
click at [310, 87] on span "01202353706" at bounding box center [381, 86] width 162 height 14
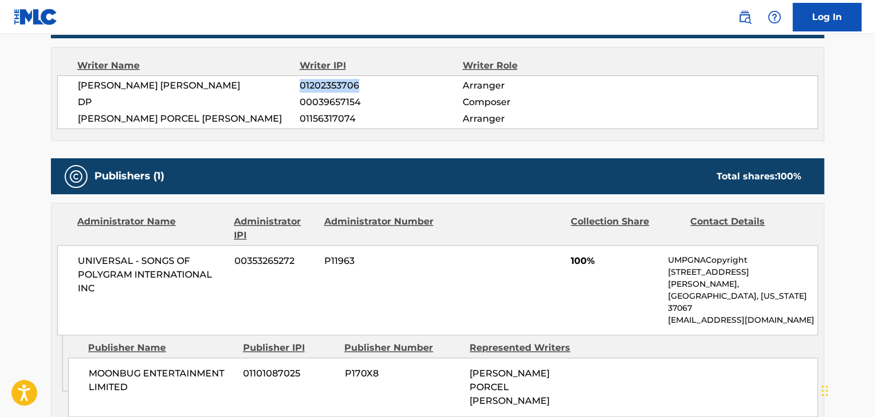
click at [310, 87] on span "01202353706" at bounding box center [381, 86] width 162 height 14
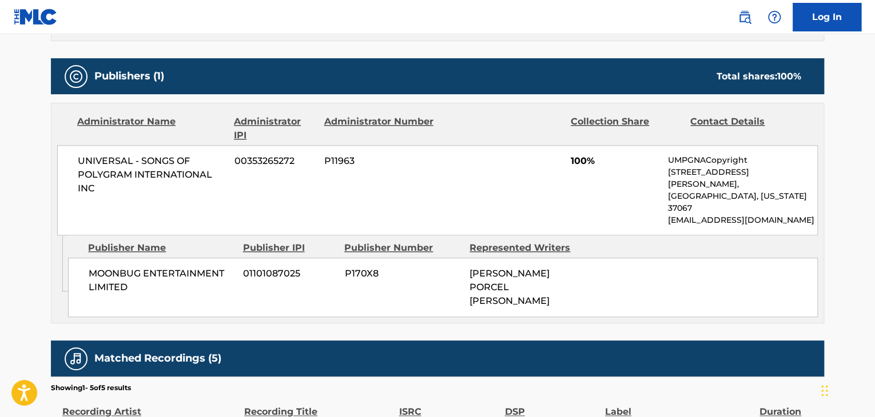
scroll to position [515, 0]
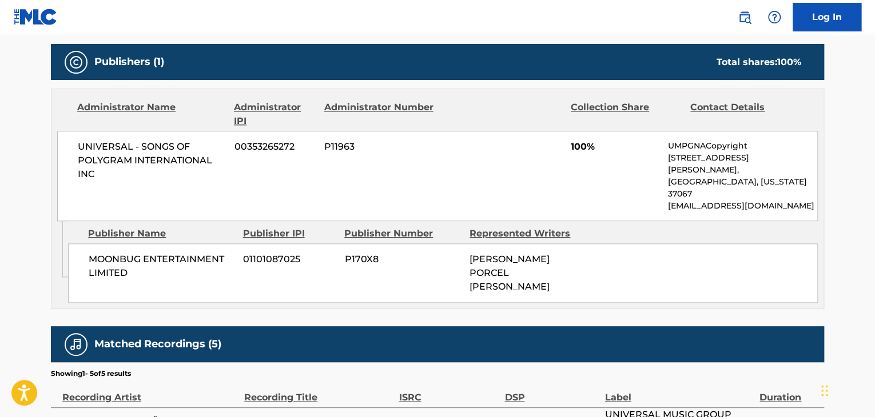
click at [133, 164] on span "UNIVERSAL - SONGS OF POLYGRAM INTERNATIONAL INC" at bounding box center [152, 160] width 148 height 41
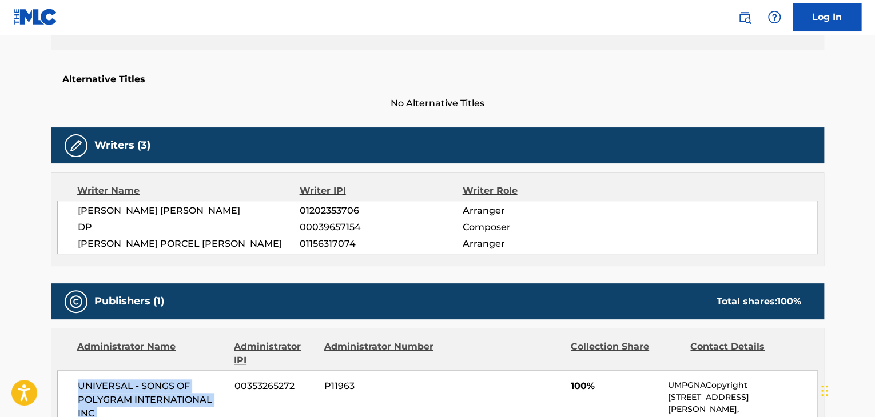
scroll to position [114, 0]
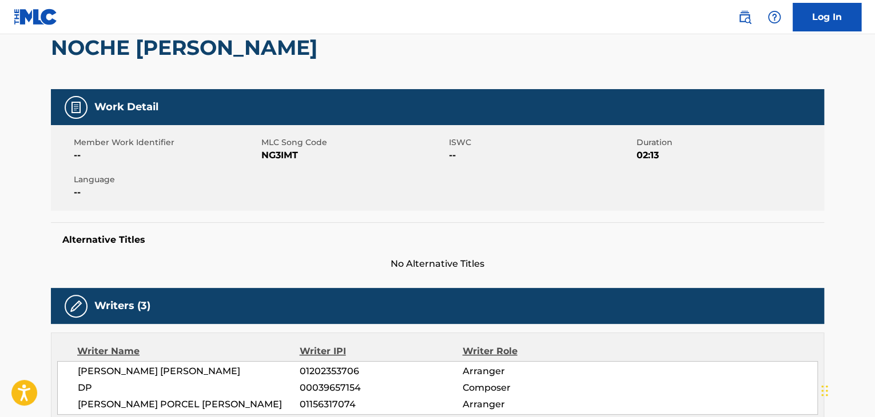
click at [266, 149] on span "NG3IMT" at bounding box center [353, 156] width 185 height 14
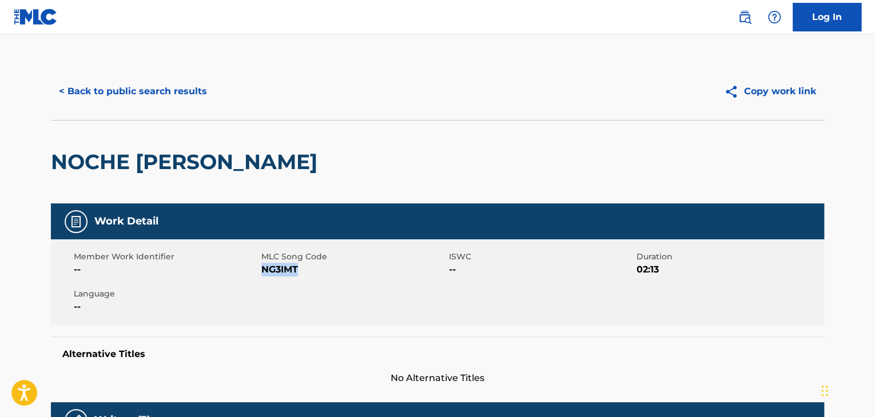
click at [172, 91] on button "< Back to public search results" at bounding box center [133, 91] width 164 height 29
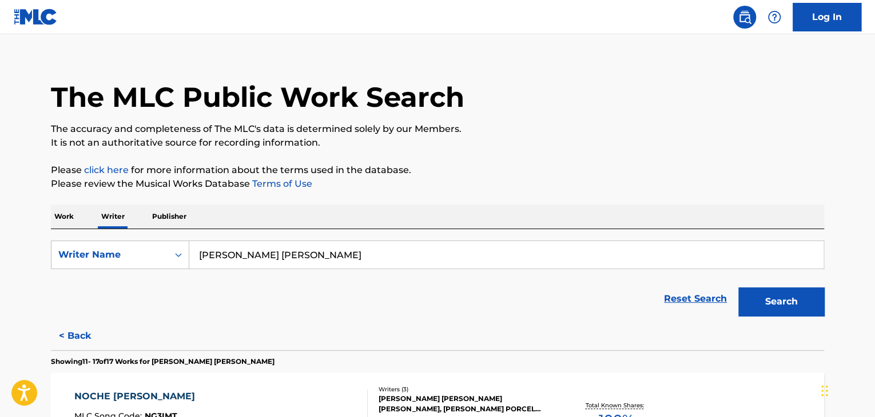
scroll to position [128, 0]
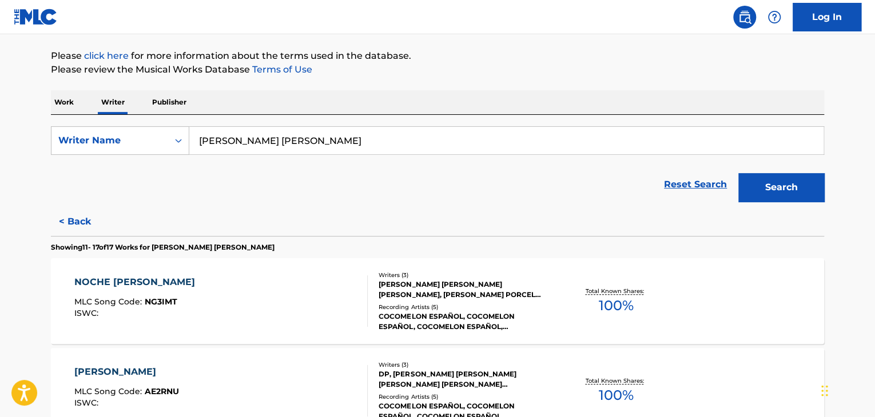
click at [272, 139] on input "[PERSON_NAME] [PERSON_NAME]" at bounding box center [506, 140] width 634 height 27
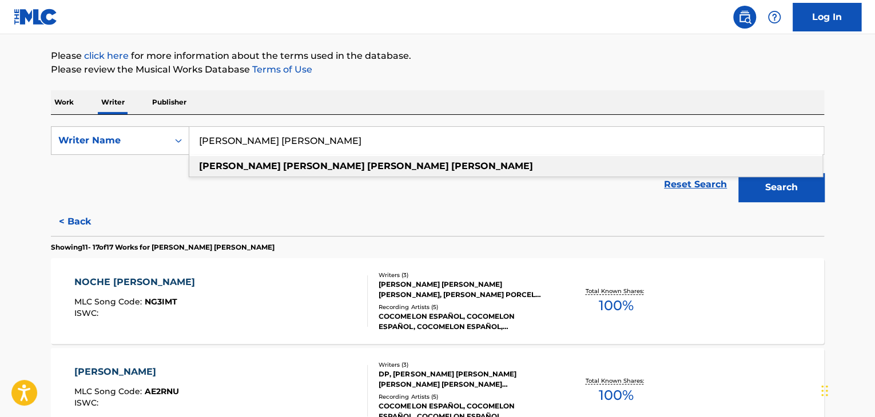
paste input "[PERSON_NAME]"
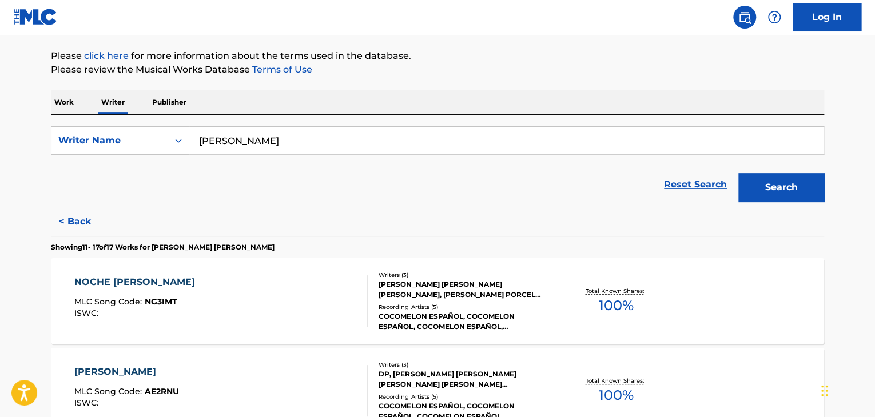
type input "[PERSON_NAME]"
click at [778, 201] on button "Search" at bounding box center [781, 187] width 86 height 29
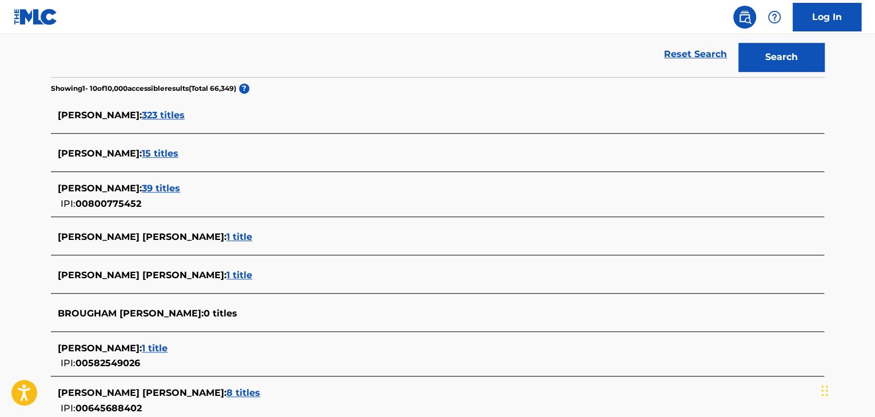
scroll to position [242, 0]
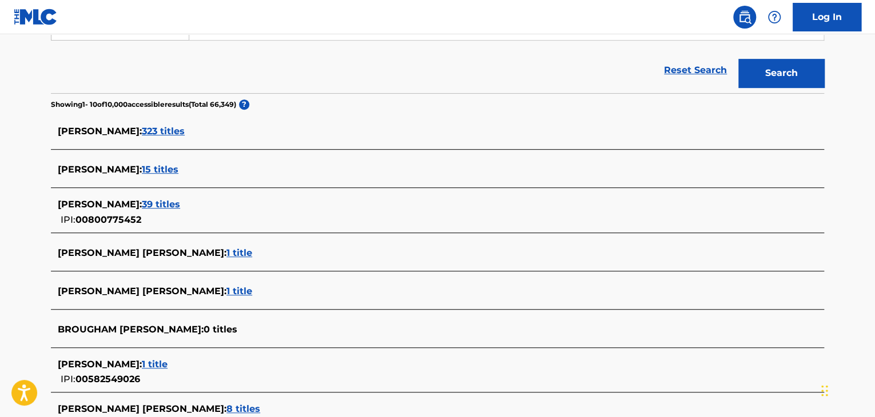
click at [168, 199] on span "39 titles" at bounding box center [161, 204] width 38 height 11
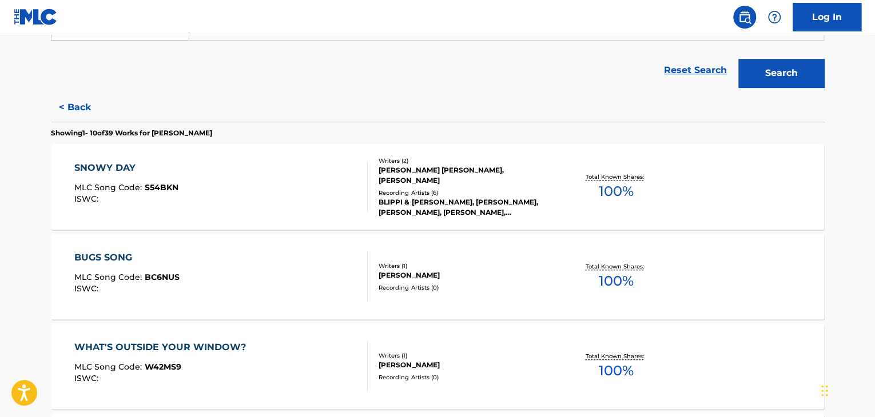
click at [282, 180] on div "SNOWY DAY MLC Song Code : S54BKN ISWC :" at bounding box center [221, 186] width 294 height 51
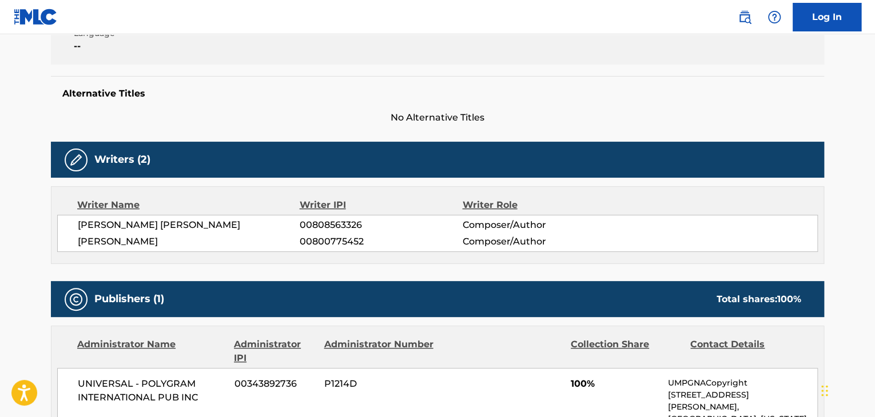
scroll to position [286, 0]
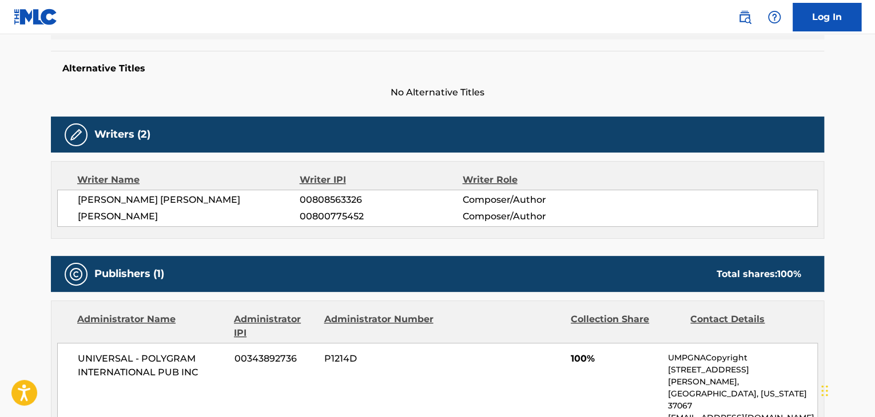
click at [105, 213] on span "[PERSON_NAME]" at bounding box center [189, 217] width 222 height 14
click at [304, 217] on span "00800775452" at bounding box center [381, 217] width 162 height 14
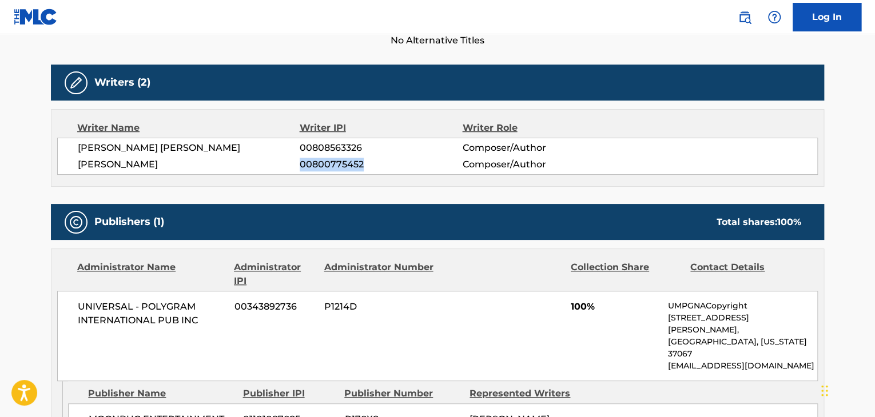
scroll to position [400, 0]
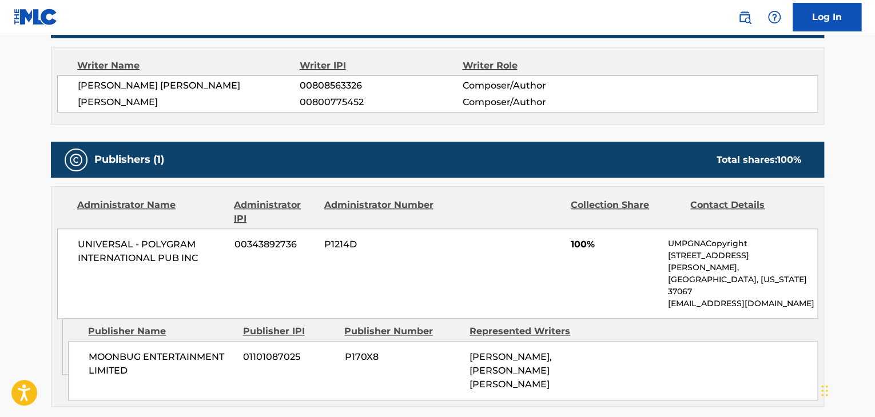
click at [137, 260] on span "UNIVERSAL - POLYGRAM INTERNATIONAL PUB INC" at bounding box center [152, 251] width 148 height 27
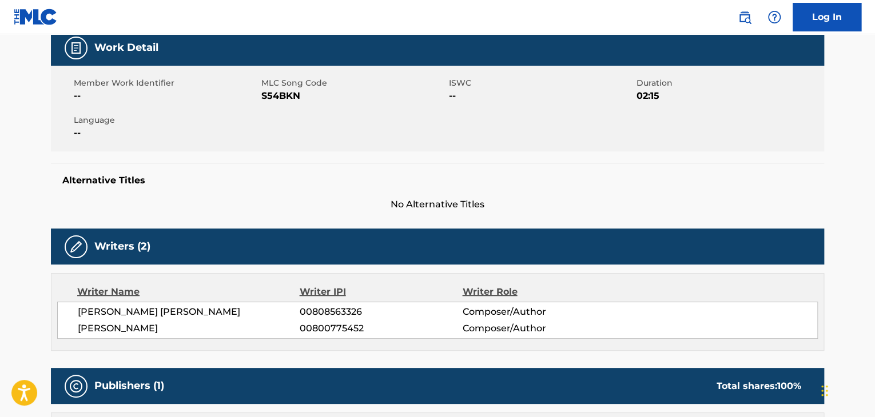
scroll to position [57, 0]
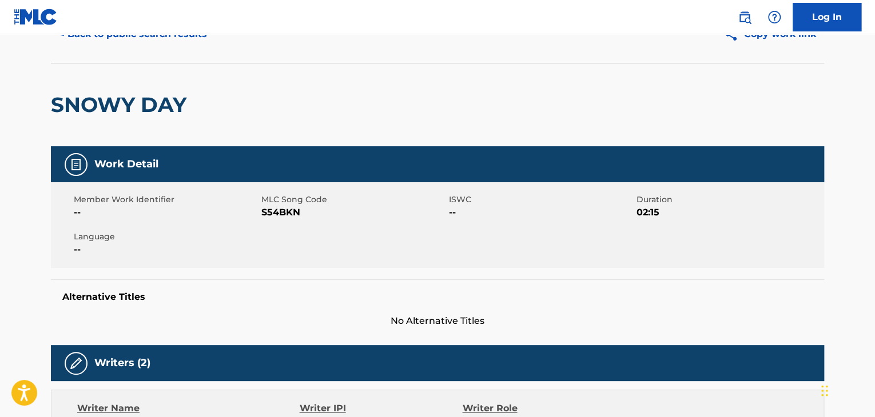
click at [292, 216] on span "S54BKN" at bounding box center [353, 213] width 185 height 14
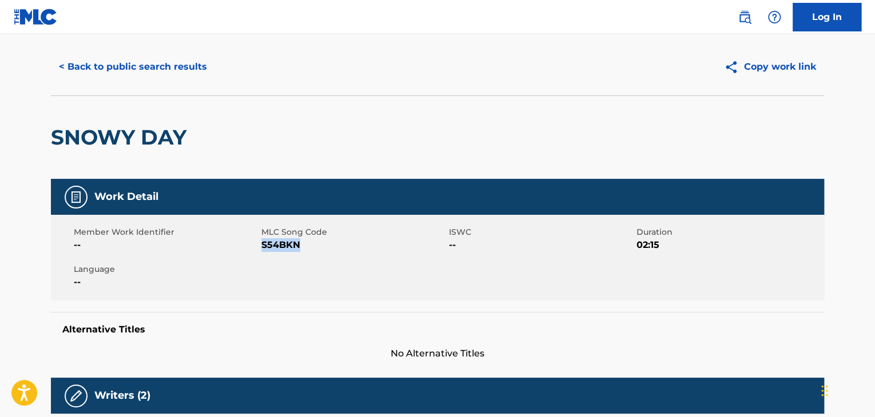
scroll to position [0, 0]
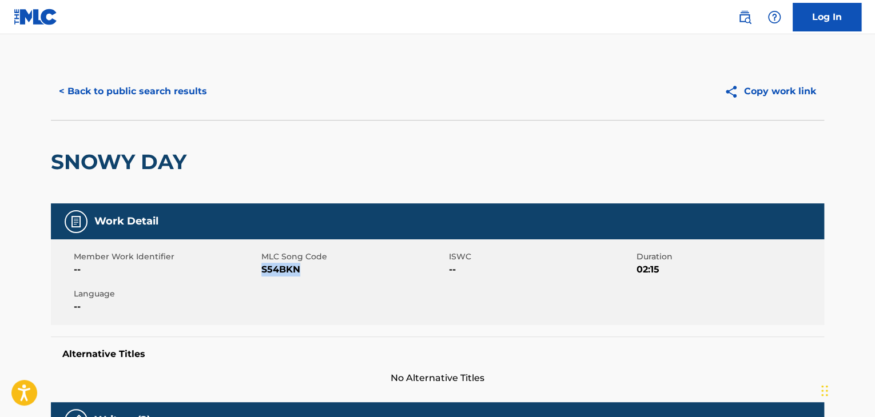
click at [152, 97] on button "< Back to public search results" at bounding box center [133, 91] width 164 height 29
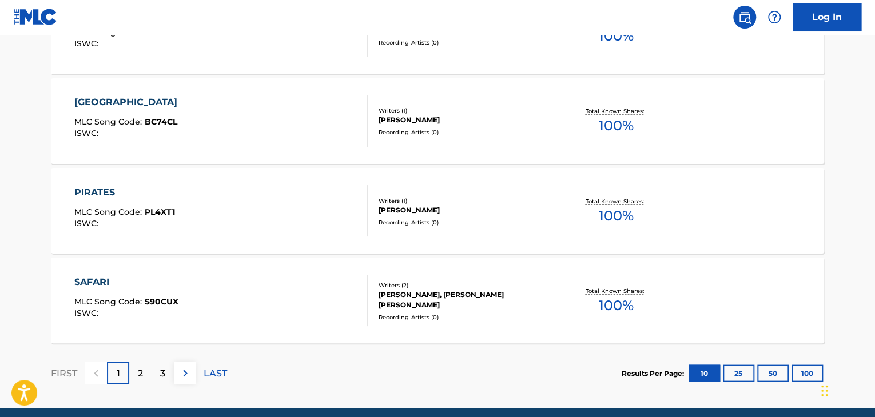
scroll to position [982, 0]
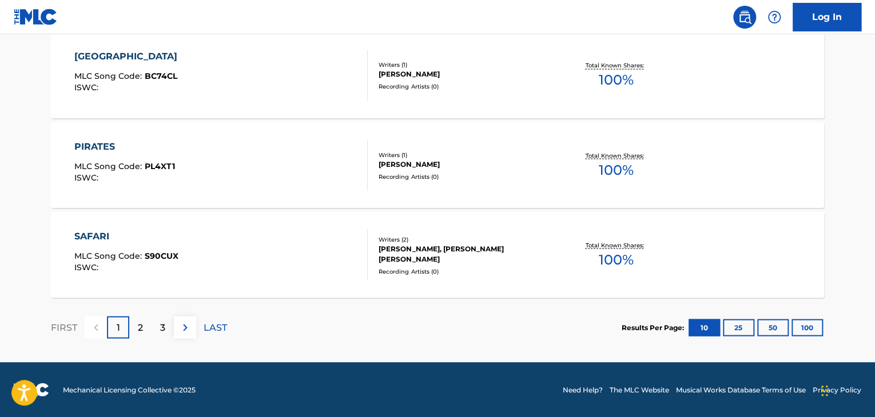
click at [290, 232] on div "SAFARI MLC Song Code : S90CUX ISWC :" at bounding box center [221, 254] width 294 height 51
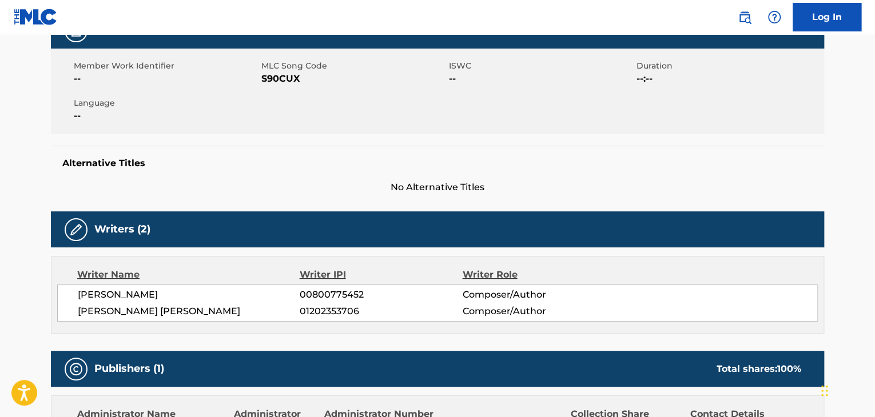
scroll to position [172, 0]
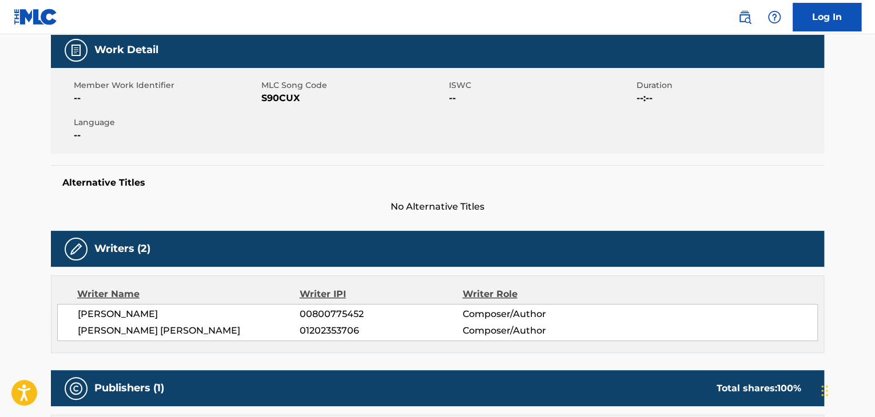
click at [274, 99] on span "S90CUX" at bounding box center [353, 98] width 185 height 14
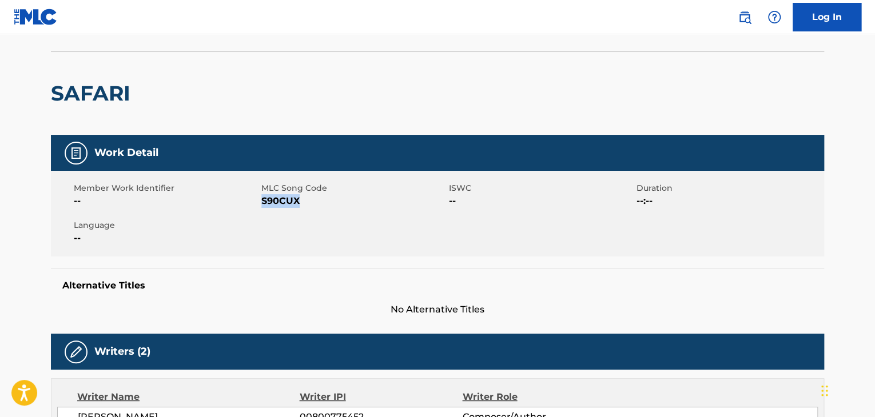
scroll to position [0, 0]
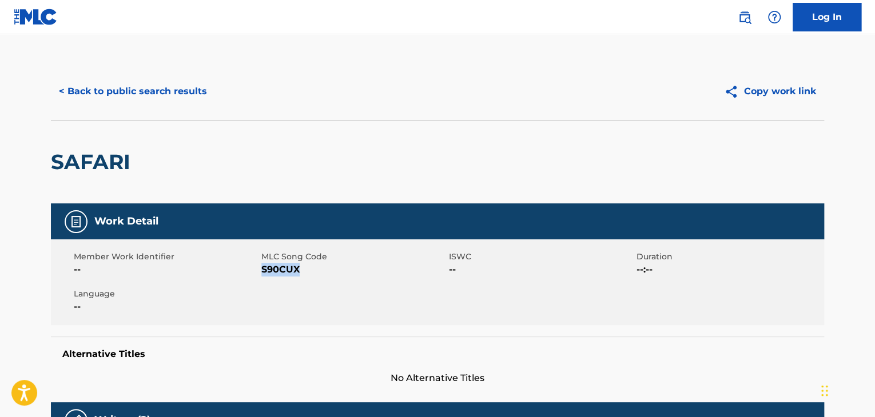
click at [134, 90] on button "< Back to public search results" at bounding box center [133, 91] width 164 height 29
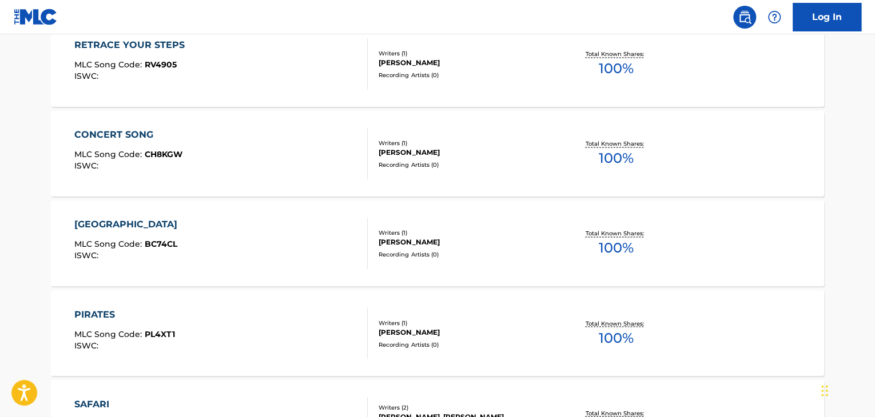
scroll to position [982, 0]
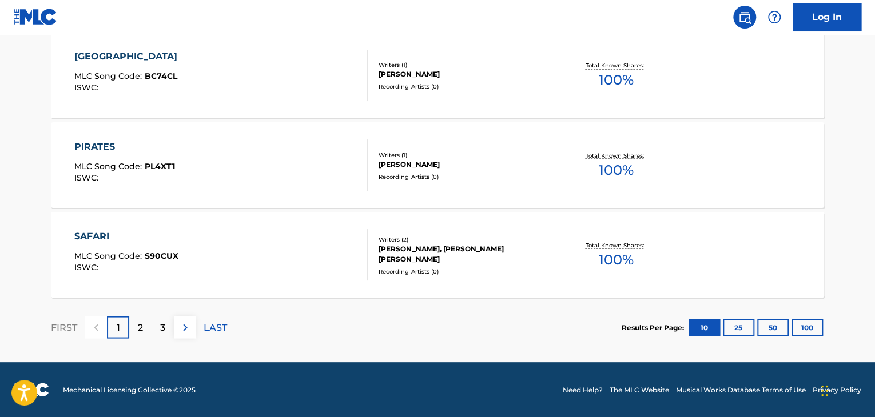
click at [169, 323] on div "3" at bounding box center [163, 327] width 22 height 22
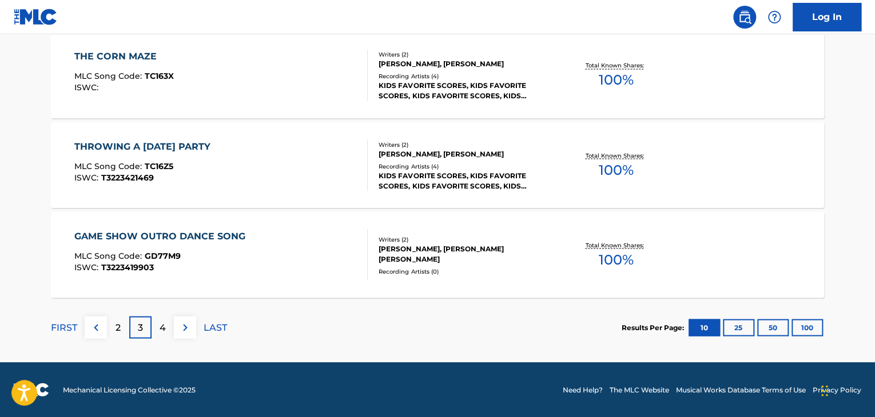
click at [163, 322] on p "4" at bounding box center [163, 328] width 6 height 14
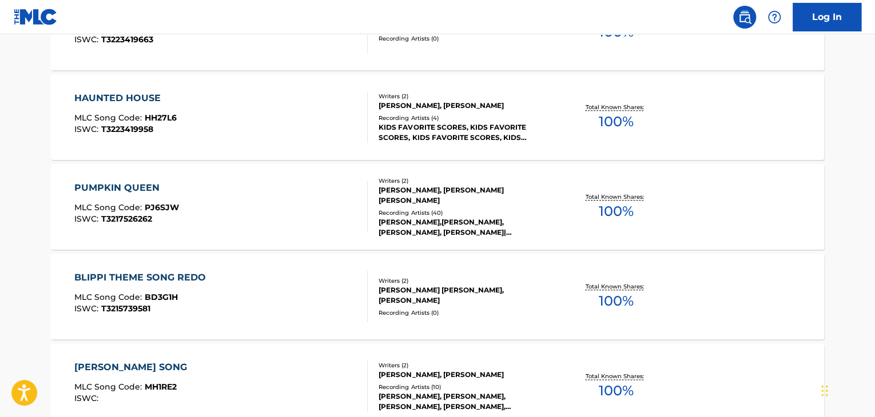
scroll to position [263, 0]
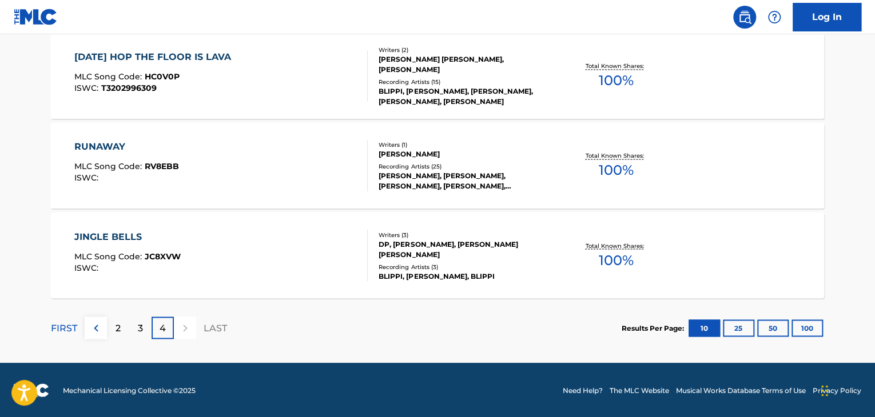
click at [132, 325] on div "3" at bounding box center [140, 328] width 22 height 22
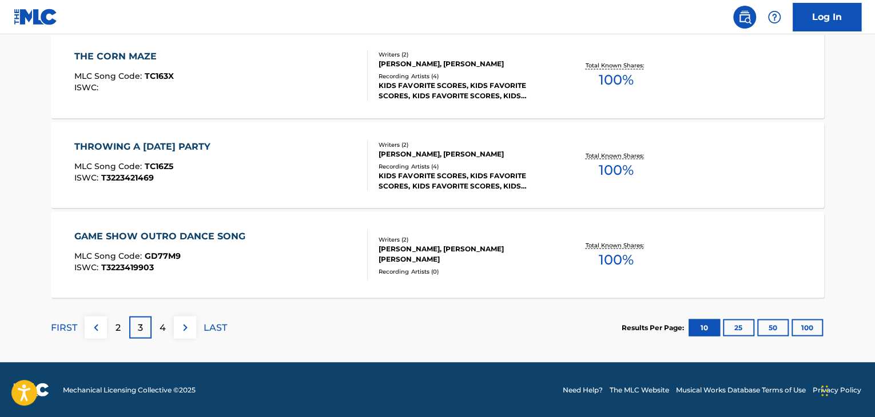
click at [115, 329] on p "2" at bounding box center [117, 328] width 5 height 14
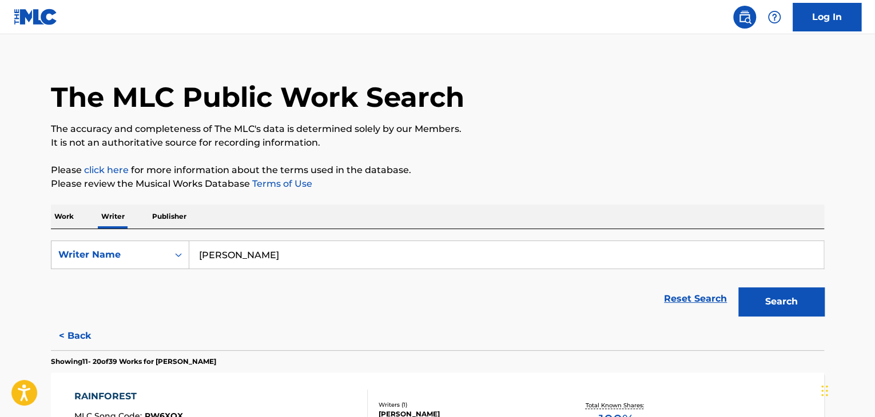
scroll to position [10, 0]
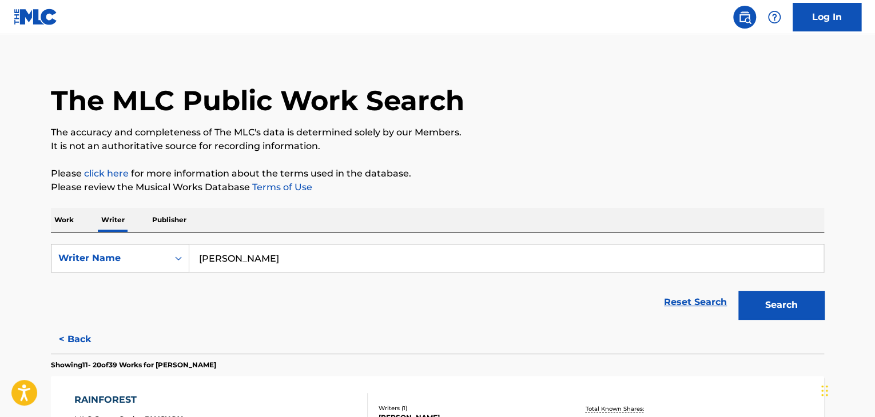
click at [269, 264] on input "[PERSON_NAME]" at bounding box center [506, 258] width 634 height 27
paste input "[PERSON_NAME]"
type input "[PERSON_NAME]"
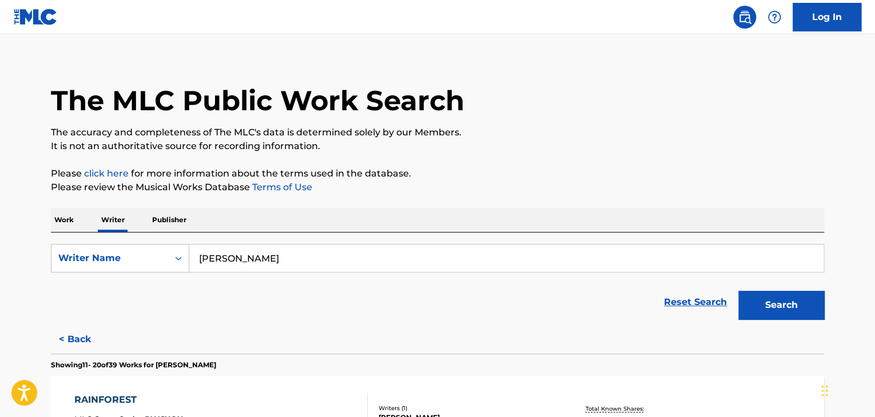
click at [771, 308] on button "Search" at bounding box center [781, 305] width 86 height 29
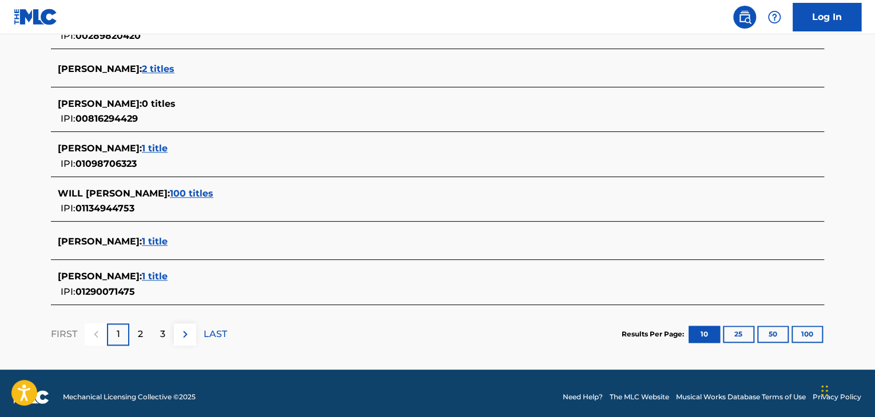
scroll to position [468, 0]
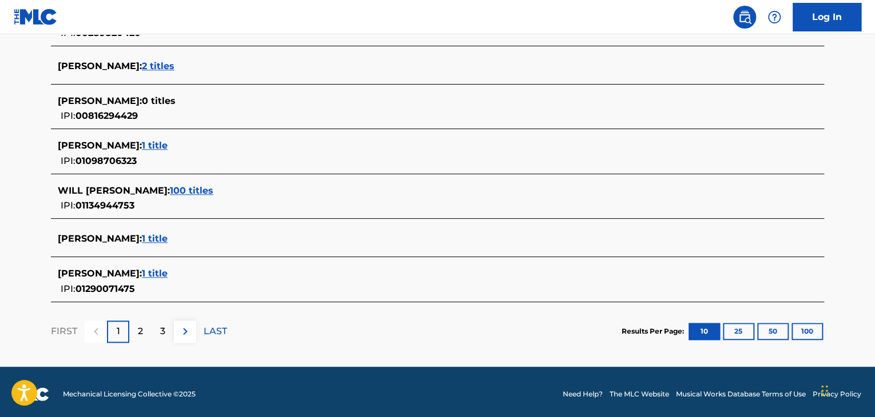
click at [213, 190] on span "100 titles" at bounding box center [191, 190] width 43 height 11
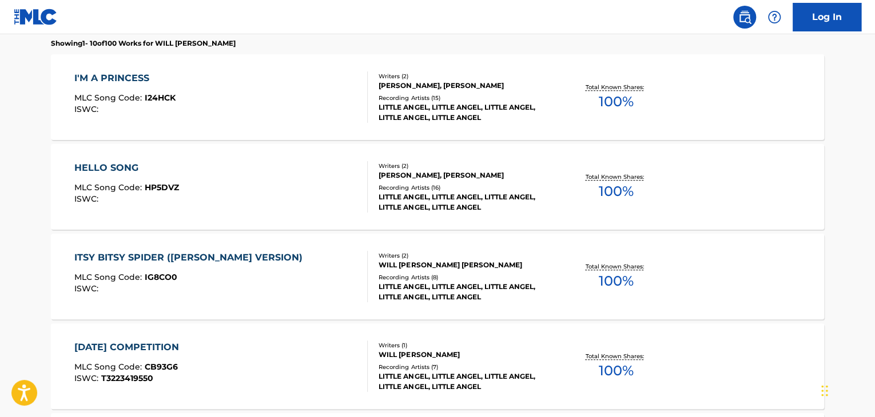
scroll to position [239, 0]
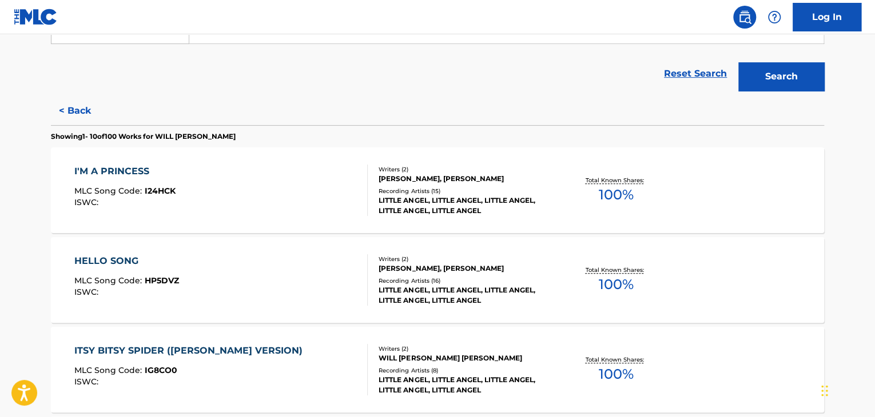
click at [320, 179] on div "I'M A PRINCESS MLC Song Code : I24HCK ISWC :" at bounding box center [221, 190] width 294 height 51
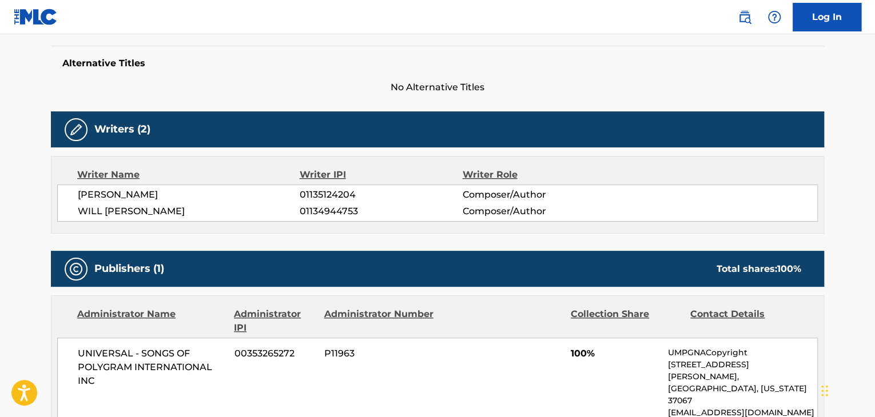
scroll to position [343, 0]
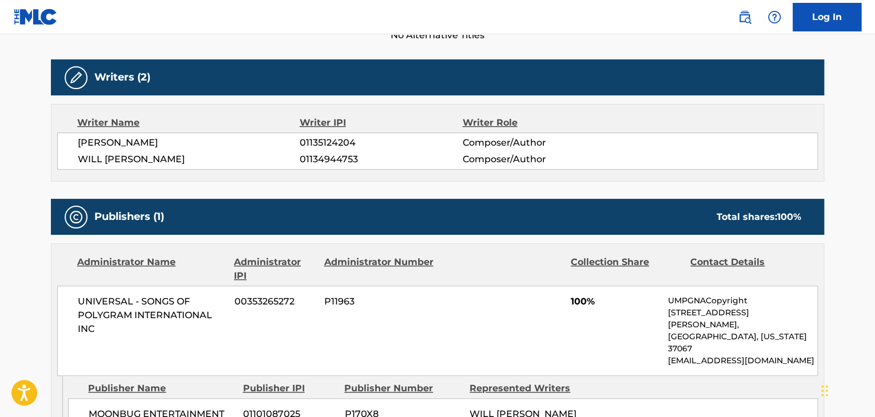
click at [176, 156] on span "WILL [PERSON_NAME]" at bounding box center [189, 160] width 222 height 14
click at [310, 161] on span "01134944753" at bounding box center [381, 160] width 162 height 14
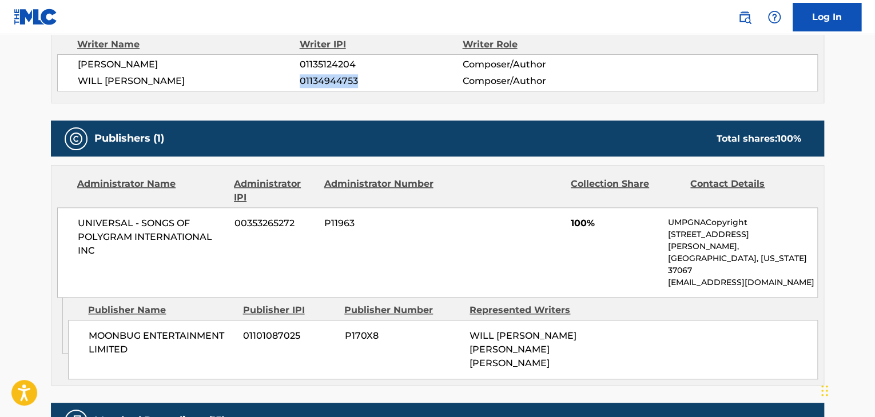
scroll to position [515, 0]
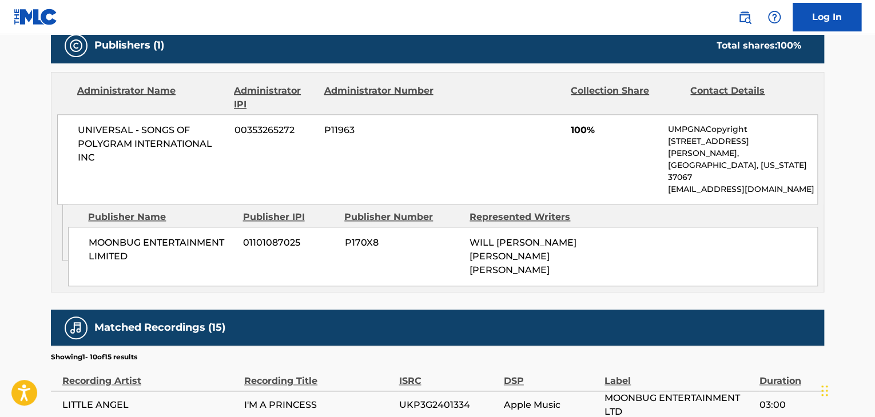
click at [134, 151] on span "UNIVERSAL - SONGS OF POLYGRAM INTERNATIONAL INC" at bounding box center [152, 143] width 148 height 41
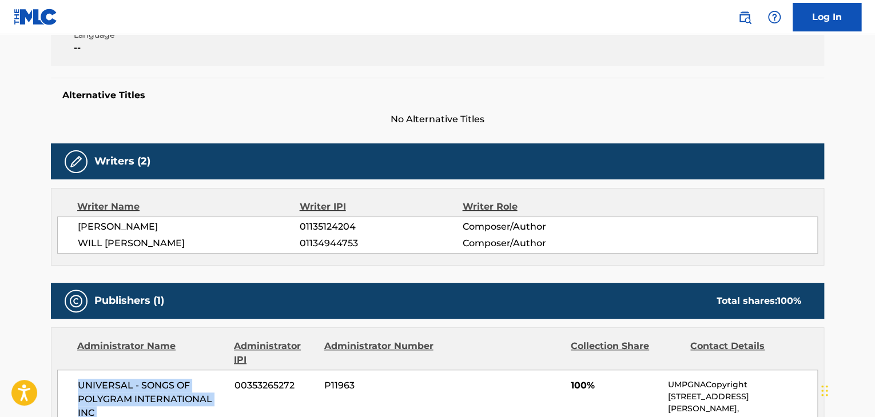
scroll to position [172, 0]
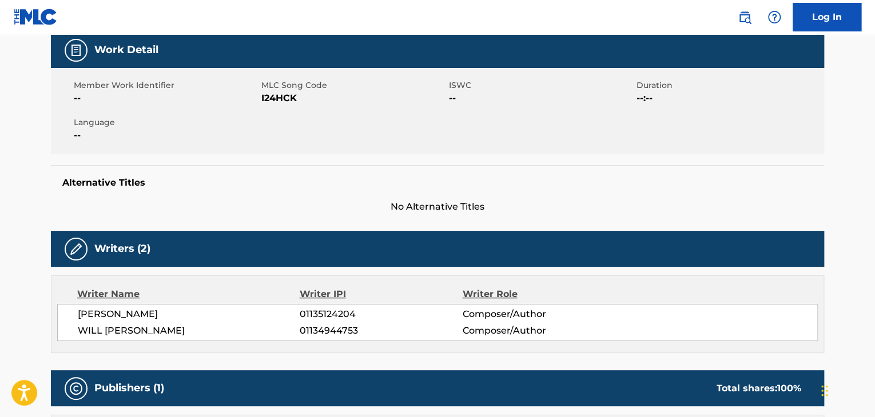
click at [270, 105] on div "Member Work Identifier -- MLC Song Code I24HCK ISWC -- Duration --:-- Language …" at bounding box center [437, 111] width 773 height 86
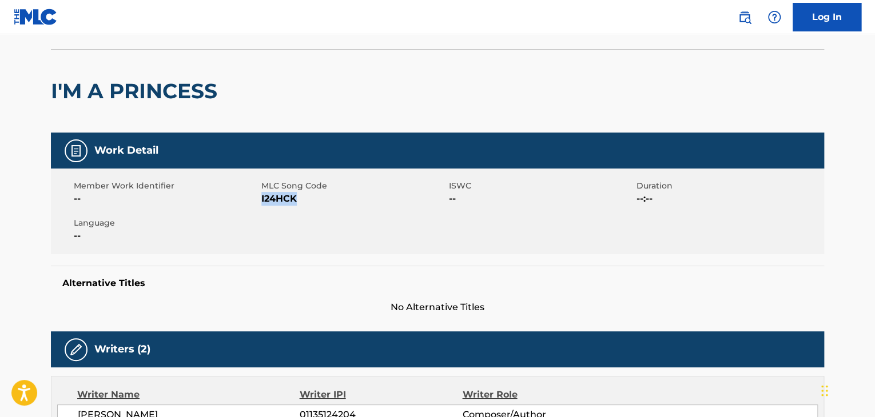
scroll to position [0, 0]
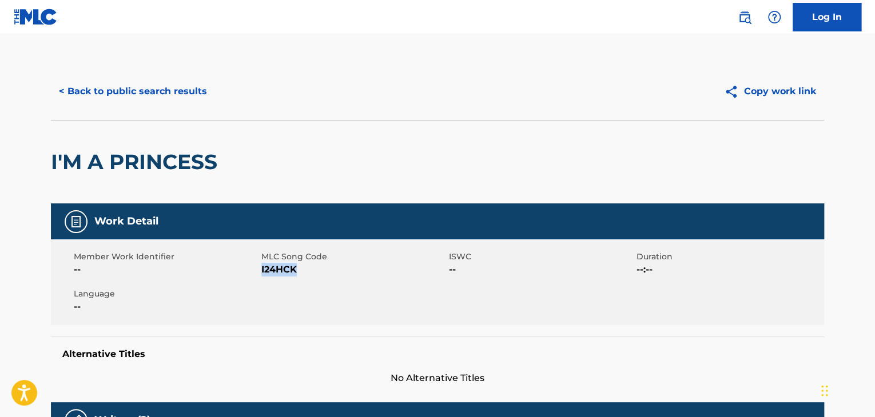
click at [169, 91] on button "< Back to public search results" at bounding box center [133, 91] width 164 height 29
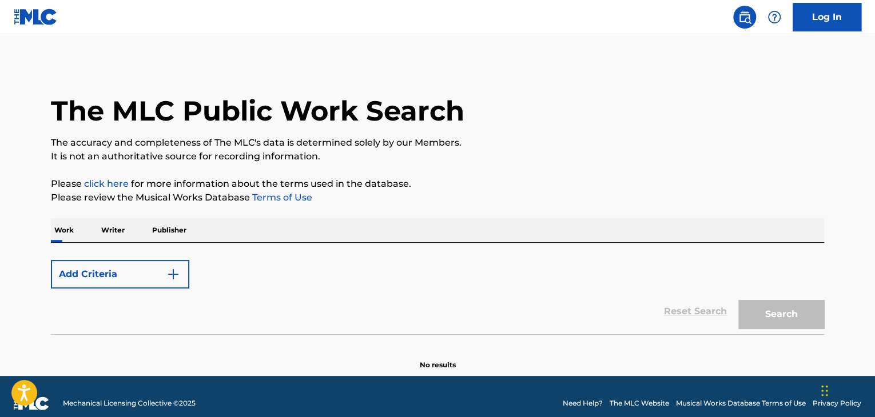
scroll to position [14, 0]
